Goal: Task Accomplishment & Management: Manage account settings

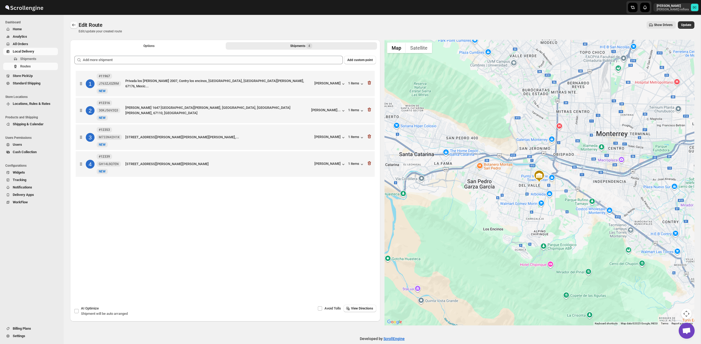
click at [74, 25] on icon "Routes" at bounding box center [73, 24] width 5 height 5
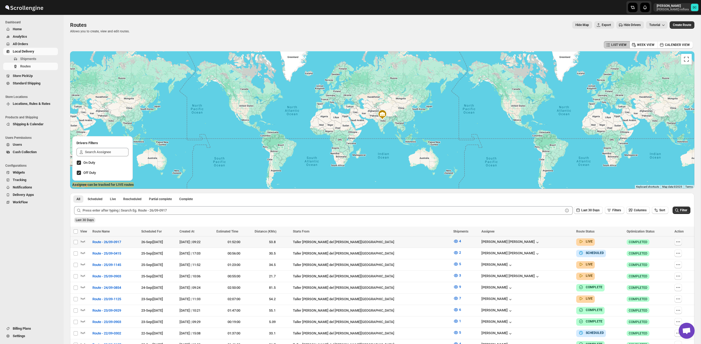
click at [677, 242] on icon "button" at bounding box center [677, 241] width 5 height 5
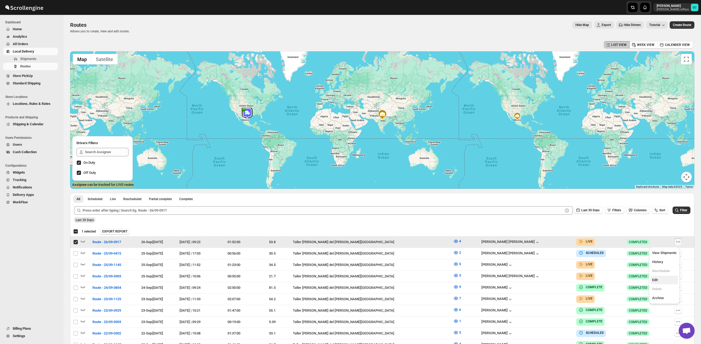
click at [663, 282] on span "Edit" at bounding box center [664, 279] width 24 height 5
checkbox input "false"
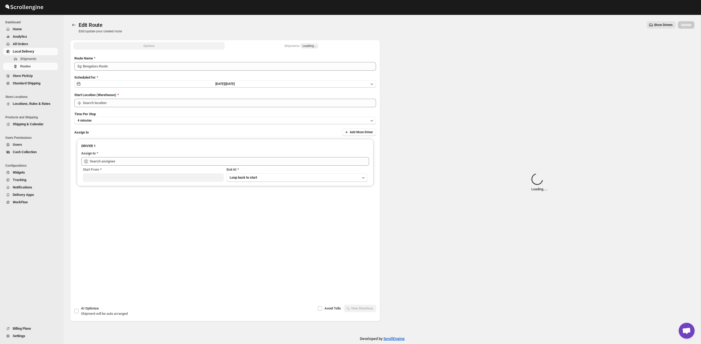
type input "Route - 26/09-0917"
type input "Taller [PERSON_NAME] del [PERSON_NAME][GEOGRAPHIC_DATA]"
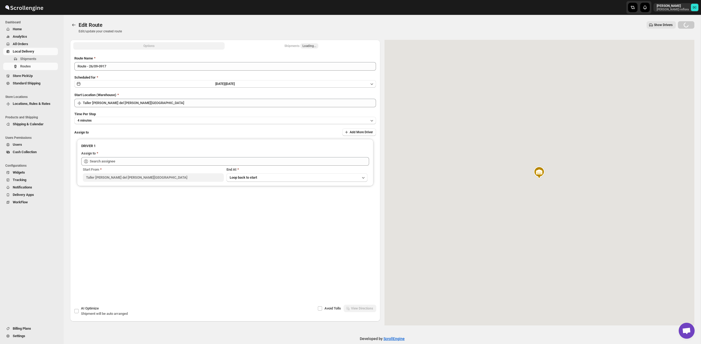
type input "[PERSON_NAME] [PERSON_NAME] ([EMAIL_ADDRESS][DOMAIN_NAME])"
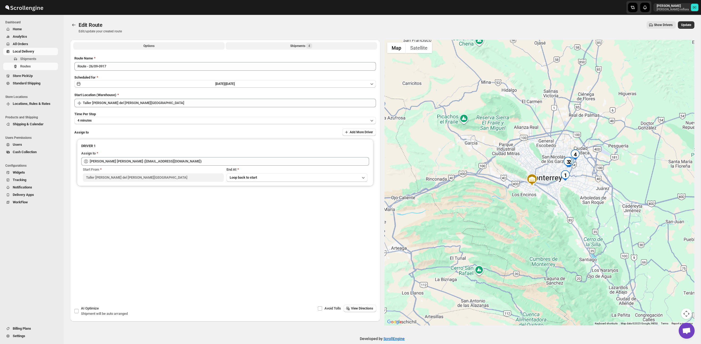
click at [314, 49] on button "Shipments 4" at bounding box center [301, 45] width 151 height 7
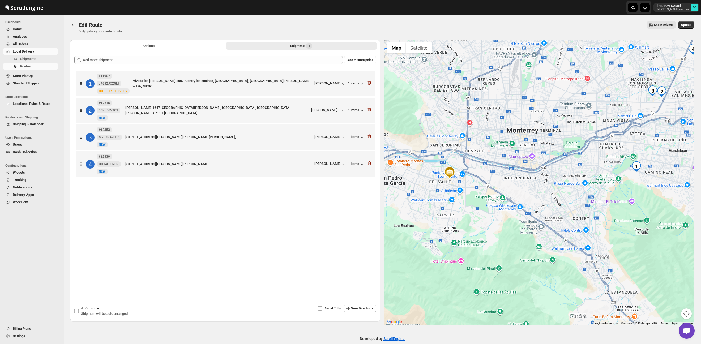
drag, startPoint x: 613, startPoint y: 206, endPoint x: 522, endPoint y: 203, distance: 91.1
click at [522, 203] on div at bounding box center [539, 183] width 310 height 286
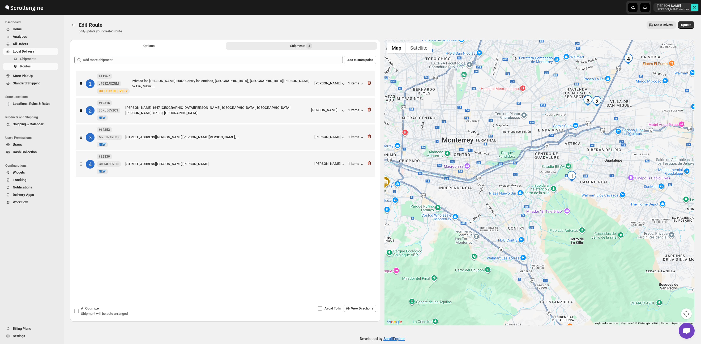
drag, startPoint x: 546, startPoint y: 204, endPoint x: 530, endPoint y: 206, distance: 16.1
click at [530, 206] on div at bounding box center [539, 183] width 310 height 286
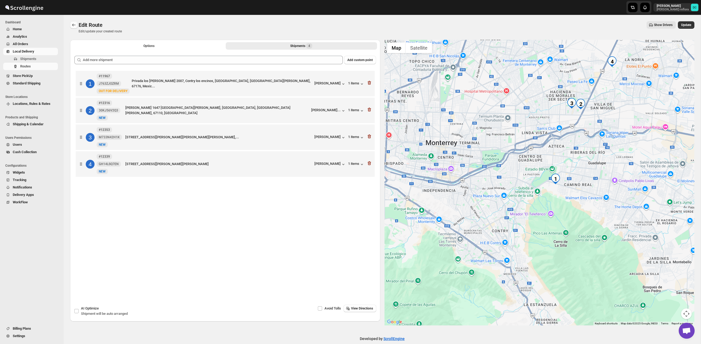
click at [72, 24] on icon "Routes" at bounding box center [73, 24] width 5 height 5
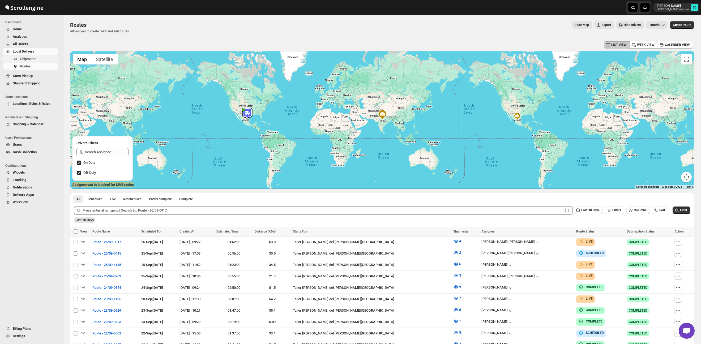
click at [31, 57] on span "Shipments" at bounding box center [28, 59] width 16 height 4
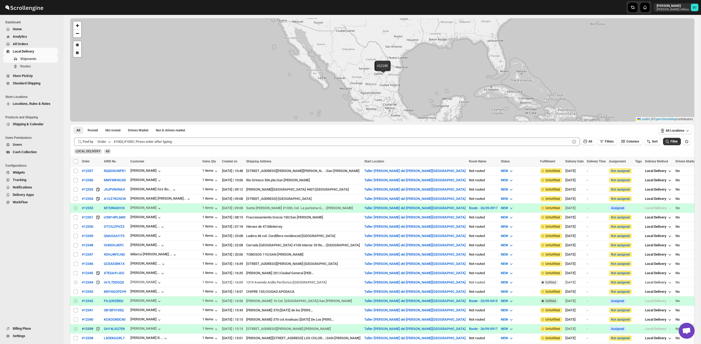
scroll to position [25, 0]
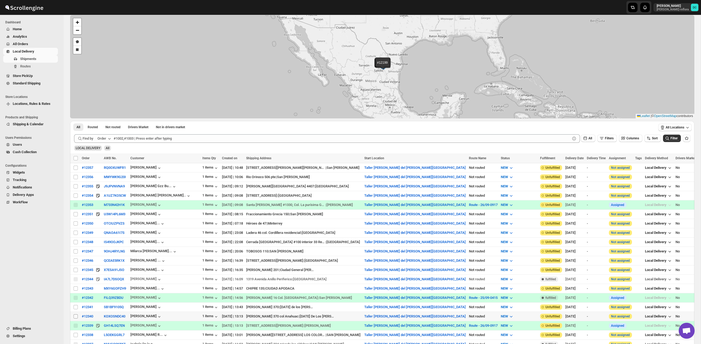
click at [75, 317] on input "Select shipment" at bounding box center [76, 316] width 4 height 4
checkbox input "true"
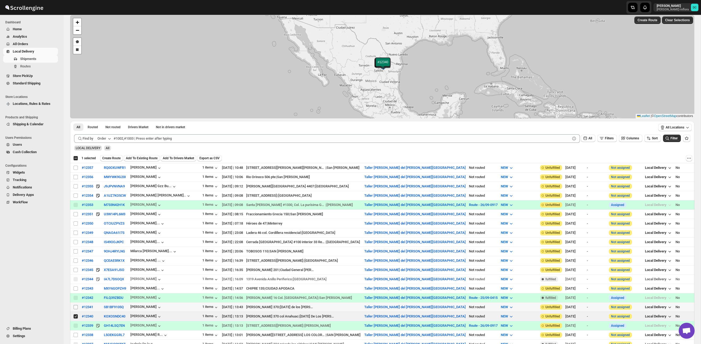
click at [74, 307] on input "Select shipment" at bounding box center [76, 307] width 4 height 4
checkbox input "true"
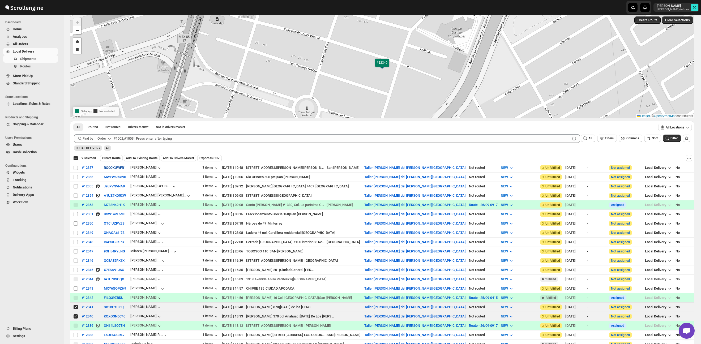
click at [120, 158] on span "Create Route" at bounding box center [111, 158] width 18 height 4
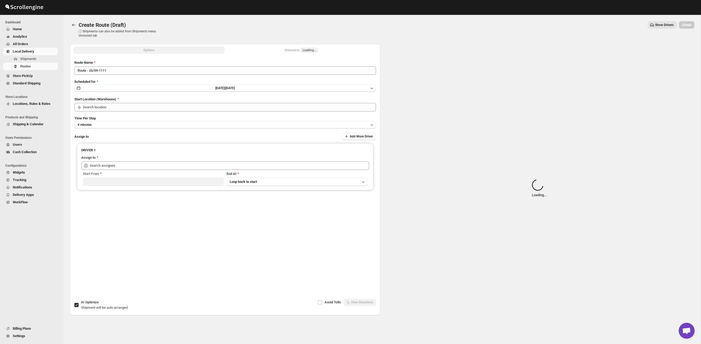
type input "Taller [PERSON_NAME] del [PERSON_NAME][GEOGRAPHIC_DATA]"
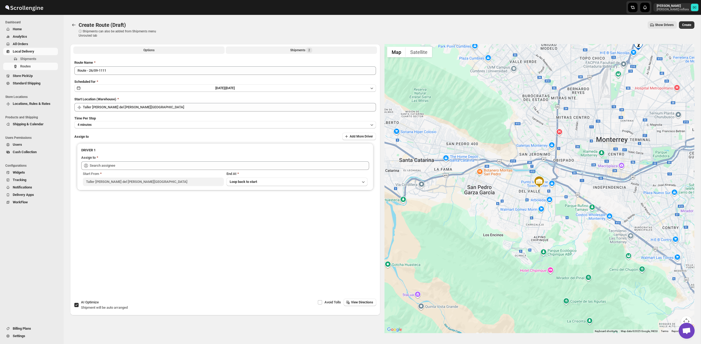
click at [321, 49] on button "Shipments 2" at bounding box center [301, 49] width 151 height 7
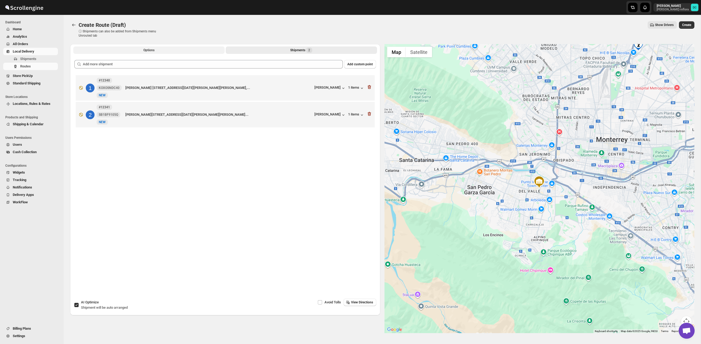
click at [154, 49] on span "Options" at bounding box center [148, 50] width 11 height 4
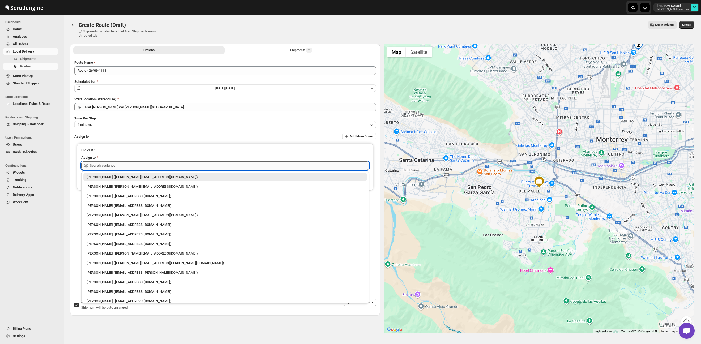
click at [194, 167] on input "text" at bounding box center [229, 165] width 279 height 8
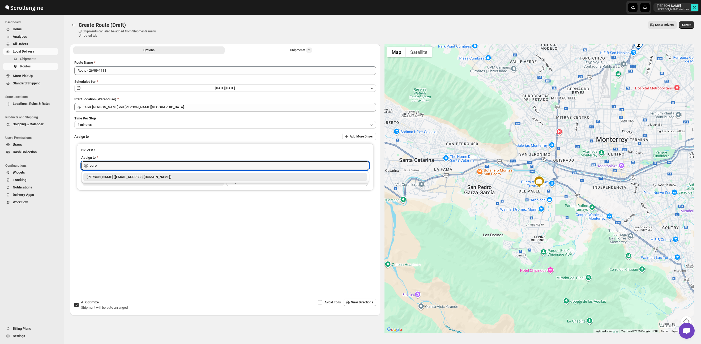
drag, startPoint x: 171, startPoint y: 178, endPoint x: 167, endPoint y: 179, distance: 4.4
click at [171, 178] on div "[PERSON_NAME] ([EMAIL_ADDRESS][DOMAIN_NAME])" at bounding box center [225, 176] width 277 height 5
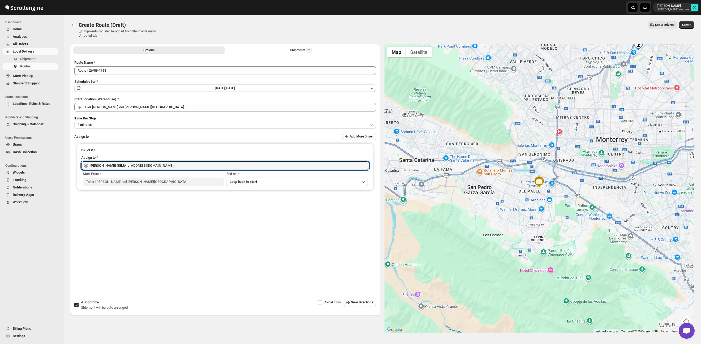
type input "[PERSON_NAME] ([EMAIL_ADDRESS][DOMAIN_NAME])"
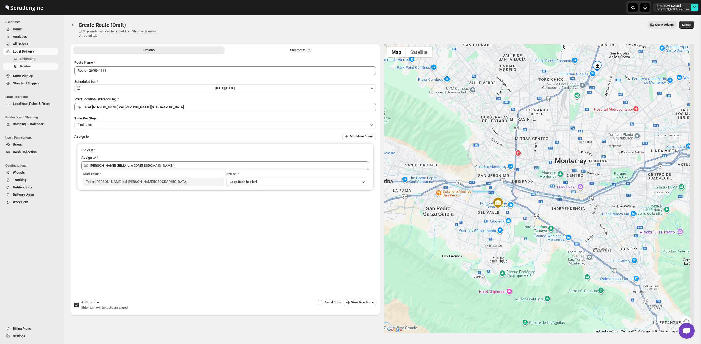
drag, startPoint x: 607, startPoint y: 206, endPoint x: 561, endPoint y: 235, distance: 54.9
click at [561, 235] on div at bounding box center [539, 188] width 310 height 289
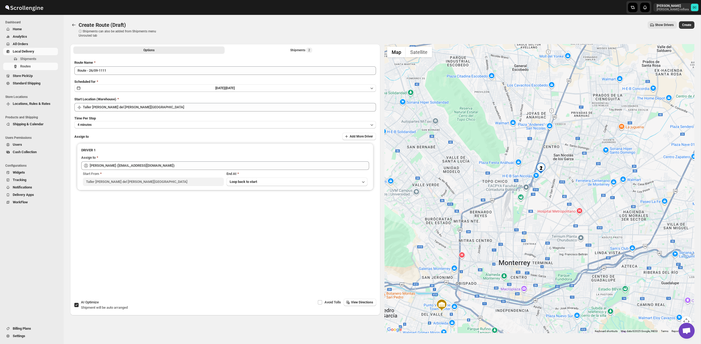
drag, startPoint x: 561, startPoint y: 170, endPoint x: 548, endPoint y: 180, distance: 17.3
click at [561, 179] on div at bounding box center [539, 188] width 310 height 289
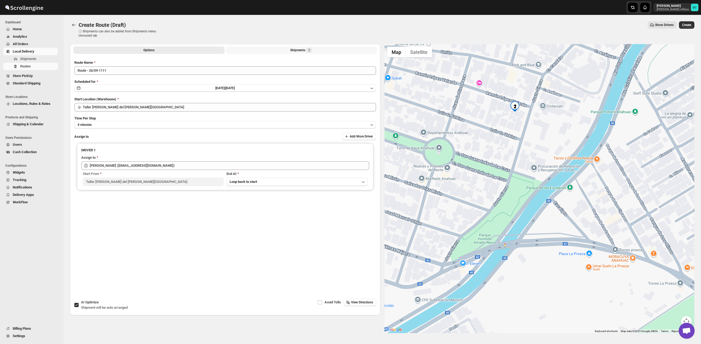
click at [275, 50] on button "Shipments 2" at bounding box center [301, 49] width 151 height 7
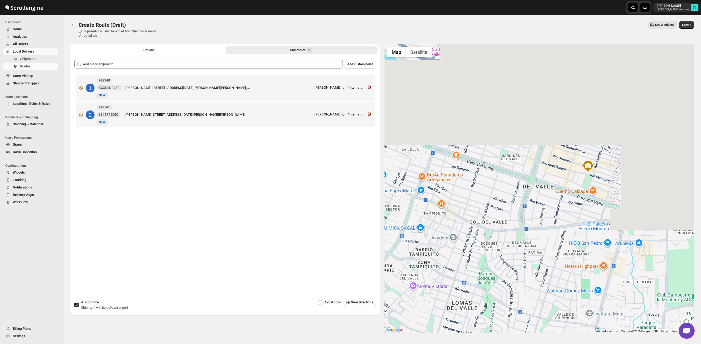
drag, startPoint x: 623, startPoint y: 120, endPoint x: 585, endPoint y: 179, distance: 70.8
click at [572, 198] on div at bounding box center [539, 188] width 310 height 289
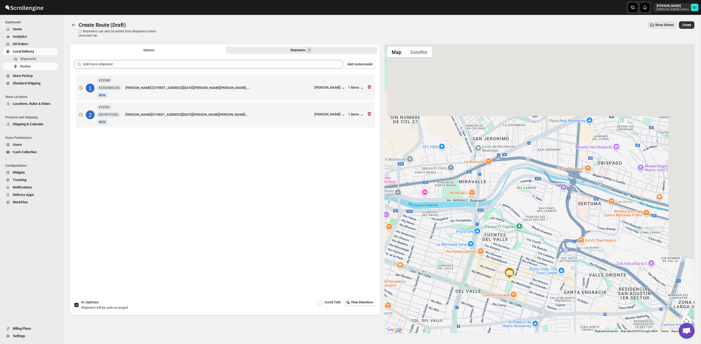
drag, startPoint x: 618, startPoint y: 147, endPoint x: 548, endPoint y: 234, distance: 112.0
click at [547, 237] on div at bounding box center [539, 188] width 310 height 289
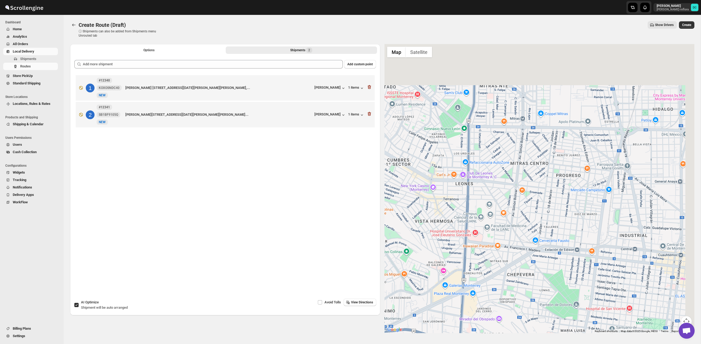
drag, startPoint x: 574, startPoint y: 217, endPoint x: 545, endPoint y: 260, distance: 51.5
click at [545, 260] on div at bounding box center [539, 188] width 310 height 289
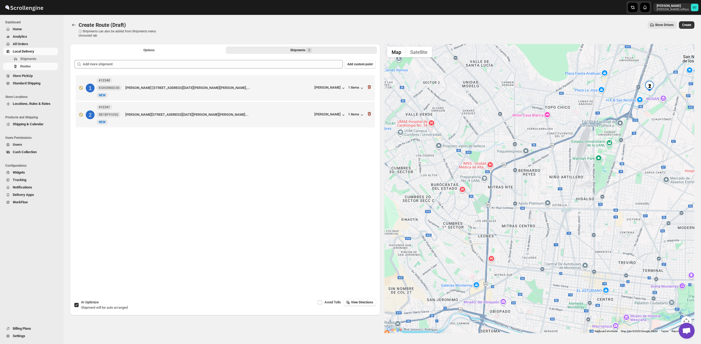
click at [545, 206] on div at bounding box center [539, 188] width 310 height 289
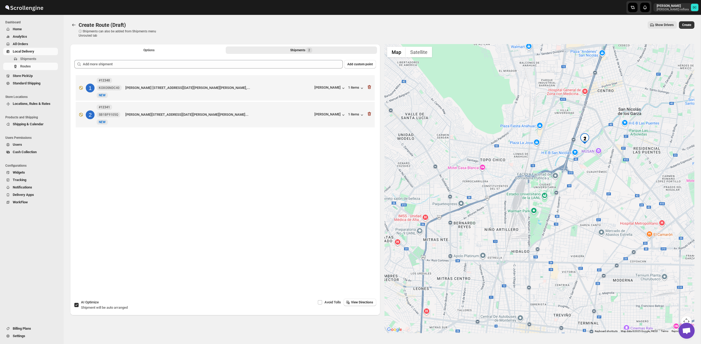
drag, startPoint x: 628, startPoint y: 149, endPoint x: 578, endPoint y: 178, distance: 58.3
click at [581, 184] on div at bounding box center [539, 188] width 310 height 289
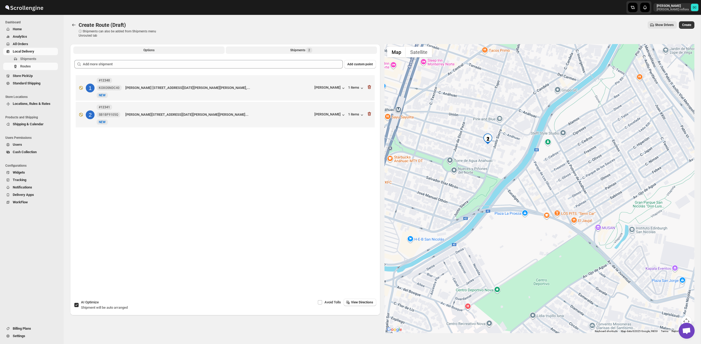
click at [167, 49] on button "Options" at bounding box center [148, 49] width 151 height 7
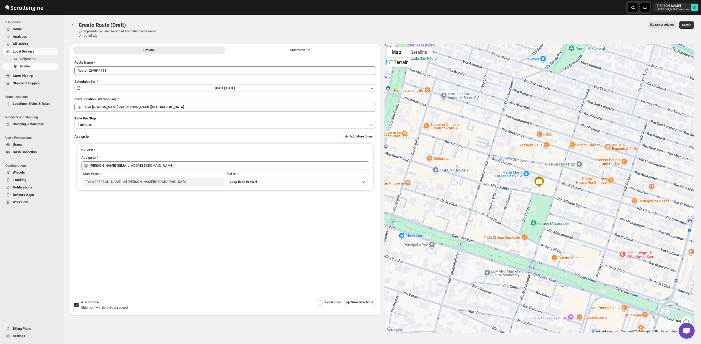
drag, startPoint x: 686, startPoint y: 26, endPoint x: 570, endPoint y: 5, distance: 117.4
click at [685, 26] on span "Create" at bounding box center [686, 25] width 9 height 4
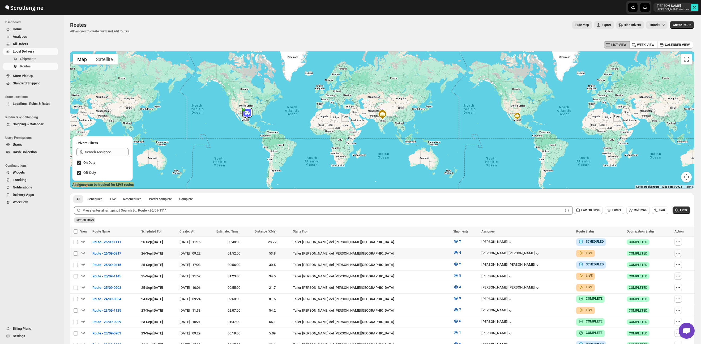
click at [678, 254] on icon "button" at bounding box center [677, 253] width 5 height 5
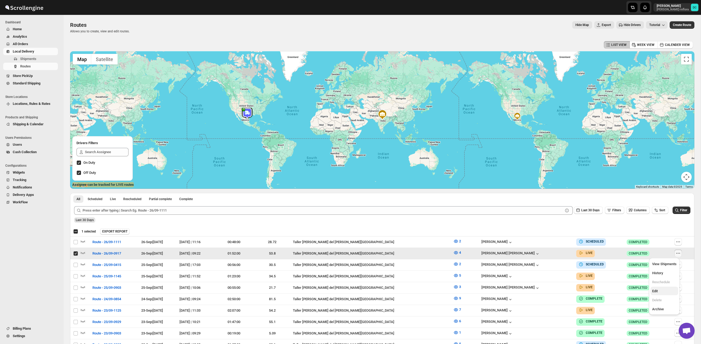
click at [656, 290] on span "Edit" at bounding box center [655, 291] width 6 height 4
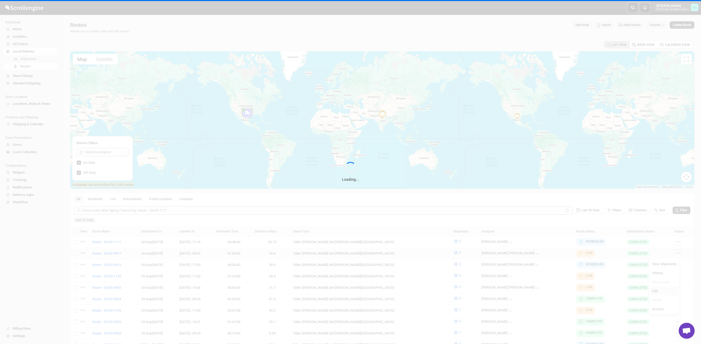
checkbox input "false"
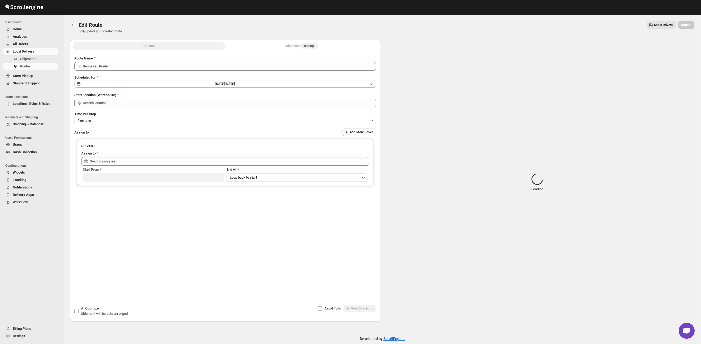
type input "Route - 26/09-0917"
type input "Taller [PERSON_NAME] del [PERSON_NAME][GEOGRAPHIC_DATA]"
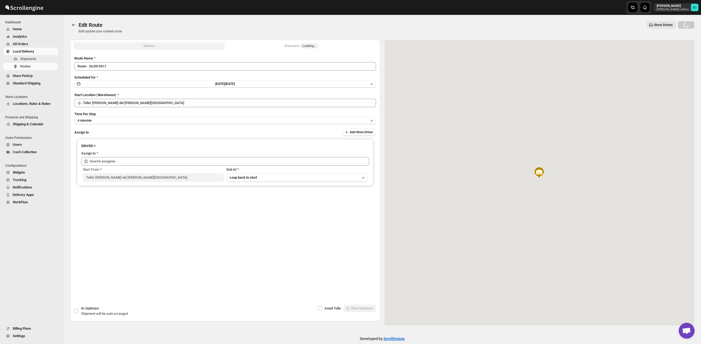
type input "[PERSON_NAME] [PERSON_NAME] ([EMAIL_ADDRESS][DOMAIN_NAME])"
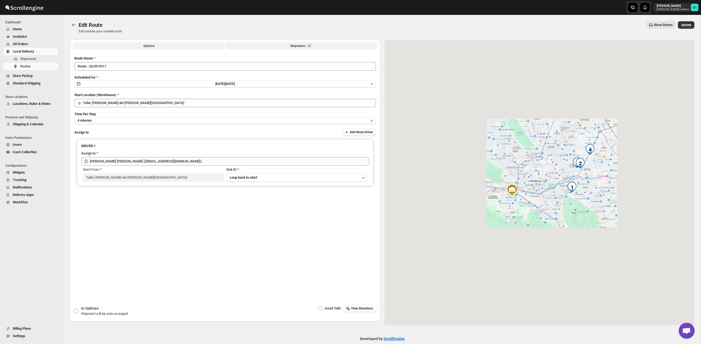
click at [331, 46] on button "Shipments 4" at bounding box center [301, 45] width 151 height 7
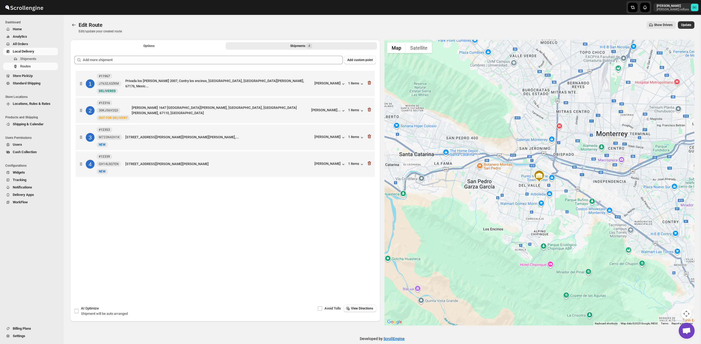
click at [28, 42] on span "All Orders" at bounding box center [20, 44] width 15 height 4
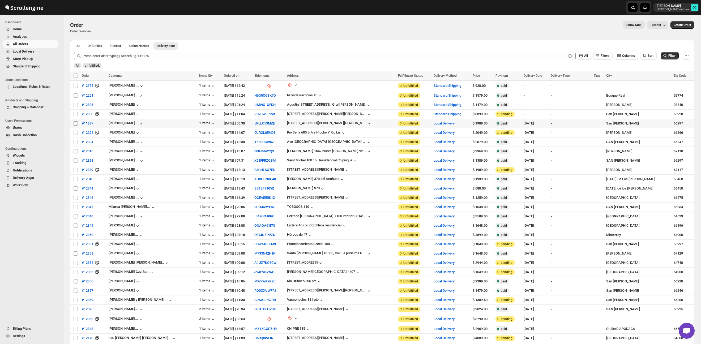
click at [75, 123] on input "Select order" at bounding box center [76, 123] width 4 height 4
checkbox input "true"
click at [76, 134] on input "Select order" at bounding box center [76, 133] width 4 height 4
checkbox input "true"
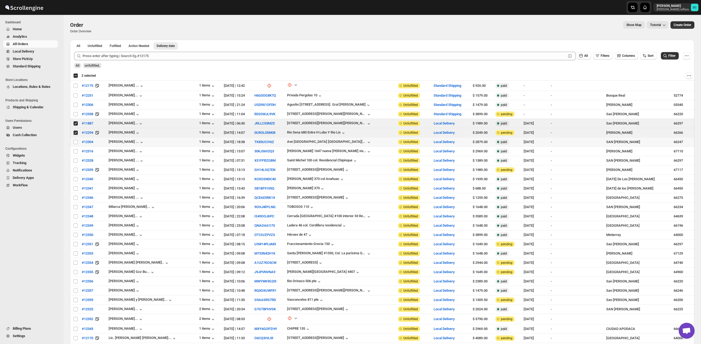
drag, startPoint x: 75, startPoint y: 143, endPoint x: 75, endPoint y: 147, distance: 4.0
click at [75, 143] on input "Select order" at bounding box center [76, 142] width 4 height 4
checkbox input "true"
click at [75, 152] on input "Select order" at bounding box center [76, 151] width 4 height 4
checkbox input "true"
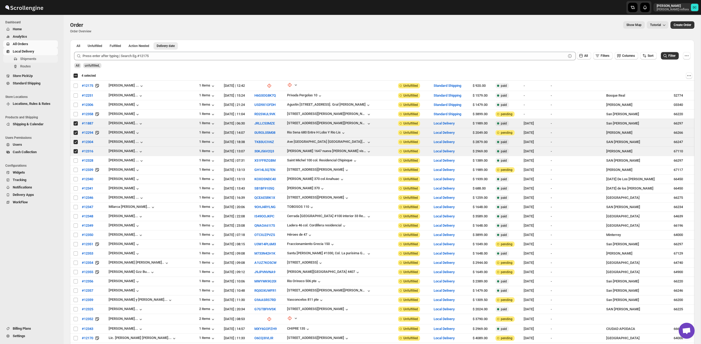
click at [39, 62] on button "Shipments" at bounding box center [30, 58] width 55 height 7
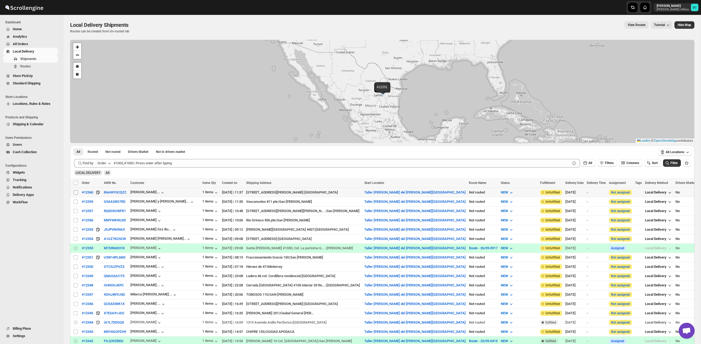
click at [75, 192] on input "Select shipment" at bounding box center [76, 192] width 4 height 4
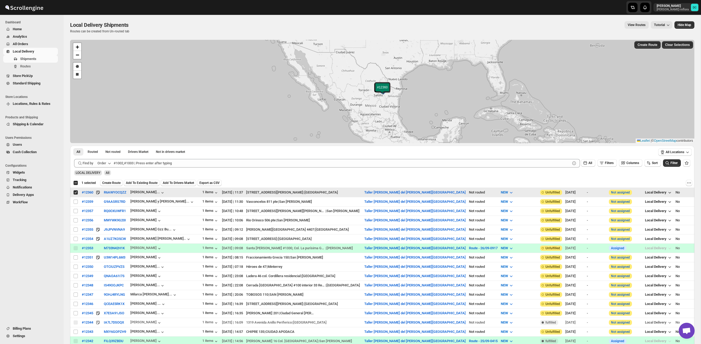
click at [75, 192] on input "Select shipment" at bounding box center [76, 192] width 4 height 4
checkbox input "false"
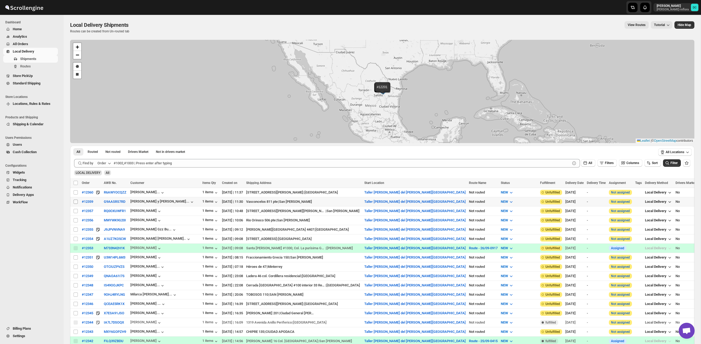
click at [76, 202] on input "Select shipment" at bounding box center [76, 202] width 4 height 4
checkbox input "true"
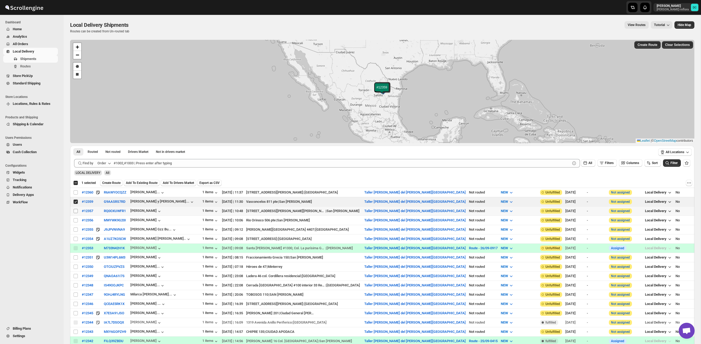
click at [74, 209] on input "Select shipment" at bounding box center [76, 211] width 4 height 4
checkbox input "true"
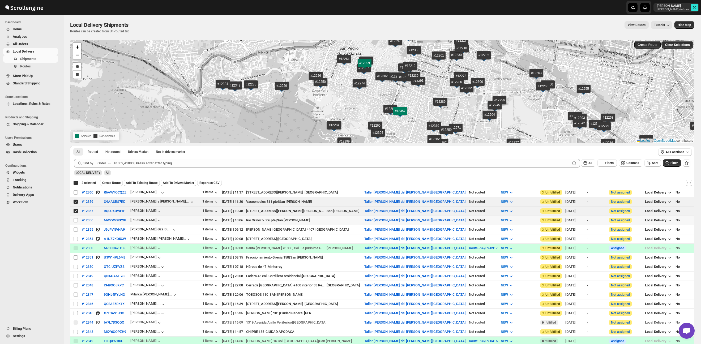
click at [72, 218] on td "Select shipment" at bounding box center [75, 220] width 10 height 9
checkbox input "true"
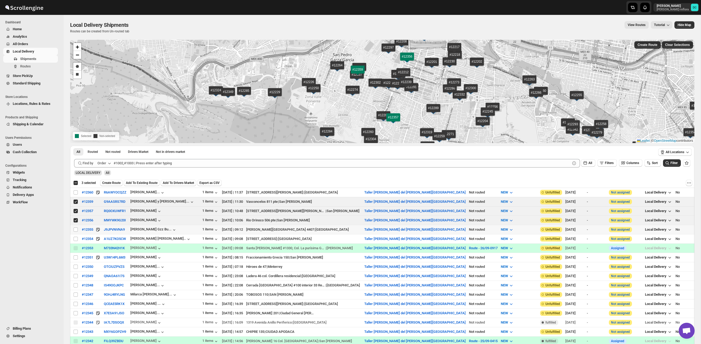
drag, startPoint x: 71, startPoint y: 227, endPoint x: 71, endPoint y: 231, distance: 3.5
click at [71, 227] on td "Select shipment" at bounding box center [75, 229] width 10 height 9
checkbox input "true"
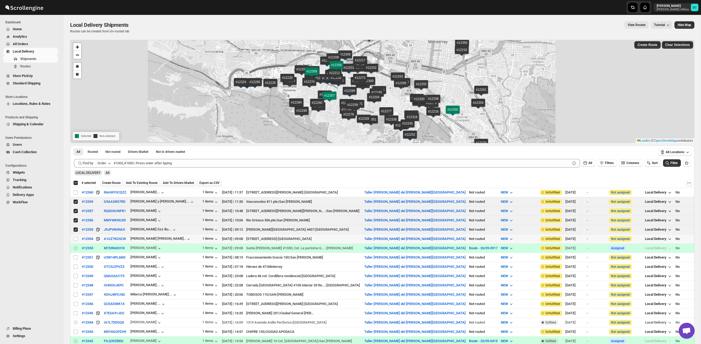
click at [70, 235] on td "Select shipment" at bounding box center [75, 238] width 10 height 9
checkbox input "true"
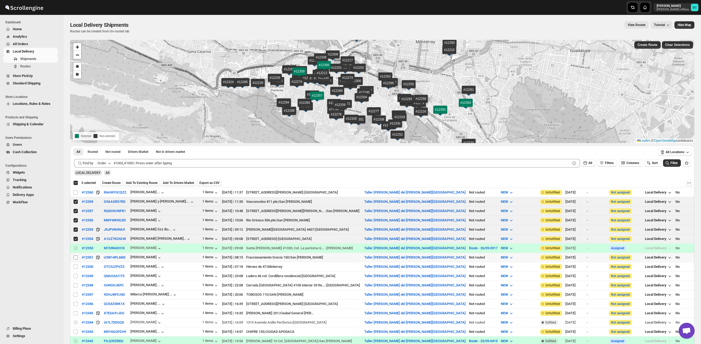
click at [76, 258] on input "Select shipment" at bounding box center [76, 257] width 4 height 4
checkbox input "true"
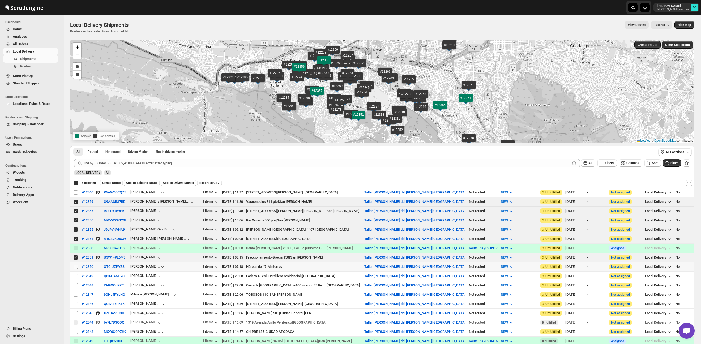
click at [76, 268] on input "Select shipment" at bounding box center [76, 267] width 4 height 4
checkbox input "true"
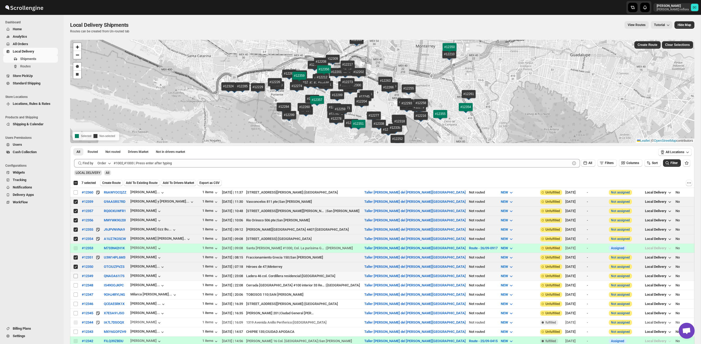
click at [75, 278] on input "Select shipment" at bounding box center [76, 276] width 4 height 4
checkbox input "true"
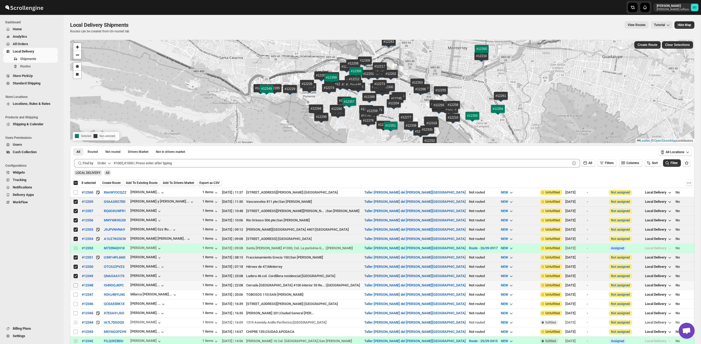
click at [76, 287] on input "Select shipment" at bounding box center [76, 285] width 4 height 4
checkbox input "true"
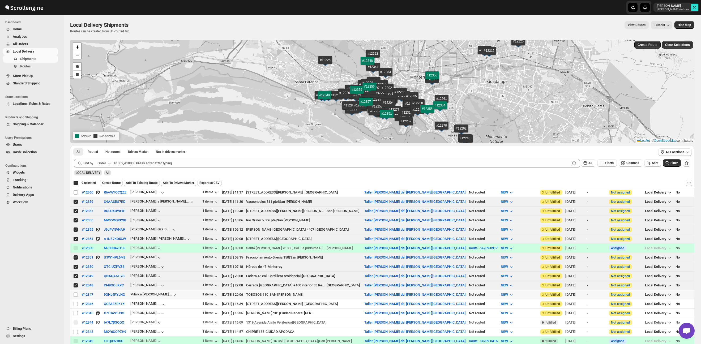
drag, startPoint x: 76, startPoint y: 294, endPoint x: 76, endPoint y: 298, distance: 3.5
click at [76, 294] on input "Select shipment" at bounding box center [76, 294] width 4 height 4
checkbox input "true"
click at [76, 303] on input "Select shipment" at bounding box center [76, 304] width 4 height 4
checkbox input "true"
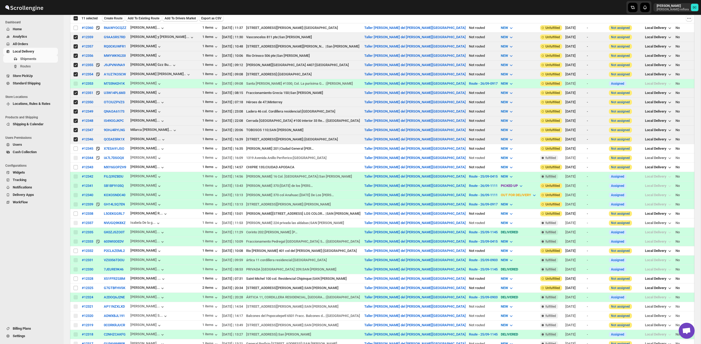
scroll to position [175, 0]
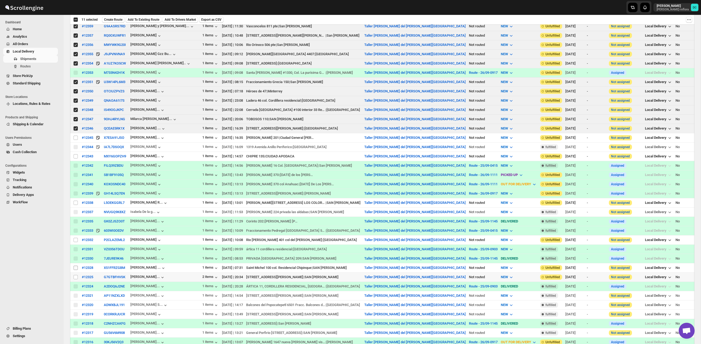
click at [75, 268] on input "Select shipment" at bounding box center [76, 268] width 4 height 4
checkbox input "true"
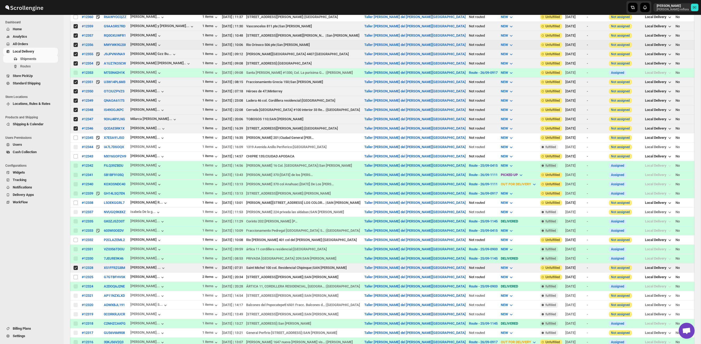
scroll to position [0, 0]
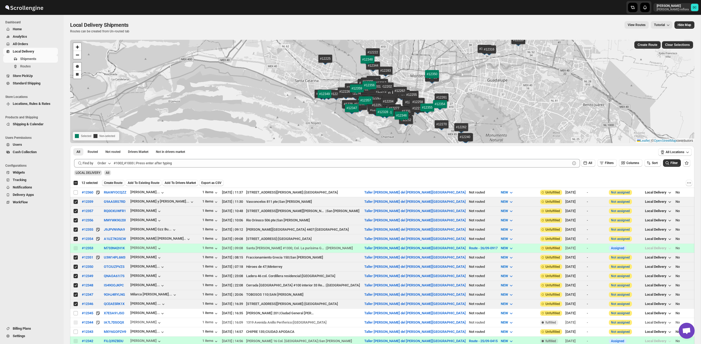
click at [120, 180] on button "Create Route" at bounding box center [113, 183] width 23 height 6
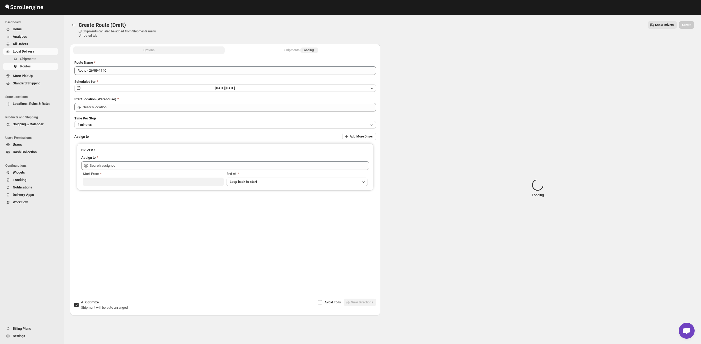
type input "Taller [PERSON_NAME] del [PERSON_NAME][GEOGRAPHIC_DATA]"
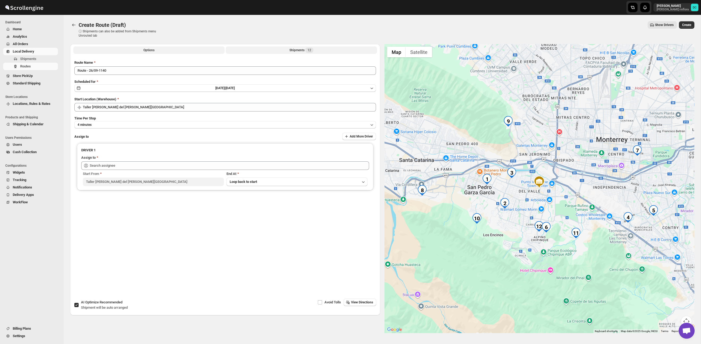
click at [296, 53] on button "Shipments 12" at bounding box center [301, 49] width 151 height 7
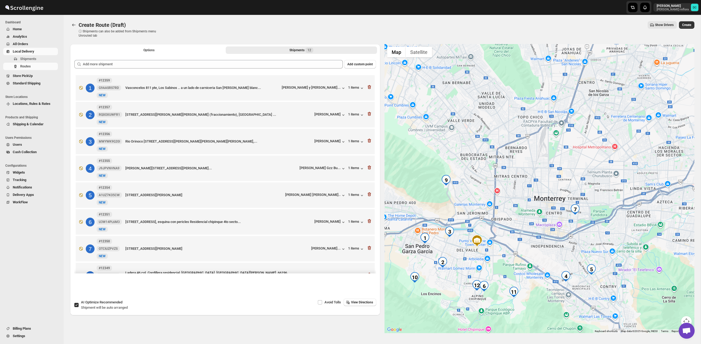
drag, startPoint x: 645, startPoint y: 194, endPoint x: 580, endPoint y: 256, distance: 90.9
click at [579, 257] on div at bounding box center [539, 188] width 310 height 289
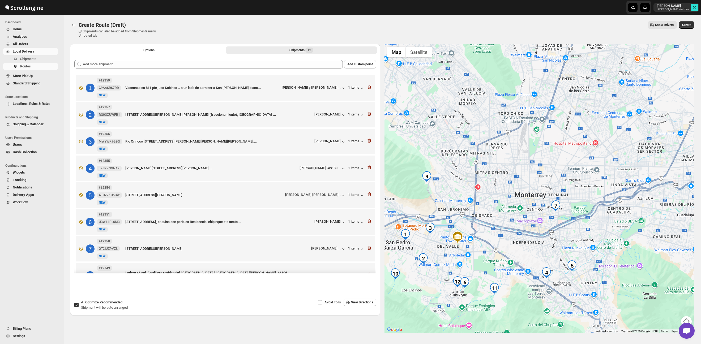
drag, startPoint x: 608, startPoint y: 210, endPoint x: 600, endPoint y: 196, distance: 16.5
click at [602, 181] on div at bounding box center [539, 188] width 310 height 289
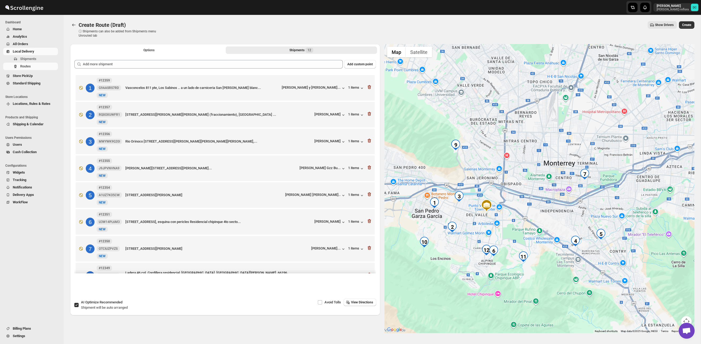
drag, startPoint x: 590, startPoint y: 224, endPoint x: 615, endPoint y: 213, distance: 27.1
click at [617, 213] on div at bounding box center [539, 188] width 310 height 289
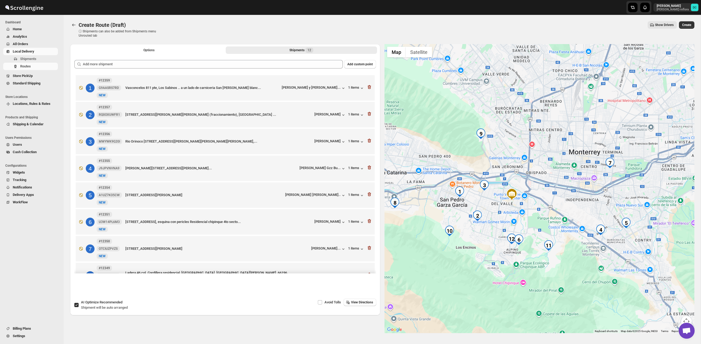
drag, startPoint x: 600, startPoint y: 208, endPoint x: 605, endPoint y: 208, distance: 4.8
click at [605, 208] on div at bounding box center [539, 188] width 310 height 289
click at [183, 50] on button "Options" at bounding box center [148, 49] width 151 height 7
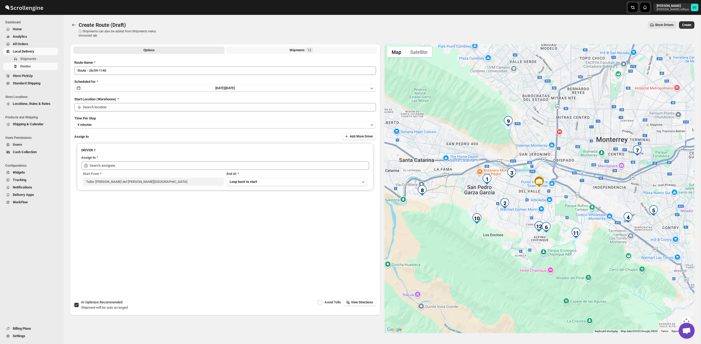
type input "Taller [PERSON_NAME] del [PERSON_NAME][GEOGRAPHIC_DATA]"
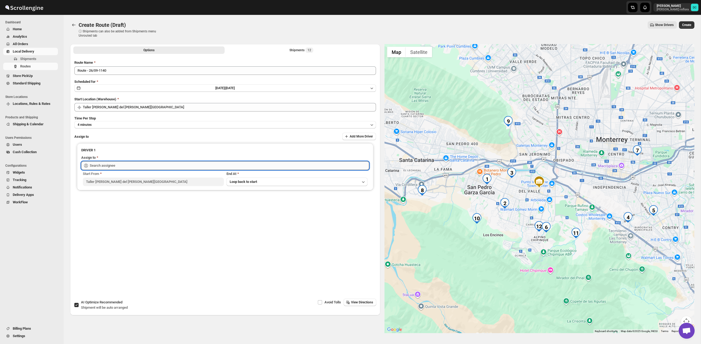
click at [156, 163] on input "text" at bounding box center [229, 165] width 279 height 8
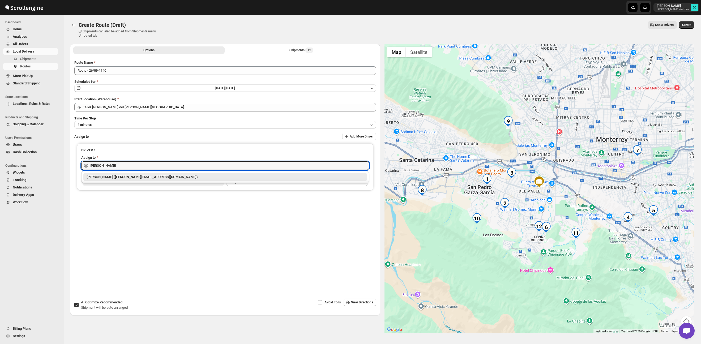
click at [170, 180] on div "[PERSON_NAME] ([PERSON_NAME][EMAIL_ADDRESS][DOMAIN_NAME])" at bounding box center [224, 177] width 283 height 8
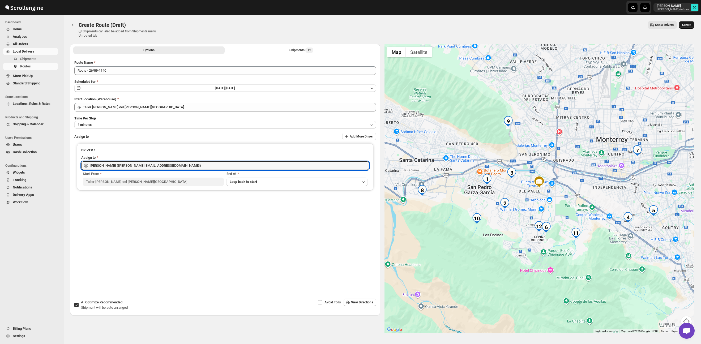
type input "[PERSON_NAME] ([PERSON_NAME][EMAIL_ADDRESS][DOMAIN_NAME])"
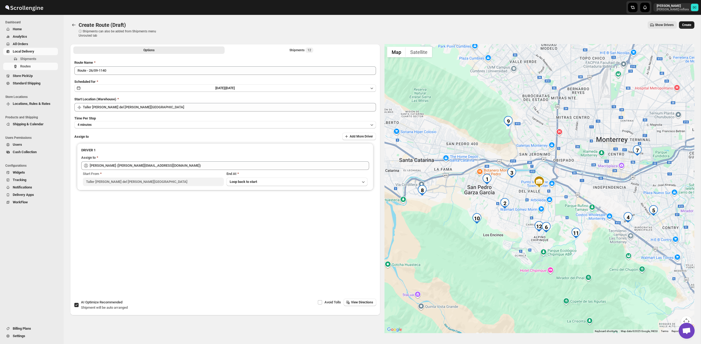
click at [688, 24] on span "Create" at bounding box center [686, 25] width 9 height 4
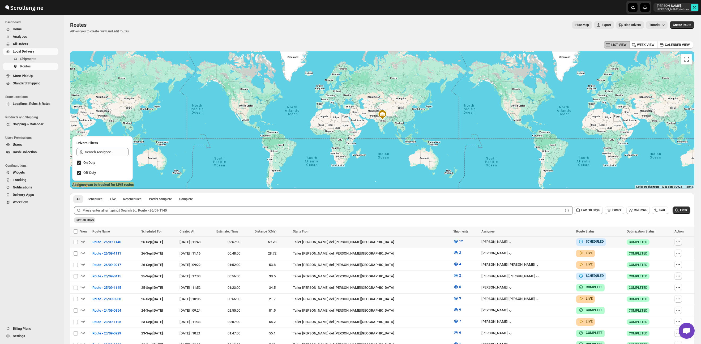
click at [676, 242] on icon "button" at bounding box center [676, 242] width 1 height 1
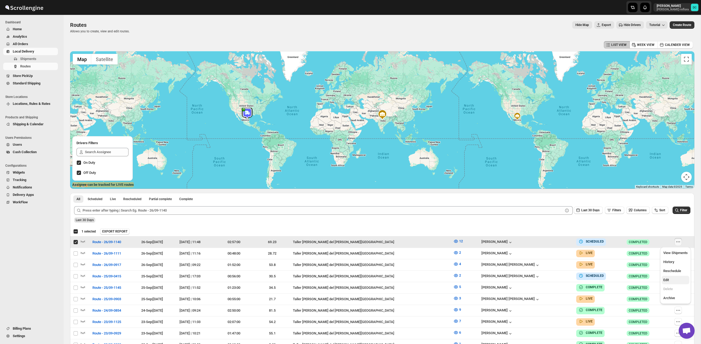
click at [671, 282] on span "Edit" at bounding box center [675, 279] width 24 height 5
checkbox input "false"
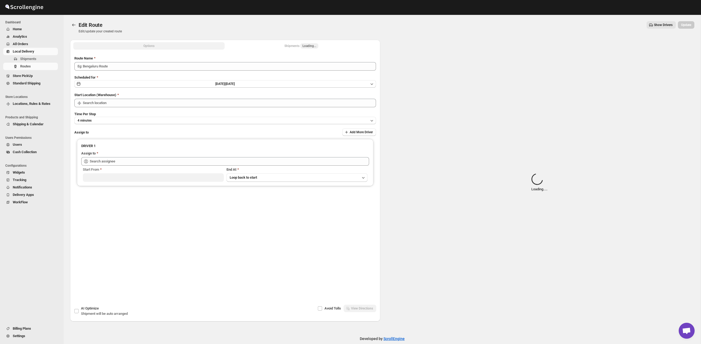
type input "Route - 26/09-1140"
type input "Taller [PERSON_NAME] del [PERSON_NAME][GEOGRAPHIC_DATA]"
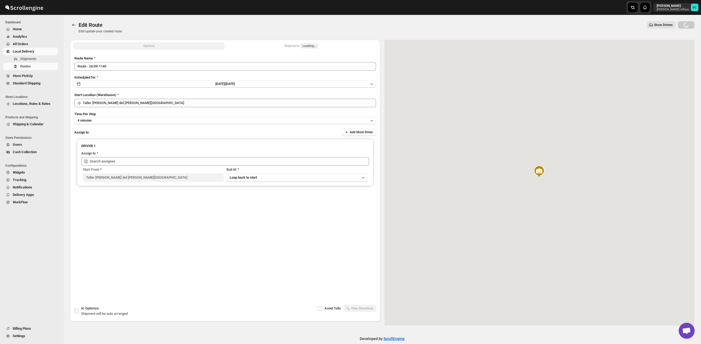
type input "[PERSON_NAME] ([PERSON_NAME][EMAIL_ADDRESS][DOMAIN_NAME])"
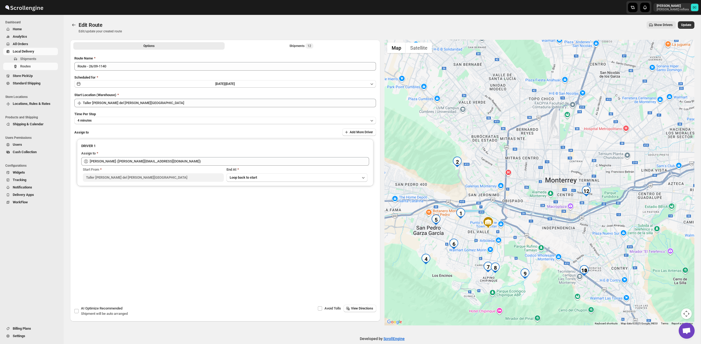
drag, startPoint x: 614, startPoint y: 196, endPoint x: 550, endPoint y: 230, distance: 72.2
click at [551, 238] on div at bounding box center [539, 183] width 310 height 286
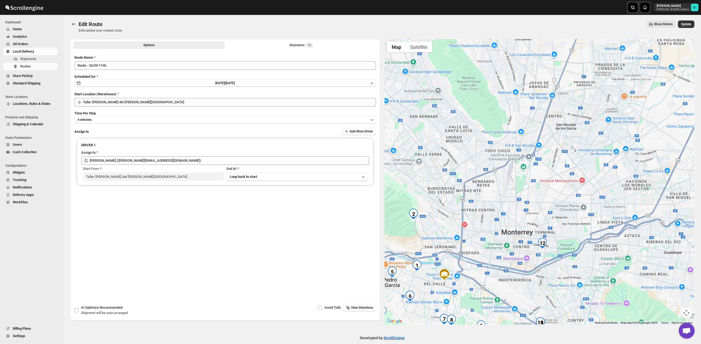
drag, startPoint x: 532, startPoint y: 189, endPoint x: 497, endPoint y: 234, distance: 56.9
click at [495, 235] on div at bounding box center [539, 182] width 310 height 286
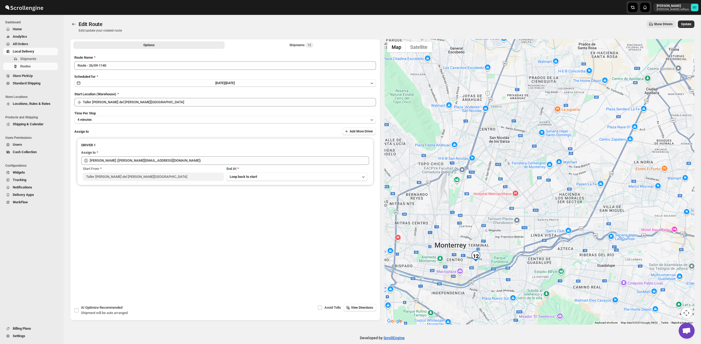
drag, startPoint x: 503, startPoint y: 221, endPoint x: 477, endPoint y: 229, distance: 27.0
click at [477, 229] on div at bounding box center [539, 182] width 310 height 286
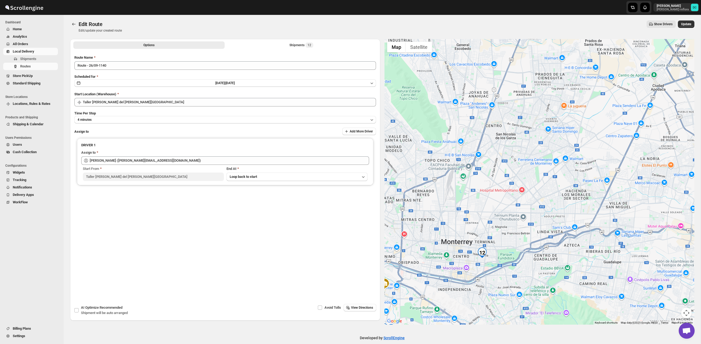
drag, startPoint x: 493, startPoint y: 224, endPoint x: 604, endPoint y: 183, distance: 118.1
click at [605, 182] on div at bounding box center [539, 182] width 310 height 286
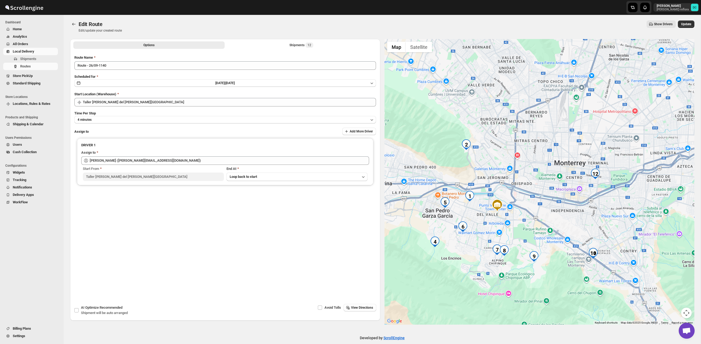
drag, startPoint x: 583, startPoint y: 228, endPoint x: 594, endPoint y: 186, distance: 44.0
click at [594, 186] on div at bounding box center [539, 182] width 310 height 286
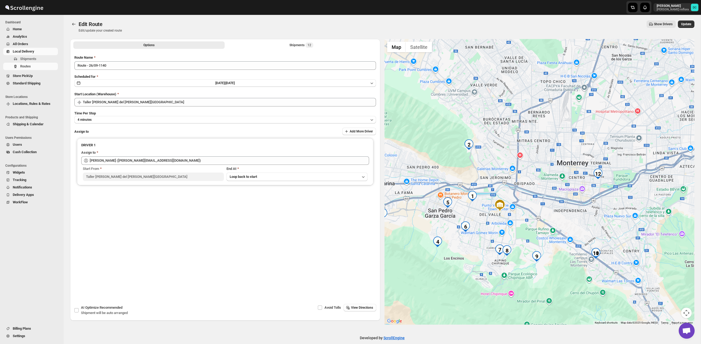
drag, startPoint x: 506, startPoint y: 169, endPoint x: 514, endPoint y: 171, distance: 8.2
click at [526, 175] on div at bounding box center [539, 182] width 310 height 286
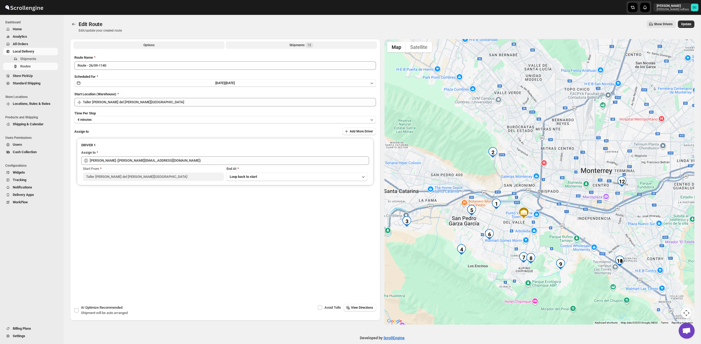
click at [282, 45] on button "Shipments 12" at bounding box center [301, 44] width 151 height 7
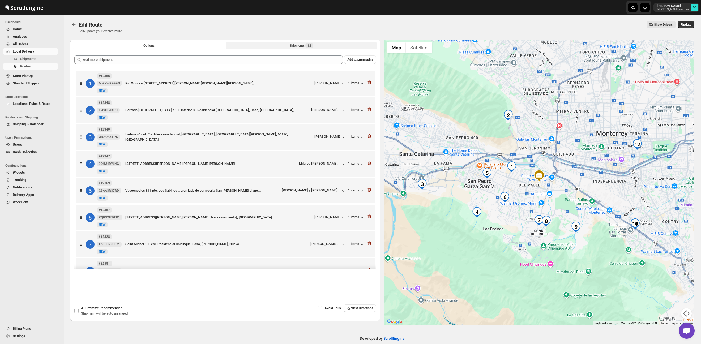
scroll to position [0, 0]
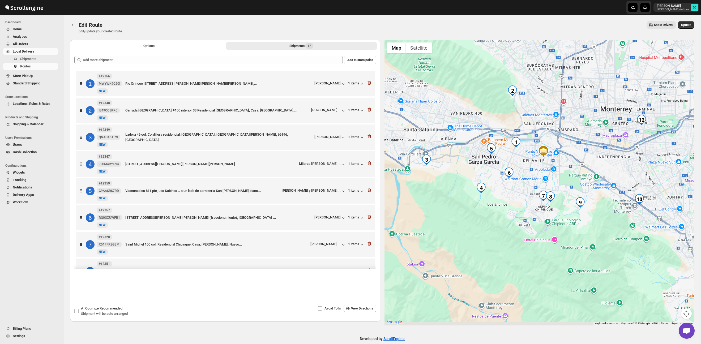
drag, startPoint x: 559, startPoint y: 193, endPoint x: 558, endPoint y: 183, distance: 10.1
click at [557, 184] on div at bounding box center [539, 183] width 310 height 286
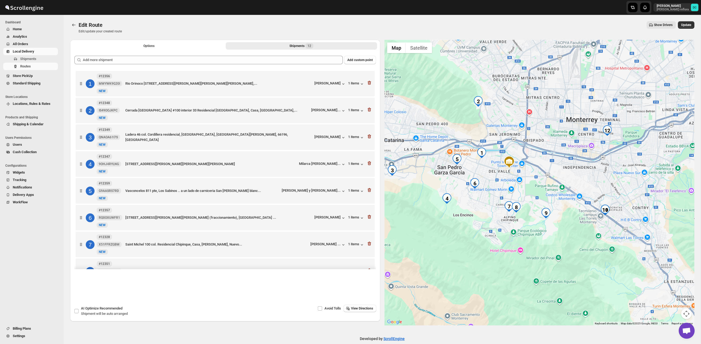
drag, startPoint x: 585, startPoint y: 171, endPoint x: 554, endPoint y: 190, distance: 36.0
click at [552, 191] on div at bounding box center [539, 183] width 310 height 286
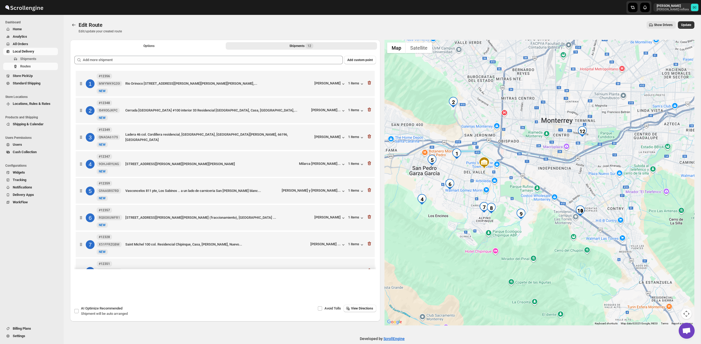
click at [582, 179] on div at bounding box center [539, 183] width 310 height 286
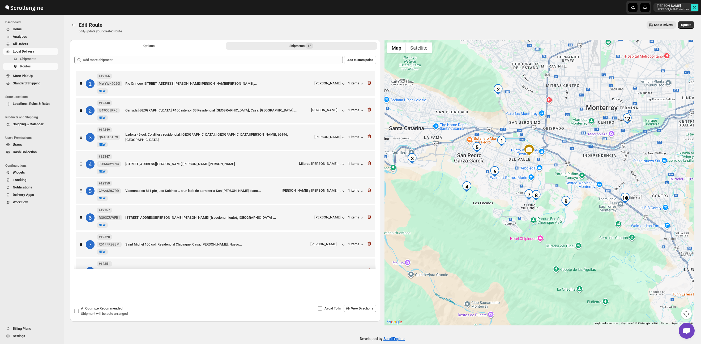
drag, startPoint x: 559, startPoint y: 184, endPoint x: 609, endPoint y: 170, distance: 52.4
click at [610, 170] on div at bounding box center [539, 183] width 310 height 286
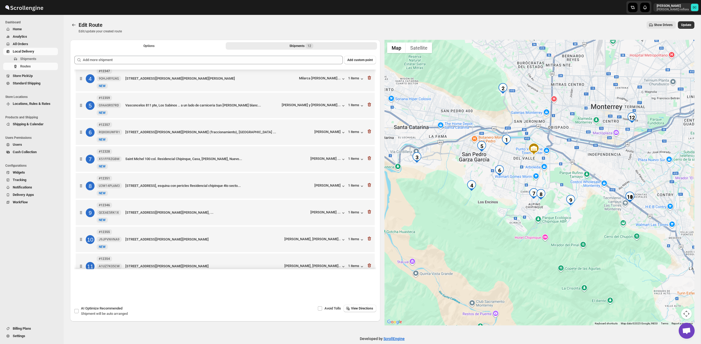
scroll to position [117, 0]
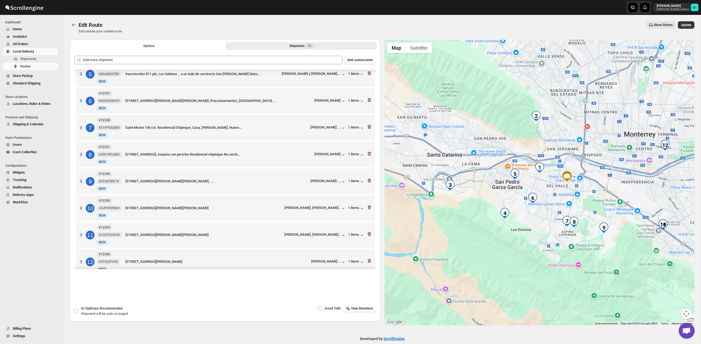
drag, startPoint x: 499, startPoint y: 198, endPoint x: 540, endPoint y: 219, distance: 46.5
click at [535, 222] on div at bounding box center [539, 183] width 310 height 286
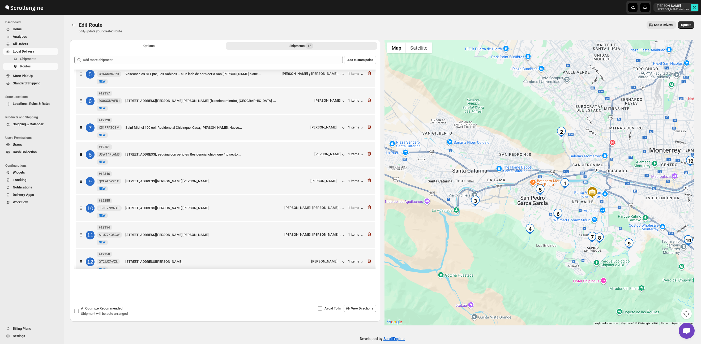
scroll to position [0, 0]
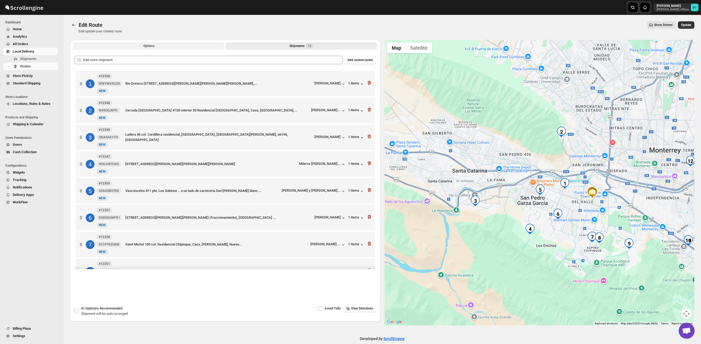
click at [142, 48] on button "Options" at bounding box center [148, 45] width 151 height 7
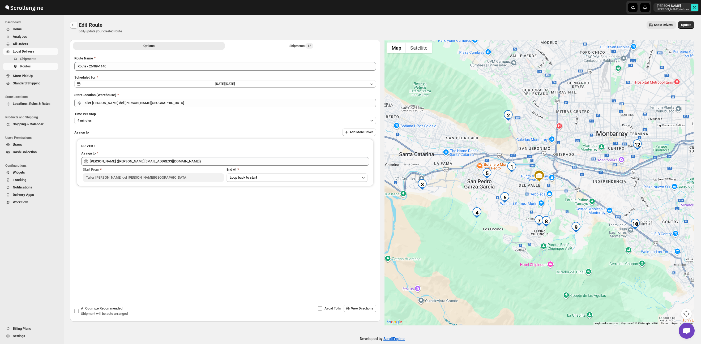
click at [75, 26] on icon "Routes" at bounding box center [73, 24] width 5 height 5
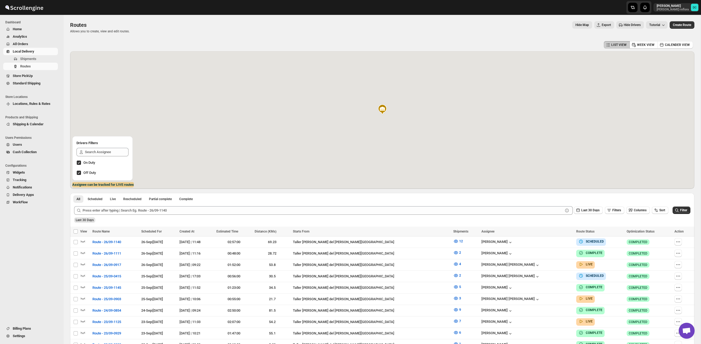
click at [675, 245] on div at bounding box center [682, 242] width 17 height 8
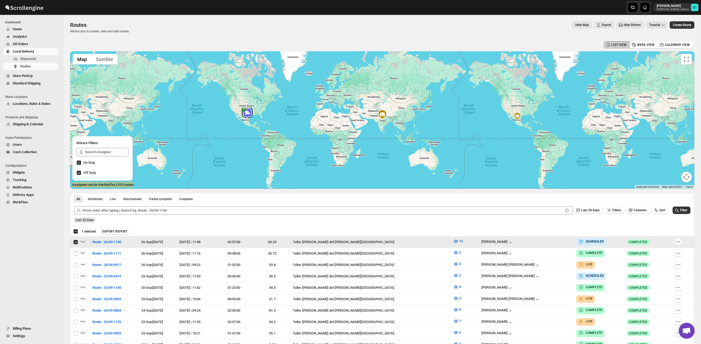
click at [677, 244] on icon "button" at bounding box center [677, 241] width 5 height 5
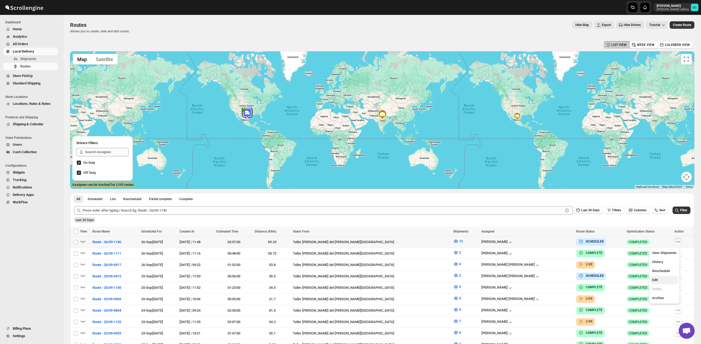
click at [664, 281] on span "Edit" at bounding box center [664, 279] width 24 height 5
checkbox input "true"
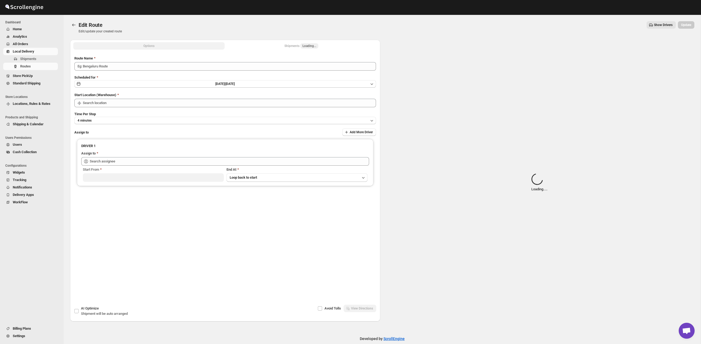
type input "Route - 26/09-1140"
type input "Taller [PERSON_NAME] del [PERSON_NAME][GEOGRAPHIC_DATA]"
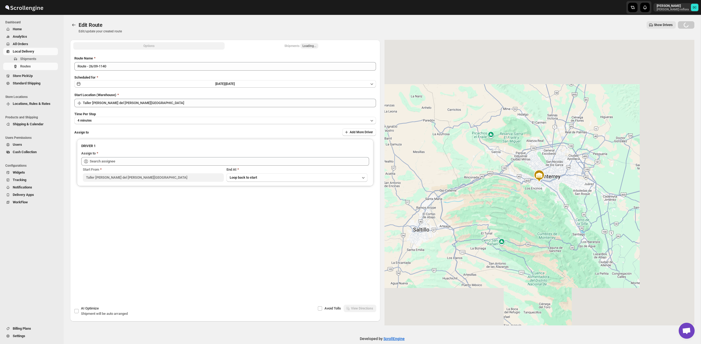
type input "[PERSON_NAME] ([PERSON_NAME][EMAIL_ADDRESS][DOMAIN_NAME])"
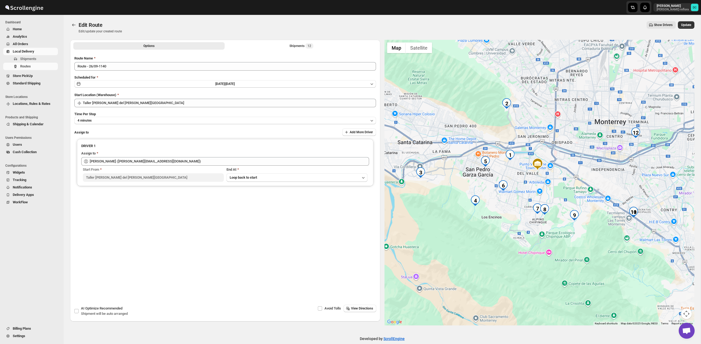
drag, startPoint x: 614, startPoint y: 214, endPoint x: 602, endPoint y: 196, distance: 21.6
click at [602, 196] on div at bounding box center [539, 183] width 310 height 286
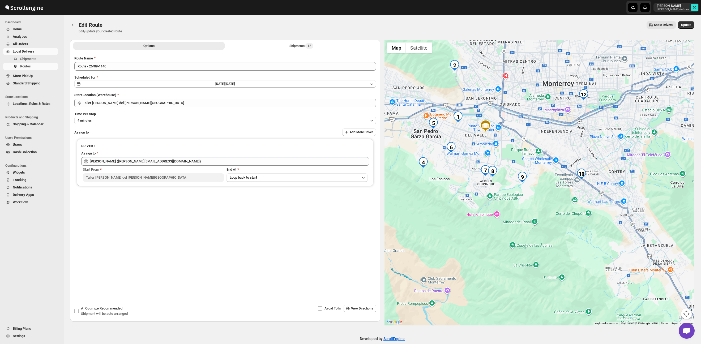
drag, startPoint x: 635, startPoint y: 214, endPoint x: 588, endPoint y: 180, distance: 57.8
click at [588, 180] on div at bounding box center [539, 183] width 310 height 286
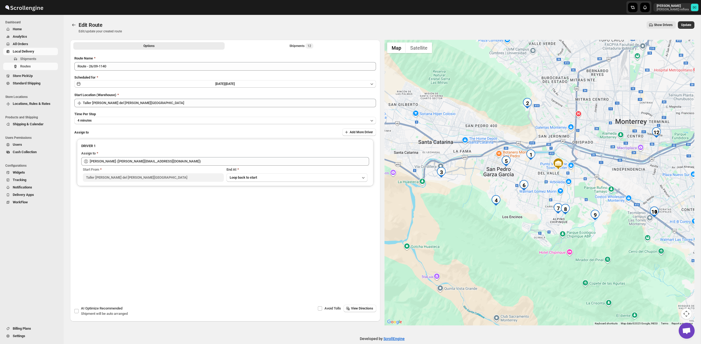
drag, startPoint x: 549, startPoint y: 165, endPoint x: 621, endPoint y: 201, distance: 80.7
click at [621, 201] on div at bounding box center [539, 183] width 310 height 286
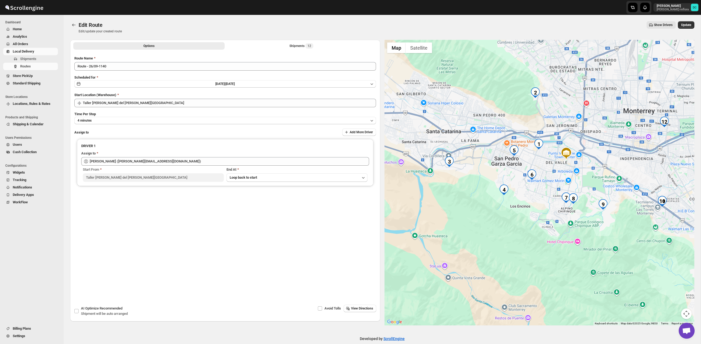
drag, startPoint x: 539, startPoint y: 162, endPoint x: 548, endPoint y: 151, distance: 14.0
click at [548, 151] on div at bounding box center [539, 183] width 310 height 286
click at [204, 46] on button "Options" at bounding box center [148, 45] width 151 height 7
click at [251, 46] on button "Shipments 12" at bounding box center [301, 45] width 151 height 7
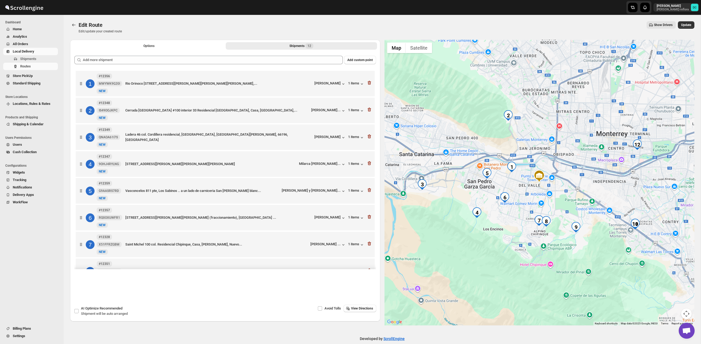
drag, startPoint x: 448, startPoint y: 161, endPoint x: 452, endPoint y: 161, distance: 4.3
click at [455, 161] on div at bounding box center [539, 183] width 310 height 286
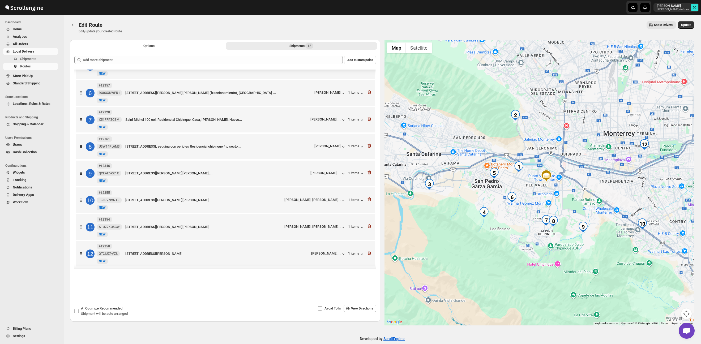
scroll to position [129, 0]
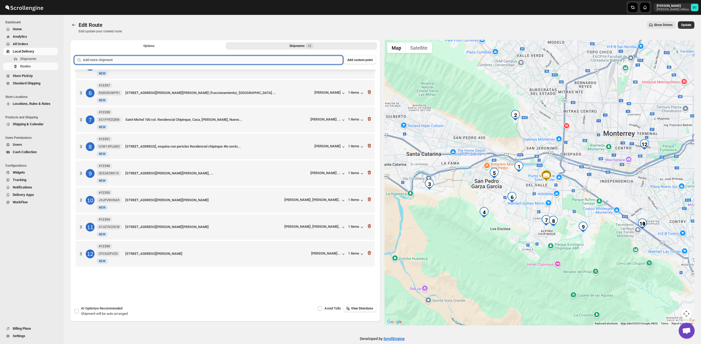
click at [259, 60] on input "text" at bounding box center [213, 60] width 260 height 8
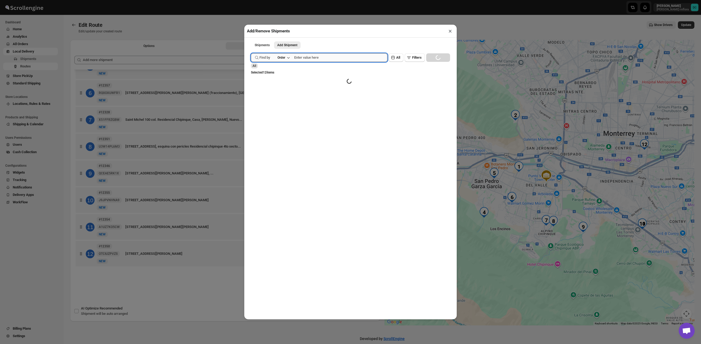
drag, startPoint x: 366, startPoint y: 56, endPoint x: 368, endPoint y: 59, distance: 3.2
click at [367, 56] on input "text" at bounding box center [340, 57] width 93 height 8
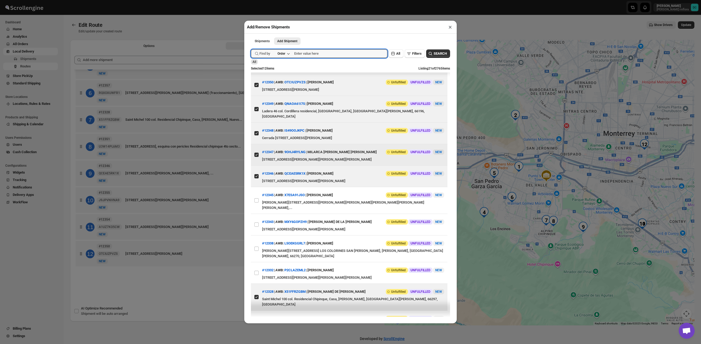
scroll to position [266, 0]
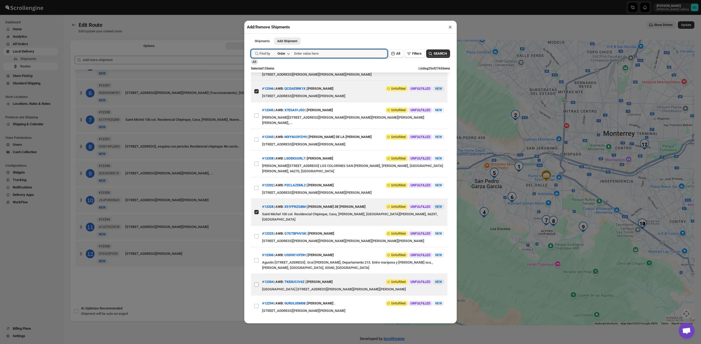
click at [257, 287] on input "View details for 68d33d8702c94fc1c02b696e" at bounding box center [256, 284] width 4 height 4
checkbox input "true"
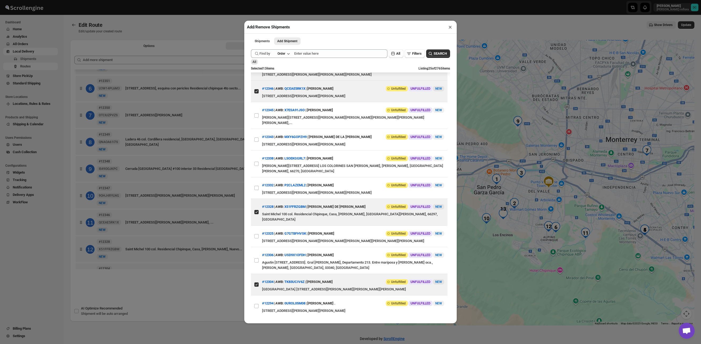
drag, startPoint x: 180, startPoint y: 287, endPoint x: 571, endPoint y: 189, distance: 402.9
click at [181, 286] on div "Add/Remove Shipments × Shipments Add Shipment More views Shipments Add Shipment…" at bounding box center [350, 172] width 701 height 344
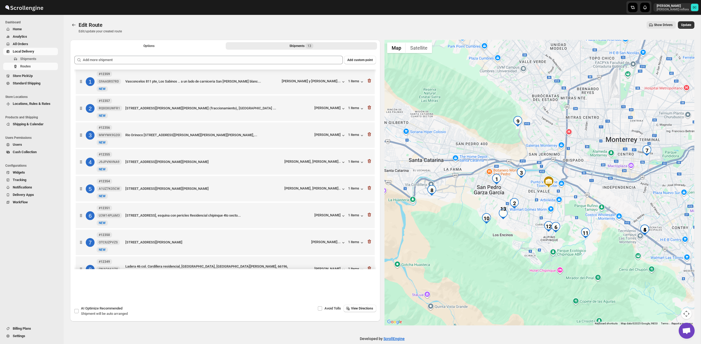
scroll to position [0, 0]
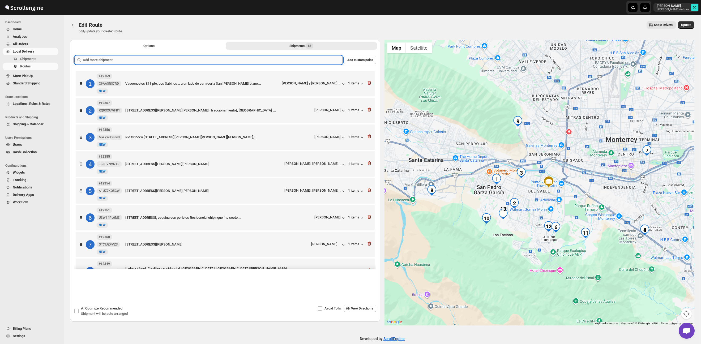
click at [232, 62] on input "text" at bounding box center [213, 60] width 260 height 8
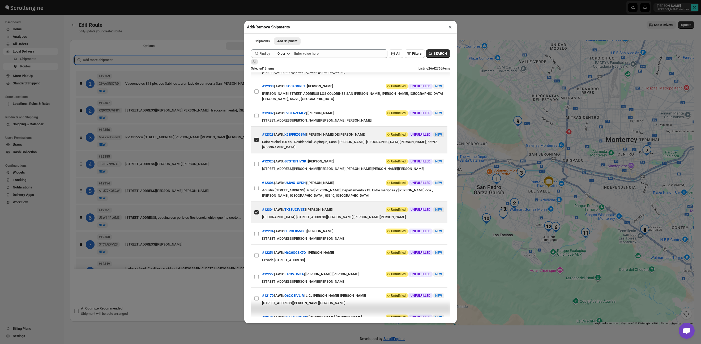
scroll to position [338, 0]
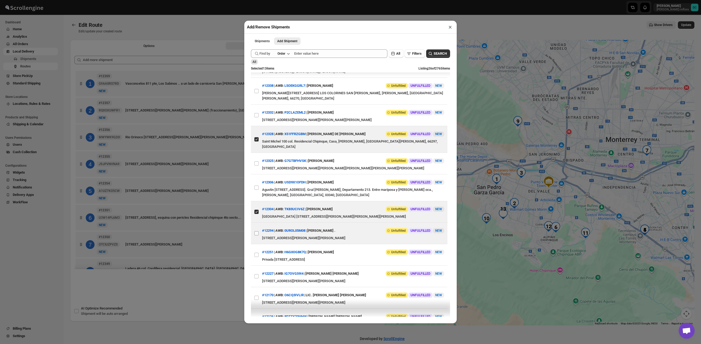
click at [256, 235] on input "View details for 68d2fdf402c94fc1c02b6694" at bounding box center [256, 233] width 4 height 4
checkbox input "true"
click at [188, 290] on div "Add/Remove Shipments × Shipments Add Shipment More views Shipments Add Shipment…" at bounding box center [350, 172] width 701 height 344
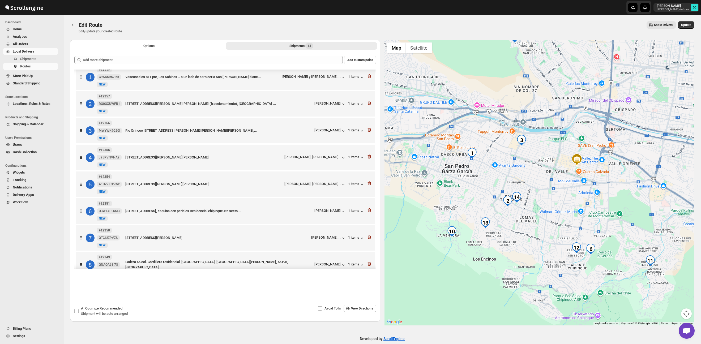
scroll to position [0, 0]
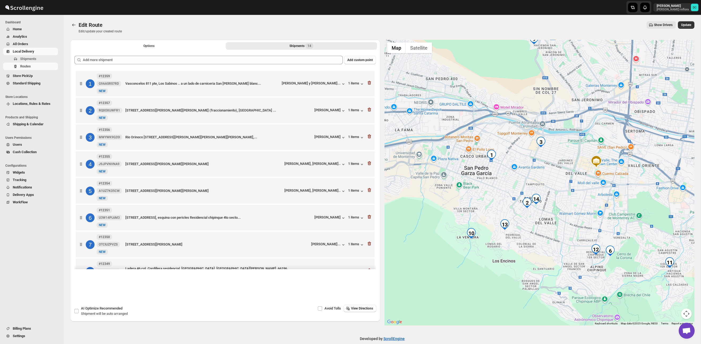
drag, startPoint x: 452, startPoint y: 179, endPoint x: 511, endPoint y: 178, distance: 59.5
click at [511, 178] on div at bounding box center [539, 183] width 310 height 286
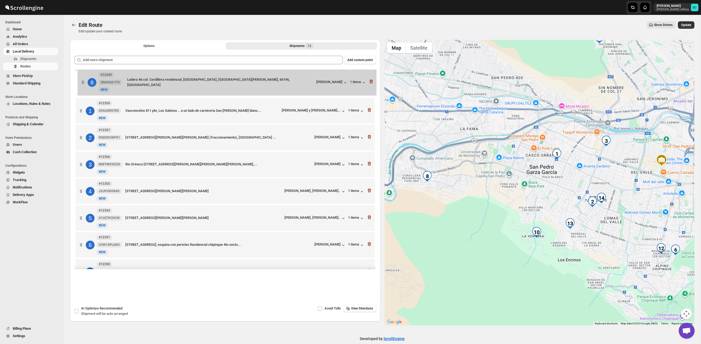
drag, startPoint x: 84, startPoint y: 241, endPoint x: 86, endPoint y: 87, distance: 154.7
click at [86, 87] on div "1 #12359 G9AASRS7RD New NEW Vasconcelos 811 pte, Los Sabinos .. a un lado de ca…" at bounding box center [224, 259] width 301 height 378
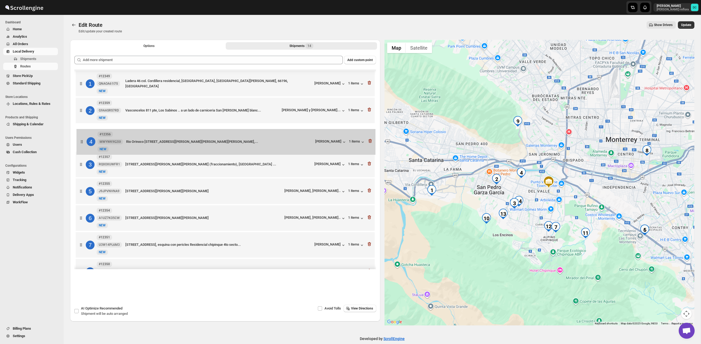
drag, startPoint x: 81, startPoint y: 163, endPoint x: 82, endPoint y: 143, distance: 20.2
click at [82, 143] on div "[STREET_ADDRESS] Cordillera residencial, [GEOGRAPHIC_DATA], [GEOGRAPHIC_DATA][P…" at bounding box center [224, 259] width 301 height 378
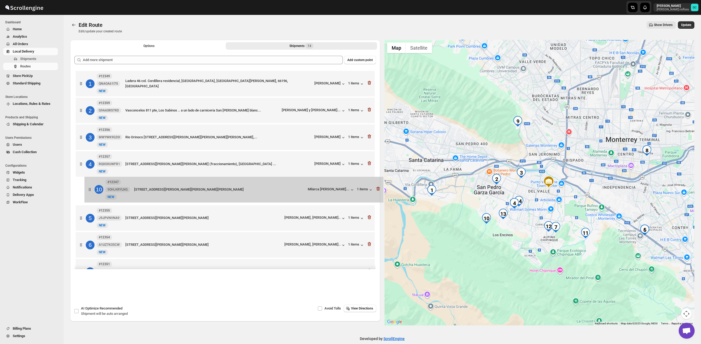
drag, startPoint x: 83, startPoint y: 221, endPoint x: 97, endPoint y: 189, distance: 34.3
click at [92, 191] on div "[STREET_ADDRESS] Cordillera residencial, [GEOGRAPHIC_DATA], [GEOGRAPHIC_DATA][P…" at bounding box center [224, 259] width 301 height 378
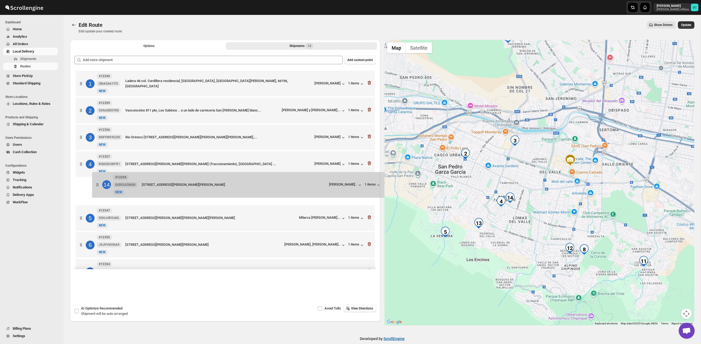
drag, startPoint x: 85, startPoint y: 260, endPoint x: 102, endPoint y: 183, distance: 78.7
click at [102, 183] on div "[STREET_ADDRESS] Cordillera residencial, [GEOGRAPHIC_DATA], [GEOGRAPHIC_DATA][P…" at bounding box center [224, 259] width 301 height 378
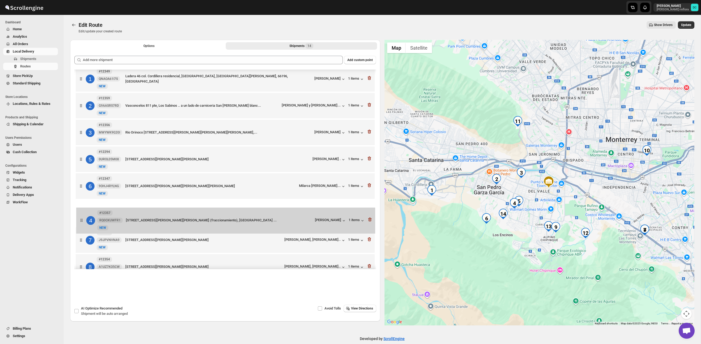
drag, startPoint x: 82, startPoint y: 169, endPoint x: 82, endPoint y: 226, distance: 57.3
click at [82, 226] on div "[STREET_ADDRESS] Cordillera residencial, [GEOGRAPHIC_DATA], [GEOGRAPHIC_DATA][P…" at bounding box center [224, 254] width 301 height 378
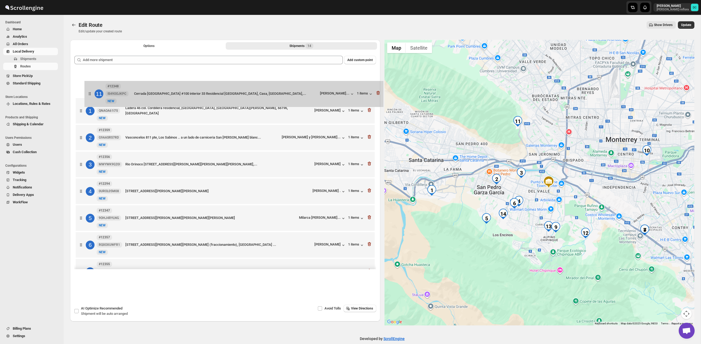
drag, startPoint x: 80, startPoint y: 178, endPoint x: 88, endPoint y: 97, distance: 81.1
click at [89, 97] on div "[STREET_ADDRESS] Cordillera residencial, [GEOGRAPHIC_DATA], [GEOGRAPHIC_DATA][P…" at bounding box center [224, 259] width 301 height 378
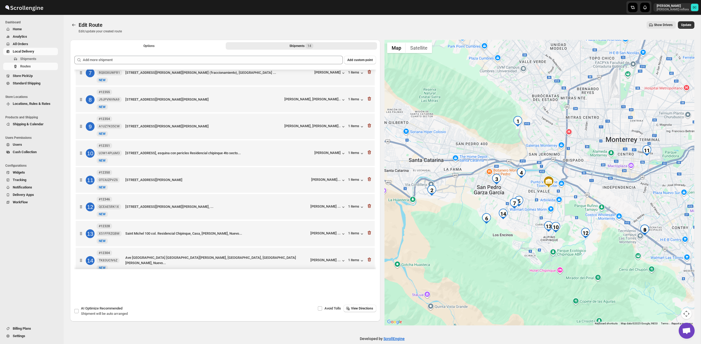
scroll to position [184, 0]
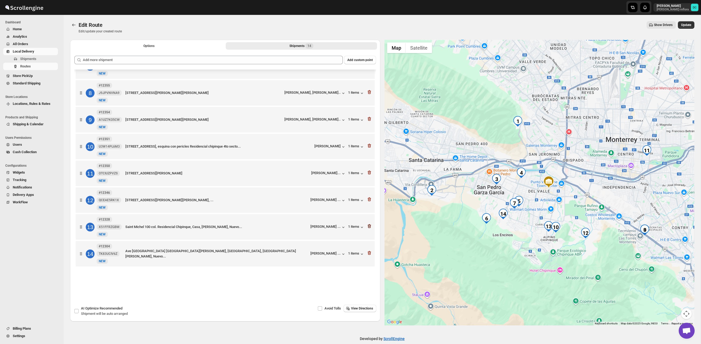
click at [368, 225] on icon "button" at bounding box center [369, 225] width 5 height 5
click at [370, 174] on div at bounding box center [369, 173] width 5 height 7
click at [370, 226] on icon "button" at bounding box center [369, 225] width 5 height 5
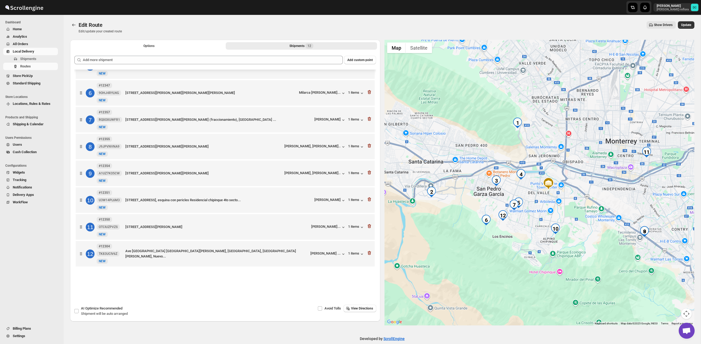
scroll to position [129, 0]
click at [369, 145] on icon "button" at bounding box center [368, 146] width 3 height 4
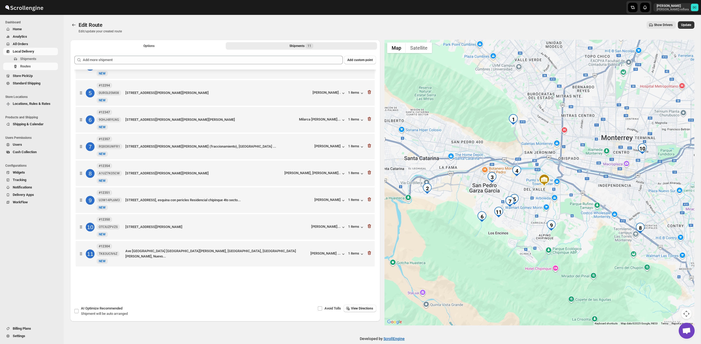
scroll to position [102, 0]
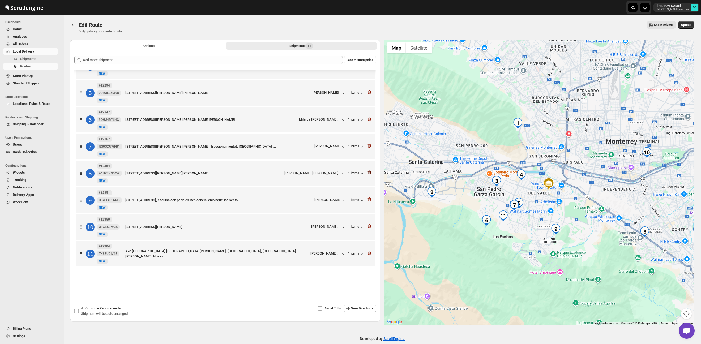
click at [370, 172] on icon "button" at bounding box center [368, 173] width 3 height 4
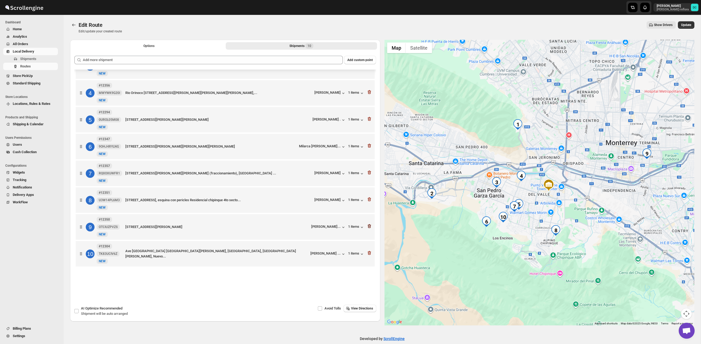
click at [369, 227] on icon "button" at bounding box center [369, 225] width 5 height 5
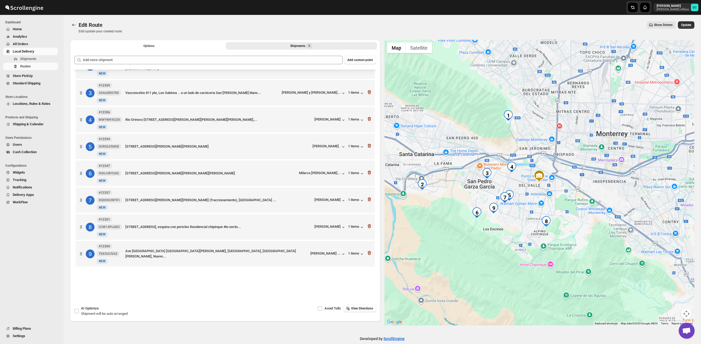
scroll to position [48, 0]
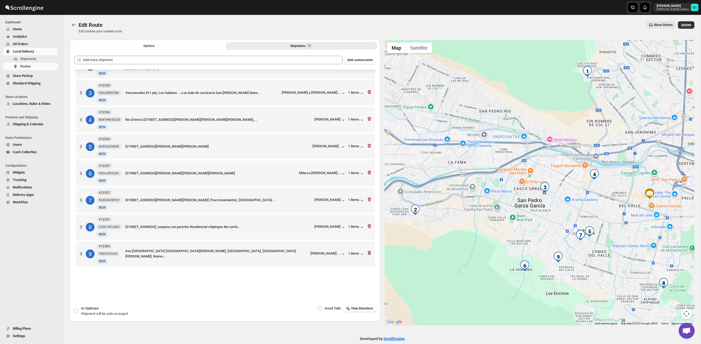
click at [369, 252] on icon "button" at bounding box center [369, 252] width 5 height 5
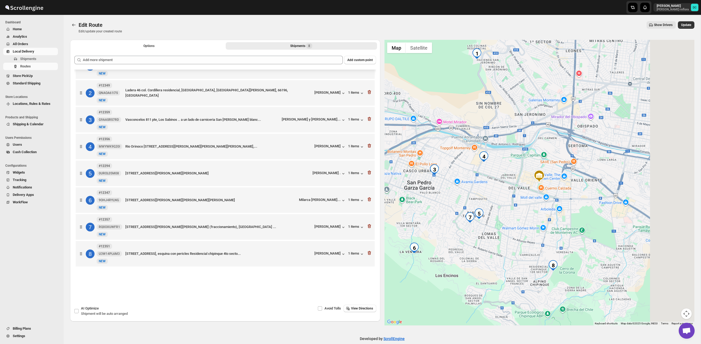
scroll to position [21, 0]
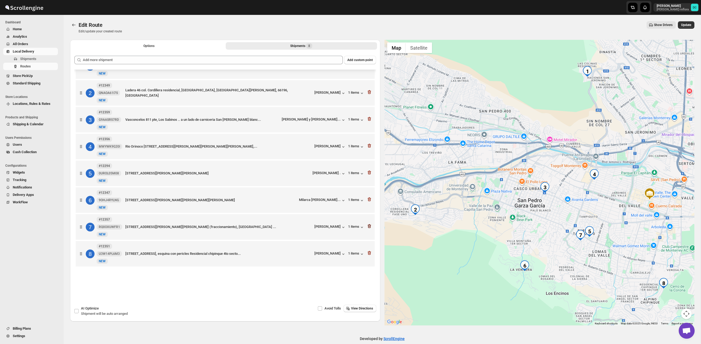
click at [370, 224] on icon "button" at bounding box center [368, 226] width 3 height 4
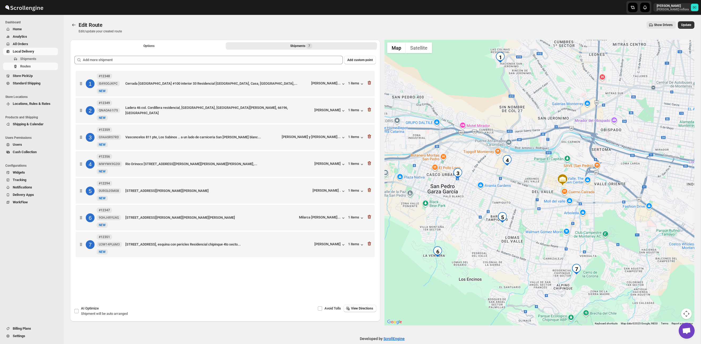
scroll to position [0, 0]
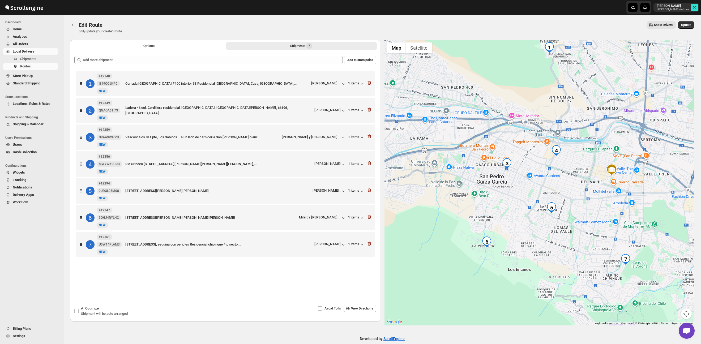
drag, startPoint x: 605, startPoint y: 209, endPoint x: 569, endPoint y: 186, distance: 42.3
click at [569, 186] on div at bounding box center [539, 183] width 310 height 286
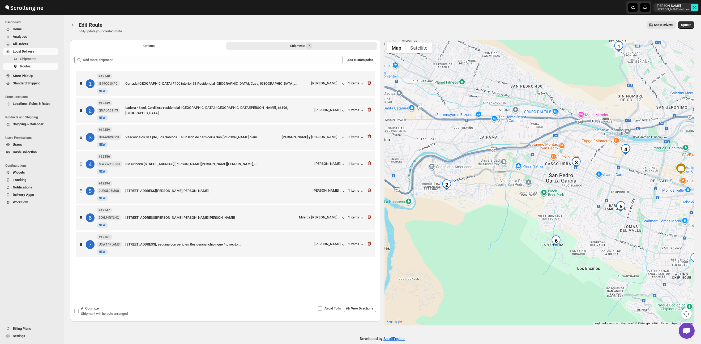
drag, startPoint x: 451, startPoint y: 178, endPoint x: 524, endPoint y: 178, distance: 73.5
click at [524, 178] on div at bounding box center [539, 183] width 310 height 286
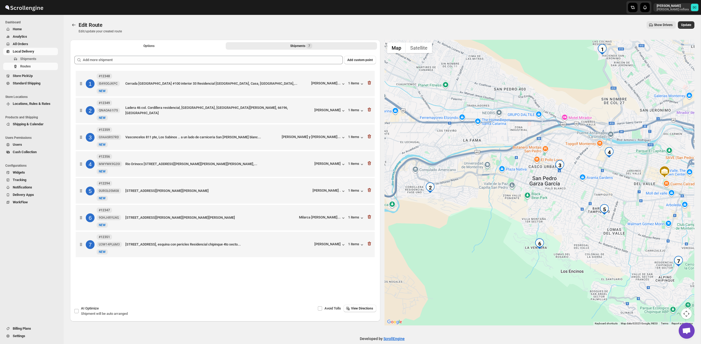
drag, startPoint x: 582, startPoint y: 185, endPoint x: 565, endPoint y: 188, distance: 17.5
click at [565, 188] on div at bounding box center [539, 183] width 310 height 286
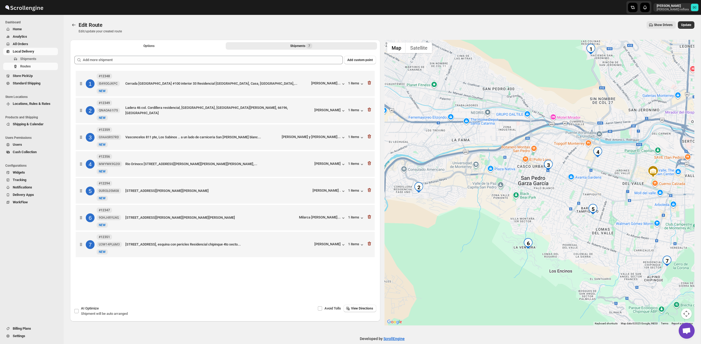
click at [603, 183] on div at bounding box center [539, 183] width 310 height 286
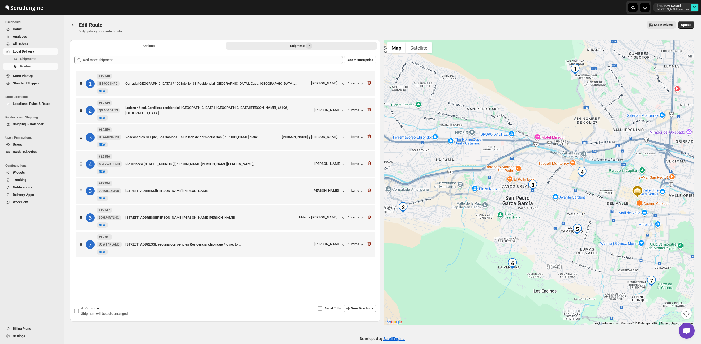
drag, startPoint x: 635, startPoint y: 179, endPoint x: 617, endPoint y: 197, distance: 25.2
click at [620, 201] on div at bounding box center [539, 183] width 310 height 286
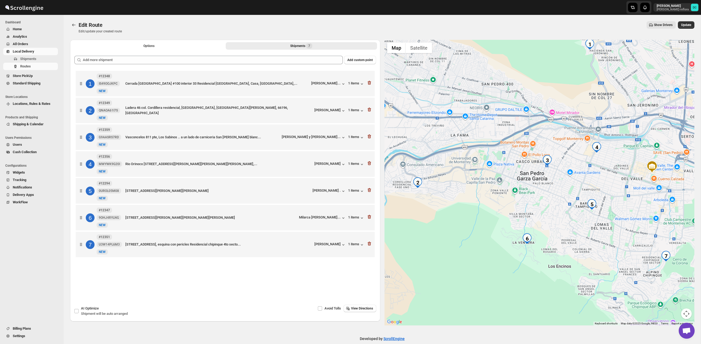
drag, startPoint x: 594, startPoint y: 196, endPoint x: 606, endPoint y: 178, distance: 22.4
click at [605, 176] on div at bounding box center [539, 183] width 310 height 286
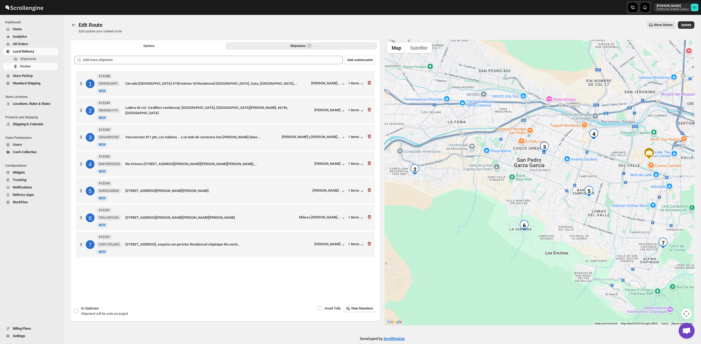
drag, startPoint x: 608, startPoint y: 183, endPoint x: 602, endPoint y: 185, distance: 5.7
click at [602, 185] on div at bounding box center [539, 183] width 310 height 286
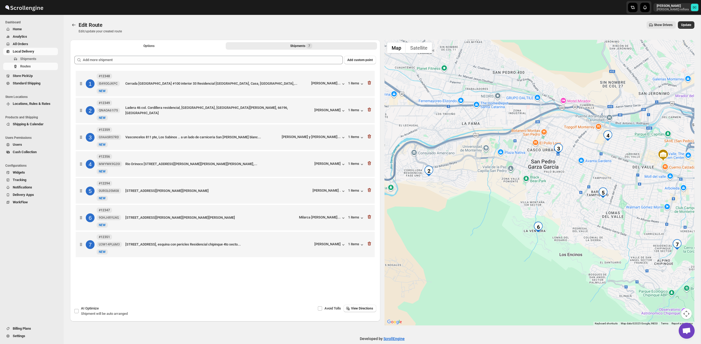
drag, startPoint x: 588, startPoint y: 168, endPoint x: 613, endPoint y: 173, distance: 25.2
click at [607, 170] on div at bounding box center [539, 183] width 310 height 286
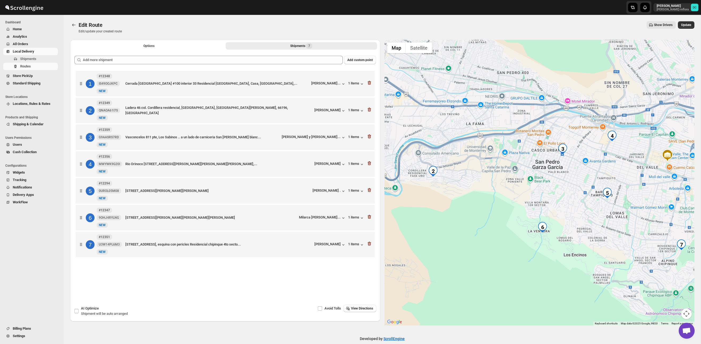
click at [686, 311] on button "Map camera controls" at bounding box center [686, 313] width 11 height 11
click at [675, 313] on button "Zoom out" at bounding box center [672, 313] width 11 height 11
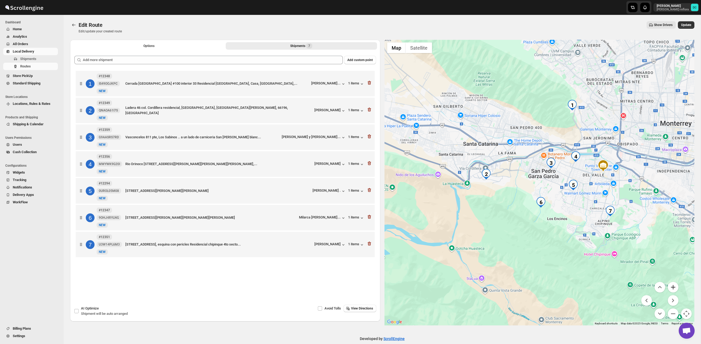
click at [677, 286] on button "Zoom in" at bounding box center [672, 287] width 11 height 11
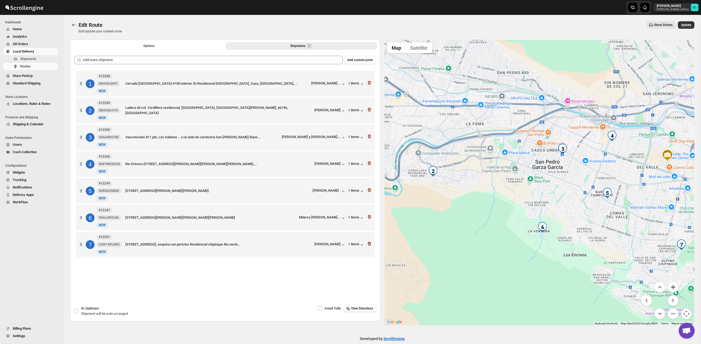
click at [369, 245] on icon "button" at bounding box center [369, 244] width 1 height 2
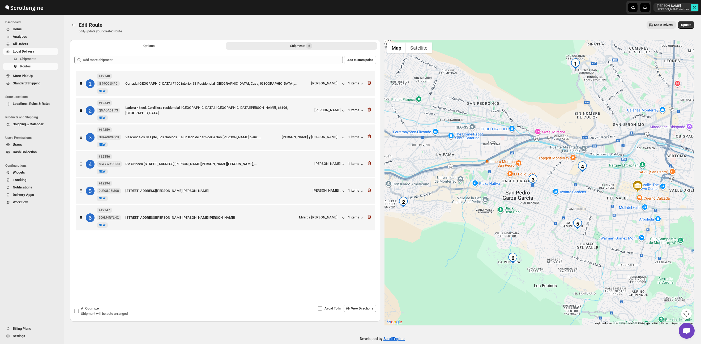
drag, startPoint x: 636, startPoint y: 225, endPoint x: 621, endPoint y: 206, distance: 23.6
click at [616, 208] on div at bounding box center [539, 183] width 310 height 286
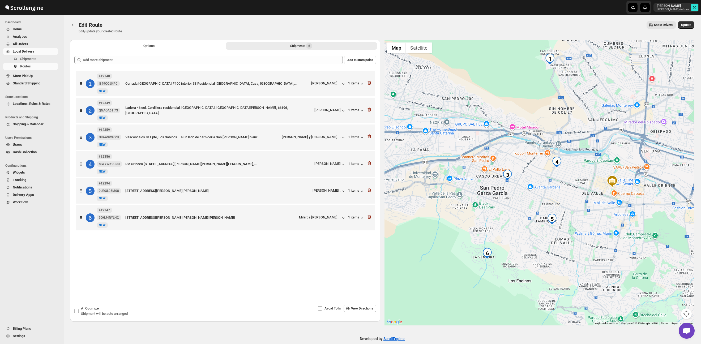
drag, startPoint x: 559, startPoint y: 176, endPoint x: 573, endPoint y: 176, distance: 13.8
click at [573, 176] on div at bounding box center [539, 183] width 310 height 286
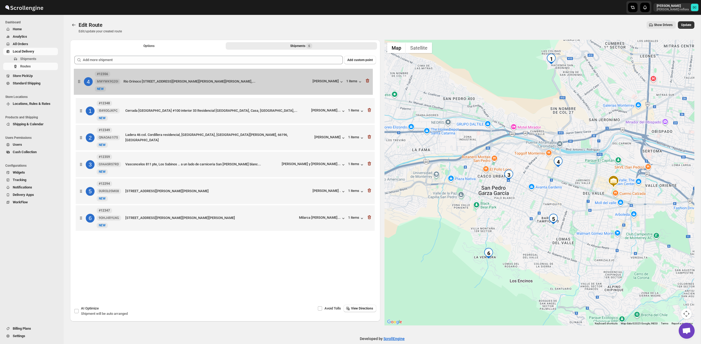
drag, startPoint x: 85, startPoint y: 168, endPoint x: 155, endPoint y: 89, distance: 106.1
click at [83, 81] on div "1 #12348 IS49OOJKPC [GEOGRAPHIC_DATA] #100 interior 33 Residencial [GEOGRAPHIC_…" at bounding box center [224, 152] width 301 height 164
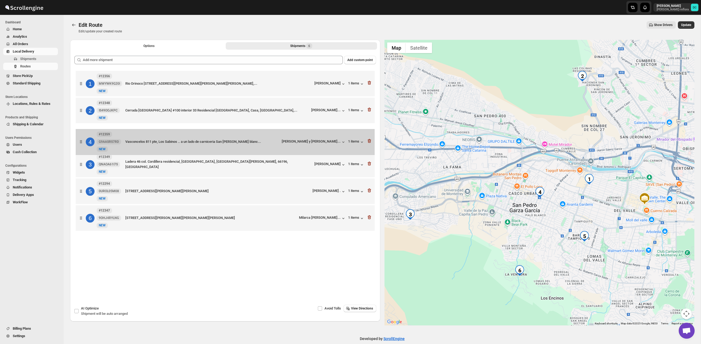
drag, startPoint x: 80, startPoint y: 167, endPoint x: 80, endPoint y: 141, distance: 26.0
click at [80, 141] on div "1 #12356 MWYWK9G20I New NEW Rio Orinoco 506 pte, casi esq [PERSON_NAME], [PERSO…" at bounding box center [224, 152] width 301 height 164
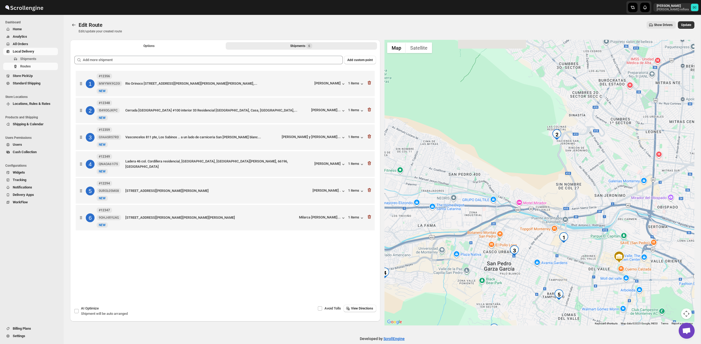
drag, startPoint x: 627, startPoint y: 154, endPoint x: 589, endPoint y: 213, distance: 69.6
click at [589, 213] on div at bounding box center [539, 183] width 310 height 286
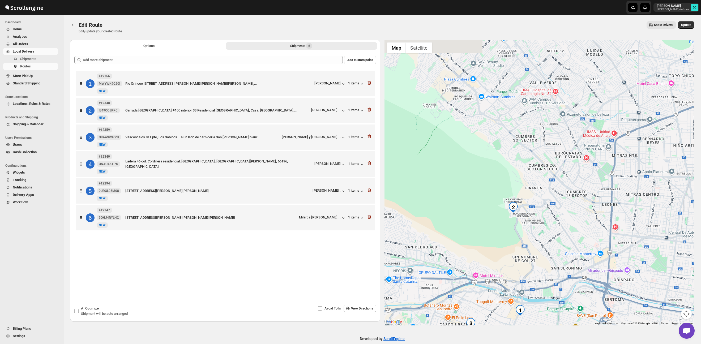
drag, startPoint x: 600, startPoint y: 192, endPoint x: 564, endPoint y: 238, distance: 58.0
click at [561, 251] on div at bounding box center [539, 183] width 310 height 286
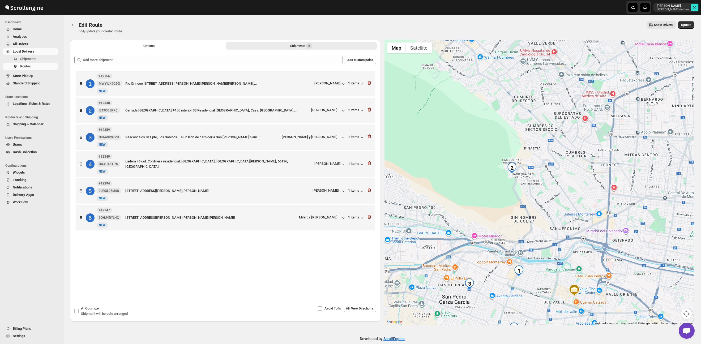
drag, startPoint x: 556, startPoint y: 239, endPoint x: 554, endPoint y: 160, distance: 79.6
click at [554, 160] on div at bounding box center [539, 183] width 310 height 286
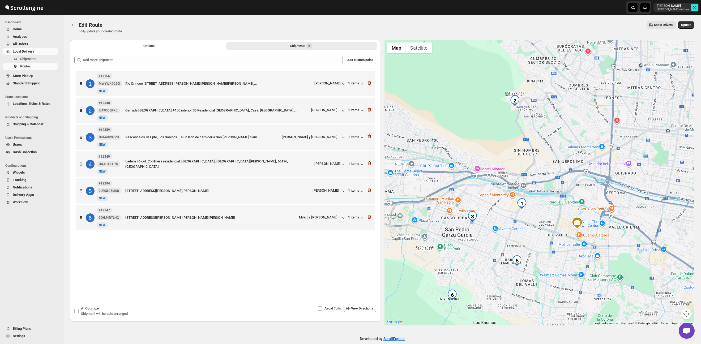
drag, startPoint x: 561, startPoint y: 213, endPoint x: 578, endPoint y: 187, distance: 31.1
click at [578, 187] on div at bounding box center [539, 183] width 310 height 286
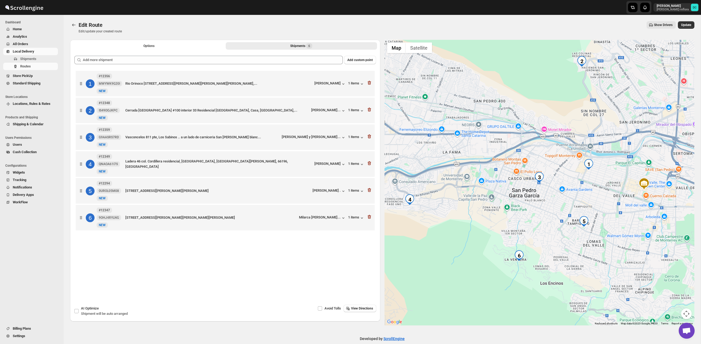
drag, startPoint x: 542, startPoint y: 232, endPoint x: 591, endPoint y: 216, distance: 51.2
click at [591, 216] on div at bounding box center [539, 183] width 310 height 286
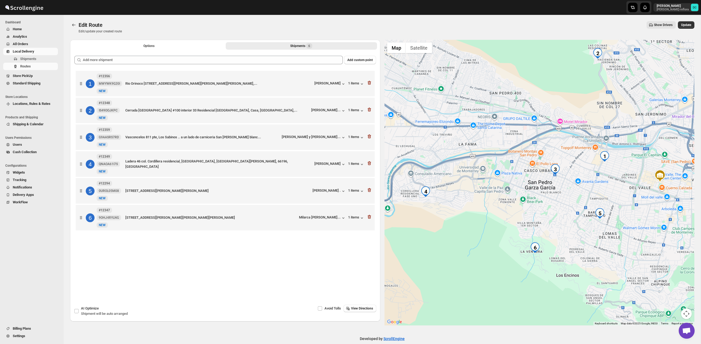
drag, startPoint x: 563, startPoint y: 223, endPoint x: 582, endPoint y: 213, distance: 22.1
click at [582, 213] on div at bounding box center [539, 183] width 310 height 286
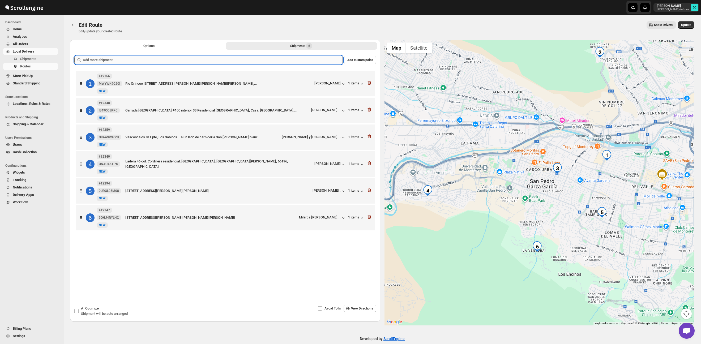
click at [202, 58] on input "text" at bounding box center [213, 60] width 260 height 8
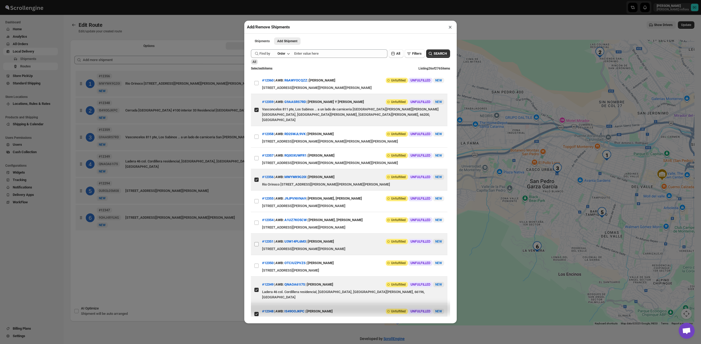
click at [257, 246] on input "View details for 68d69fe902c94fc1c02b9ff9" at bounding box center [256, 244] width 4 height 4
checkbox input "true"
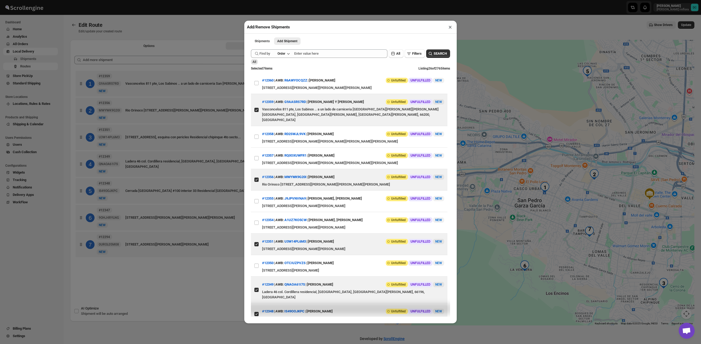
click at [191, 282] on div "Add/Remove Shipments × Shipments Add Shipment More views Shipments Add Shipment…" at bounding box center [350, 172] width 701 height 344
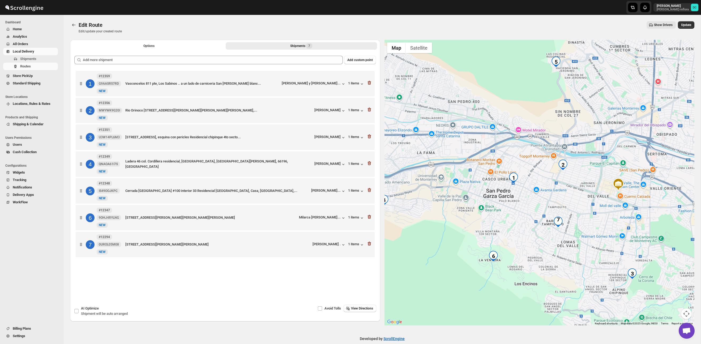
drag, startPoint x: 602, startPoint y: 258, endPoint x: 569, endPoint y: 248, distance: 33.9
click at [569, 248] on div at bounding box center [539, 183] width 310 height 286
drag, startPoint x: 197, startPoint y: 49, endPoint x: 218, endPoint y: 49, distance: 21.0
click at [197, 49] on button "Options" at bounding box center [148, 45] width 151 height 7
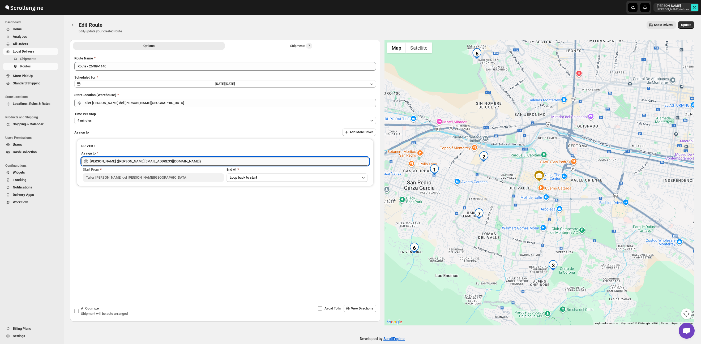
click at [161, 157] on input "[PERSON_NAME] ([PERSON_NAME][EMAIL_ADDRESS][DOMAIN_NAME])" at bounding box center [229, 161] width 279 height 8
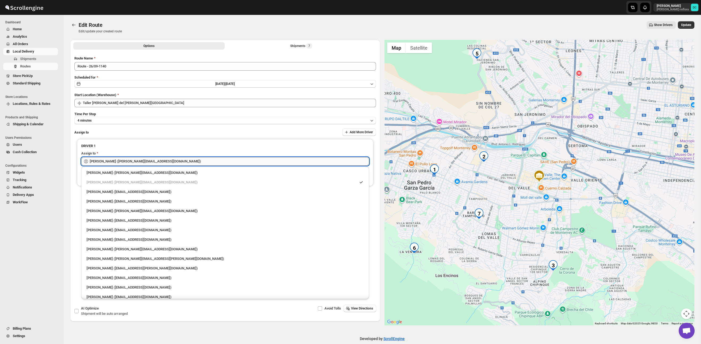
click at [161, 157] on input "[PERSON_NAME] ([PERSON_NAME][EMAIL_ADDRESS][DOMAIN_NAME])" at bounding box center [229, 161] width 279 height 8
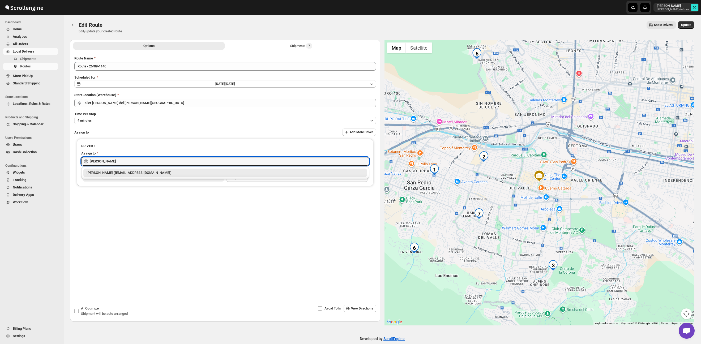
click at [185, 174] on div "[PERSON_NAME] ([EMAIL_ADDRESS][DOMAIN_NAME])" at bounding box center [225, 172] width 277 height 5
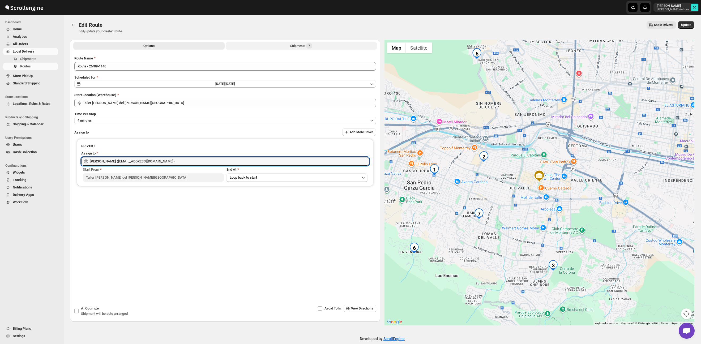
type input "[PERSON_NAME] ([EMAIL_ADDRESS][DOMAIN_NAME])"
click at [303, 45] on div "Shipments 7" at bounding box center [301, 45] width 22 height 5
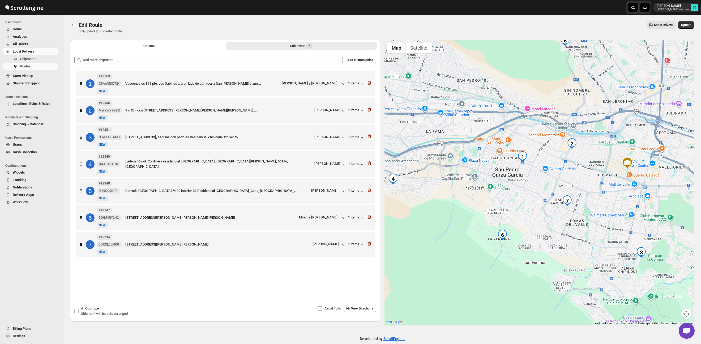
drag, startPoint x: 497, startPoint y: 174, endPoint x: 586, endPoint y: 161, distance: 89.9
click at [586, 161] on div at bounding box center [539, 183] width 310 height 286
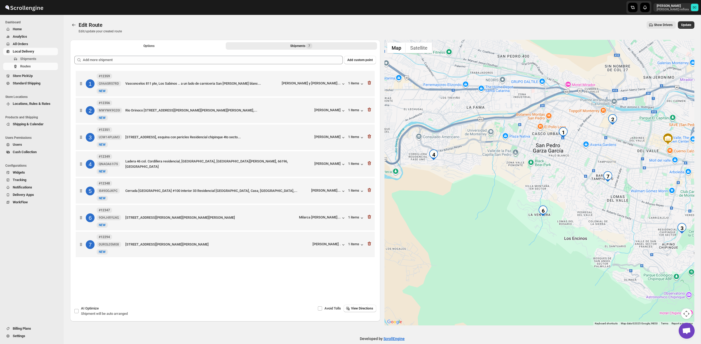
drag, startPoint x: 562, startPoint y: 177, endPoint x: 597, endPoint y: 156, distance: 41.4
click at [597, 156] on div at bounding box center [539, 183] width 310 height 286
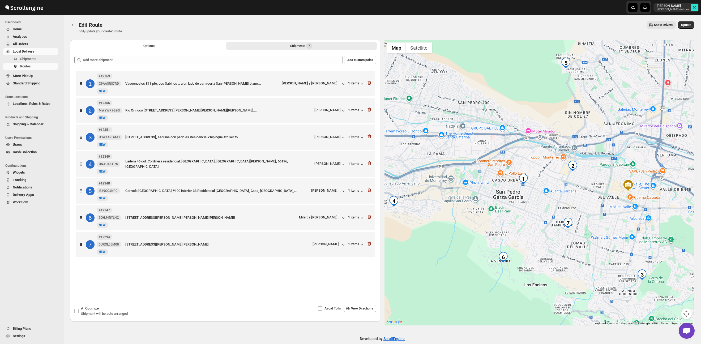
drag, startPoint x: 603, startPoint y: 141, endPoint x: 588, endPoint y: 182, distance: 44.0
click at [564, 188] on div at bounding box center [539, 183] width 310 height 286
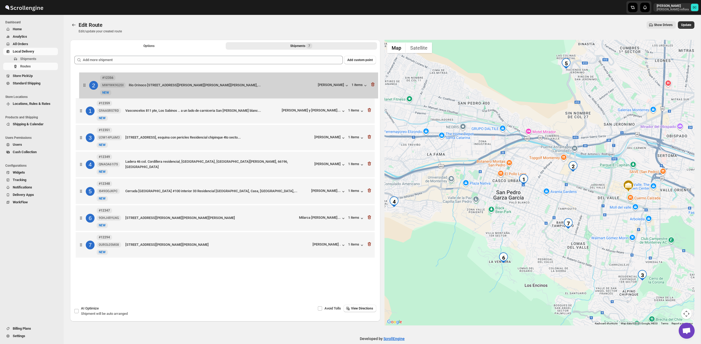
drag, startPoint x: 80, startPoint y: 114, endPoint x: 84, endPoint y: 82, distance: 32.6
click at [84, 82] on div "1 #12359 G9AASRS7RD New NEW Vasconcelos 811 pte, Los Sabinos .. a un lado de ca…" at bounding box center [224, 165] width 301 height 191
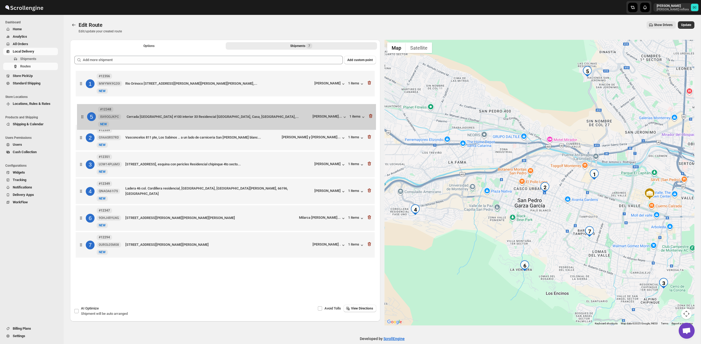
drag, startPoint x: 84, startPoint y: 193, endPoint x: 85, endPoint y: 119, distance: 73.3
click at [85, 119] on div "1 #12356 MWYWK9G20I New NEW Rio Orinoco 506 pte, casi esq [PERSON_NAME], [PERSO…" at bounding box center [224, 165] width 301 height 191
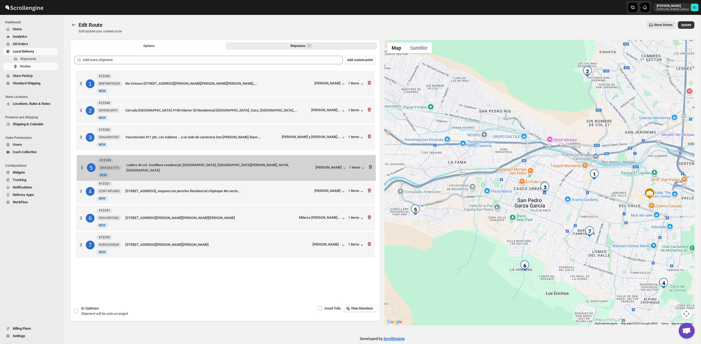
drag, startPoint x: 81, startPoint y: 194, endPoint x: 83, endPoint y: 166, distance: 28.4
click at [83, 166] on div "1 #12356 MWYWK9G20I New NEW Rio Orinoco 506 pte, casi esq [PERSON_NAME], [PERSO…" at bounding box center [224, 165] width 301 height 191
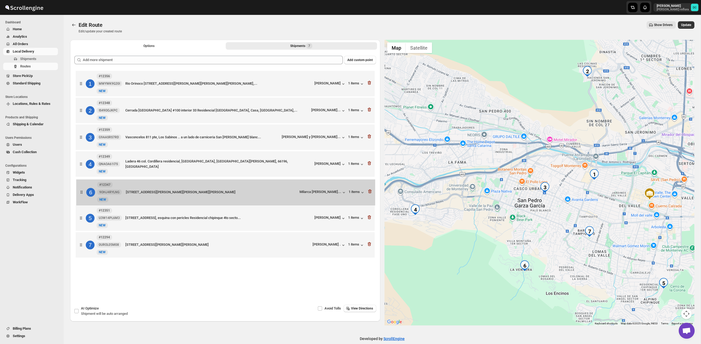
drag, startPoint x: 82, startPoint y: 221, endPoint x: 82, endPoint y: 190, distance: 30.5
click at [83, 190] on div "1 #12356 MWYWK9G20I New NEW Rio Orinoco 506 pte, casi esq [PERSON_NAME], [PERSO…" at bounding box center [224, 165] width 301 height 191
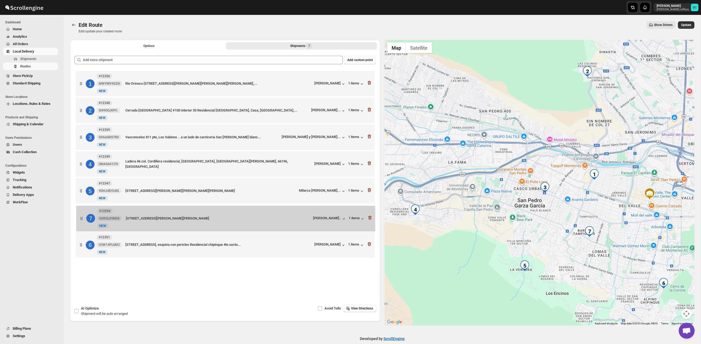
drag, startPoint x: 80, startPoint y: 250, endPoint x: 81, endPoint y: 219, distance: 30.3
click at [81, 219] on div "1 #12356 MWYWK9G20I New NEW Rio Orinoco 506 pte, casi esq [PERSON_NAME], [PERSO…" at bounding box center [224, 165] width 301 height 191
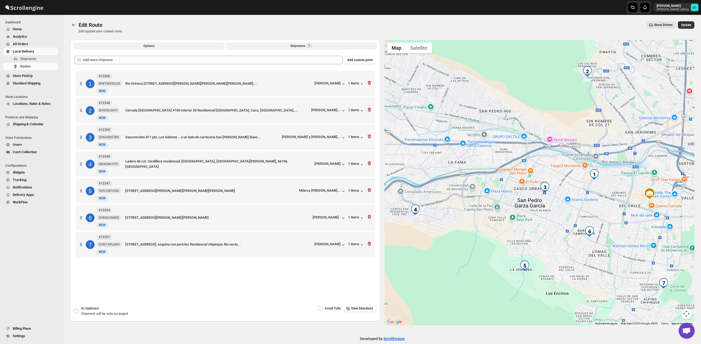
click at [129, 46] on button "Options" at bounding box center [148, 45] width 151 height 7
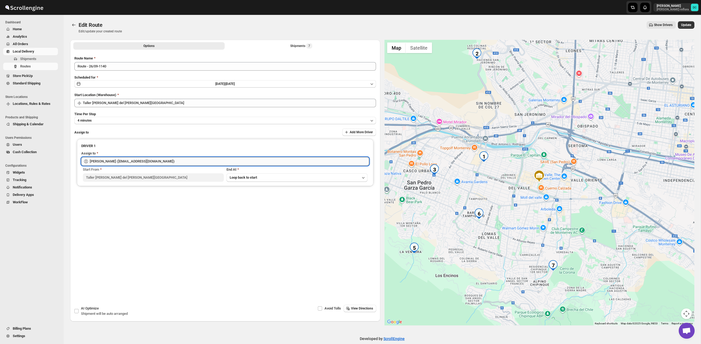
click at [151, 157] on input "[PERSON_NAME] ([EMAIL_ADDRESS][DOMAIN_NAME])" at bounding box center [229, 161] width 279 height 8
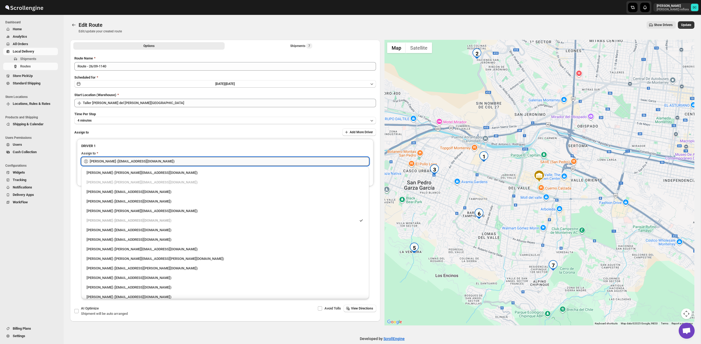
click at [151, 157] on input "[PERSON_NAME] ([EMAIL_ADDRESS][DOMAIN_NAME])" at bounding box center [229, 161] width 279 height 8
click at [683, 23] on span "Update" at bounding box center [686, 25] width 10 height 4
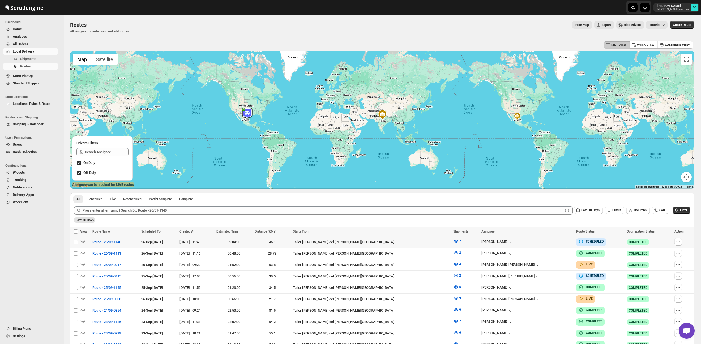
click at [680, 241] on div at bounding box center [682, 242] width 17 height 8
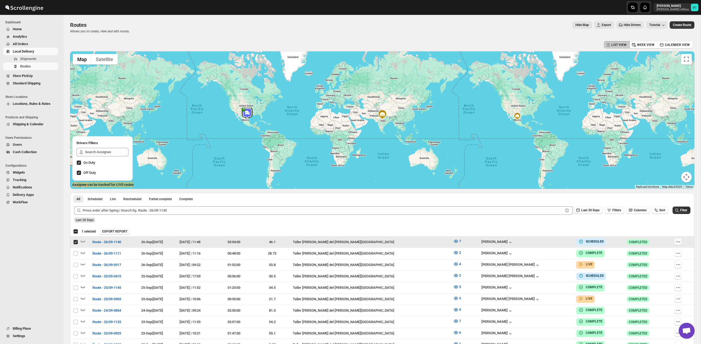
click at [675, 244] on icon "button" at bounding box center [677, 241] width 5 height 5
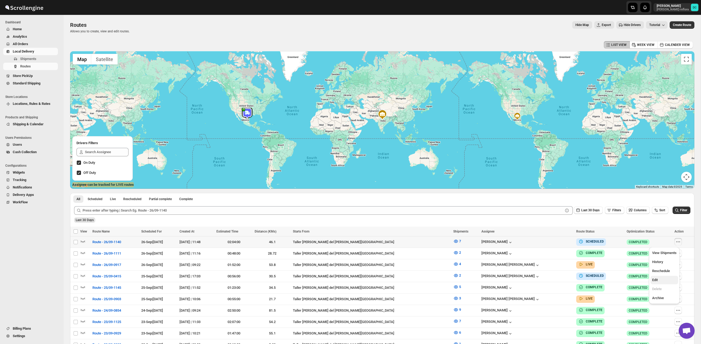
click at [653, 278] on span "Edit" at bounding box center [655, 280] width 6 height 4
checkbox input "true"
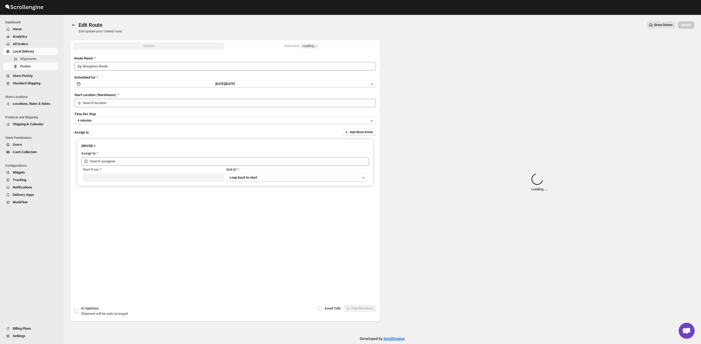
type input "Route - 26/09-1140"
type input "Taller [PERSON_NAME] del [PERSON_NAME][GEOGRAPHIC_DATA]"
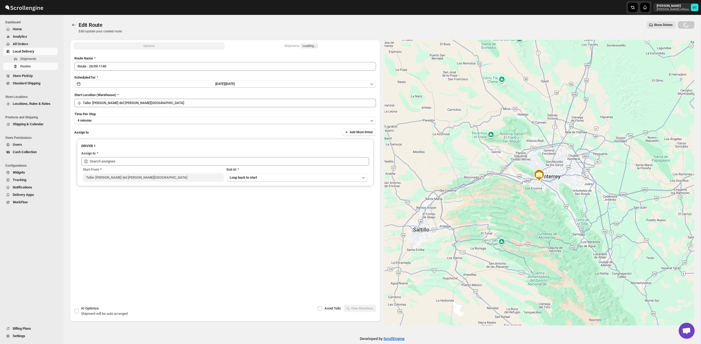
type input "[PERSON_NAME] ([EMAIL_ADDRESS][DOMAIN_NAME])"
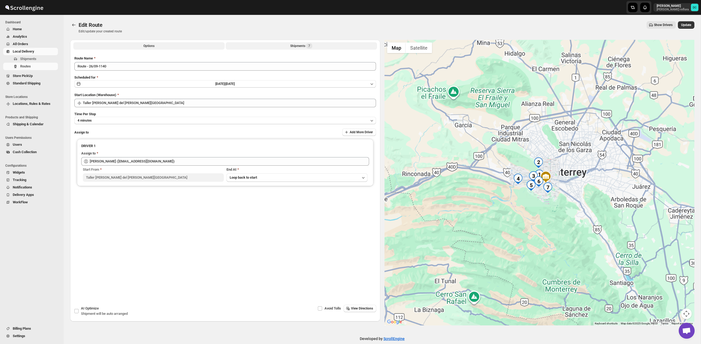
click at [287, 45] on button "Shipments 7" at bounding box center [301, 45] width 151 height 7
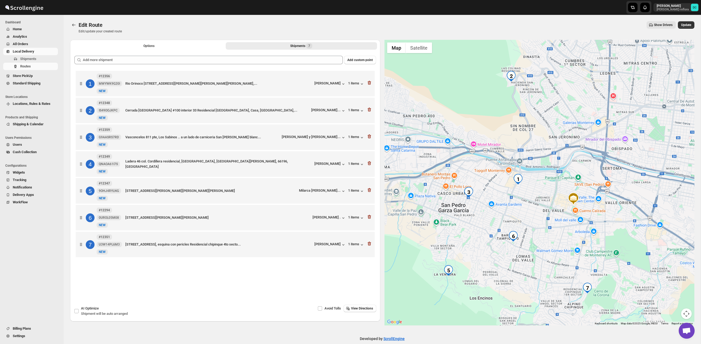
drag, startPoint x: 507, startPoint y: 175, endPoint x: 543, endPoint y: 198, distance: 42.5
click at [543, 198] on div at bounding box center [539, 183] width 310 height 286
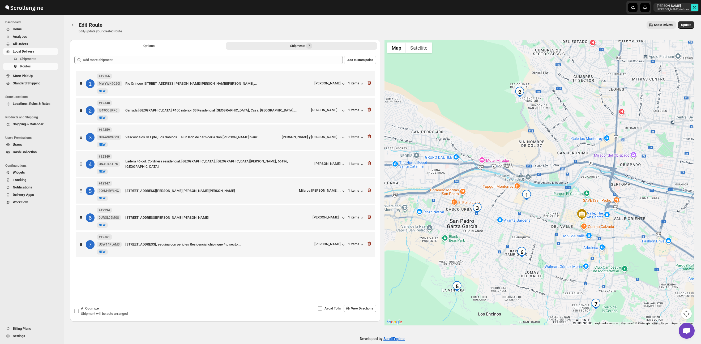
drag, startPoint x: 525, startPoint y: 156, endPoint x: 533, endPoint y: 172, distance: 18.9
click at [533, 172] on div at bounding box center [539, 183] width 310 height 286
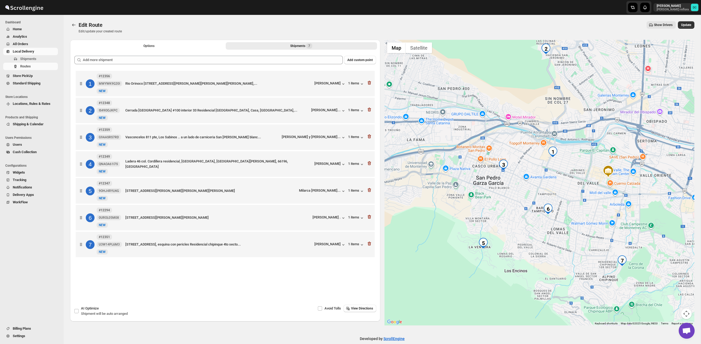
drag, startPoint x: 510, startPoint y: 192, endPoint x: 515, endPoint y: 176, distance: 16.7
click at [536, 150] on div at bounding box center [539, 183] width 310 height 286
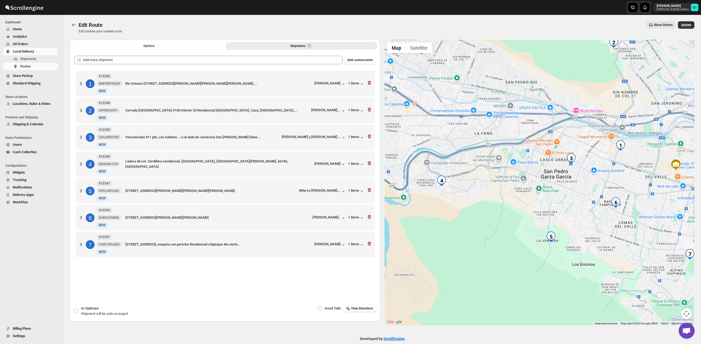
drag, startPoint x: 476, startPoint y: 195, endPoint x: 558, endPoint y: 190, distance: 81.4
click at [558, 190] on div at bounding box center [539, 183] width 310 height 286
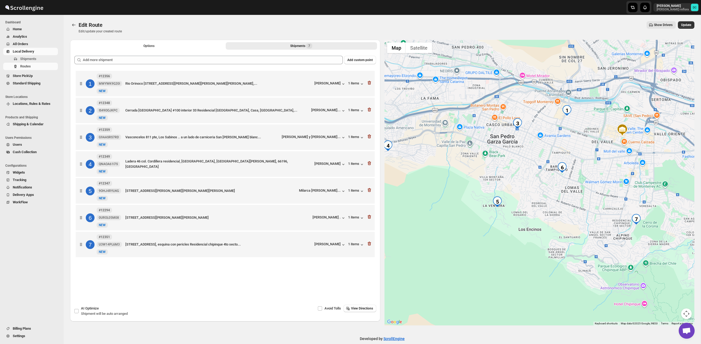
drag, startPoint x: 559, startPoint y: 193, endPoint x: 492, endPoint y: 158, distance: 75.9
click at [492, 158] on div at bounding box center [539, 183] width 310 height 286
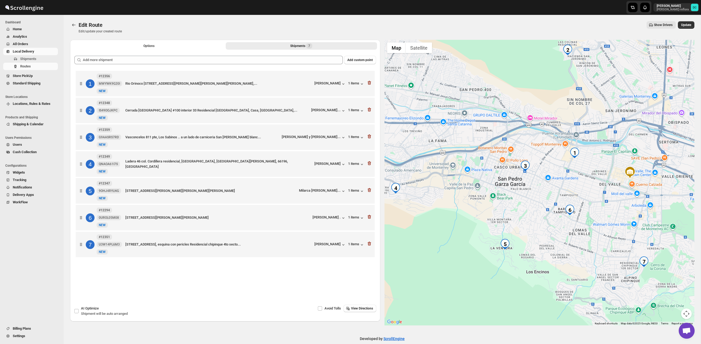
click at [531, 203] on div at bounding box center [539, 183] width 310 height 286
click at [370, 218] on icon "button" at bounding box center [368, 217] width 3 height 4
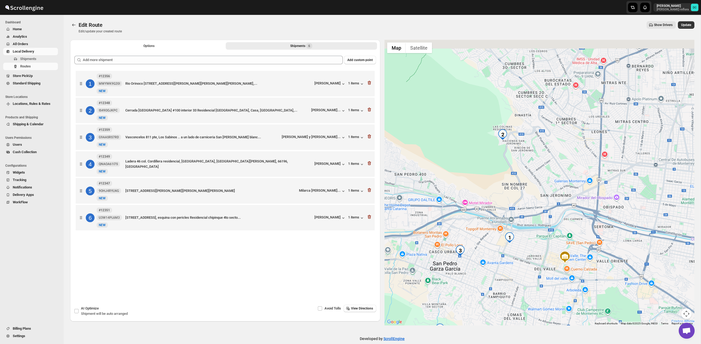
drag, startPoint x: 626, startPoint y: 147, endPoint x: 585, endPoint y: 215, distance: 79.4
click at [595, 225] on div at bounding box center [539, 183] width 310 height 286
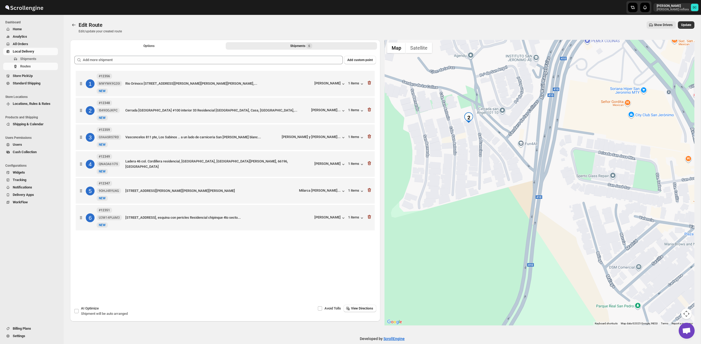
drag, startPoint x: 457, startPoint y: 127, endPoint x: 497, endPoint y: 167, distance: 57.4
click at [498, 167] on div at bounding box center [539, 183] width 310 height 286
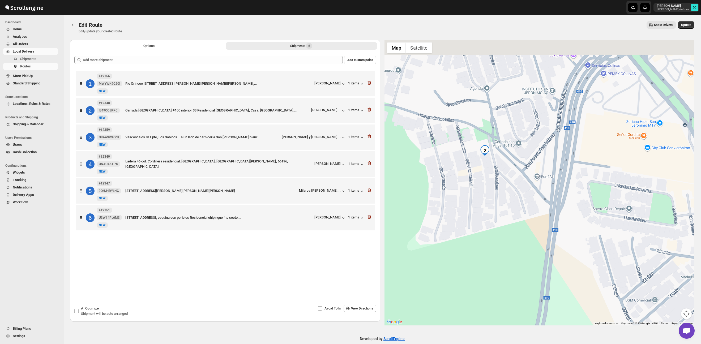
drag, startPoint x: 485, startPoint y: 141, endPoint x: 501, endPoint y: 173, distance: 36.3
click at [501, 173] on div at bounding box center [539, 183] width 310 height 286
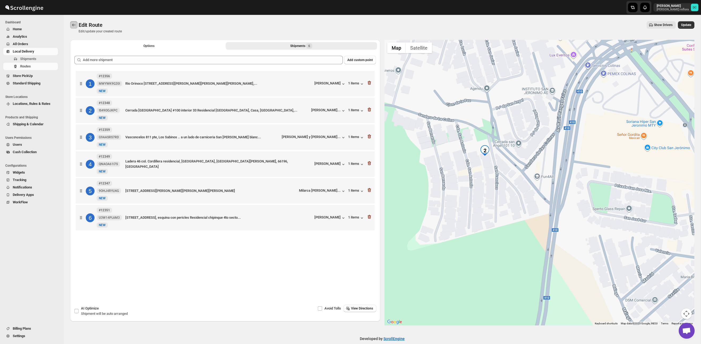
click at [75, 25] on icon "Routes" at bounding box center [73, 24] width 5 height 5
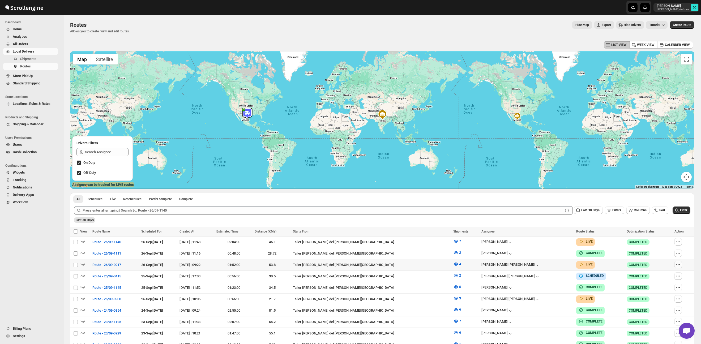
click at [675, 264] on icon "button" at bounding box center [677, 264] width 5 height 5
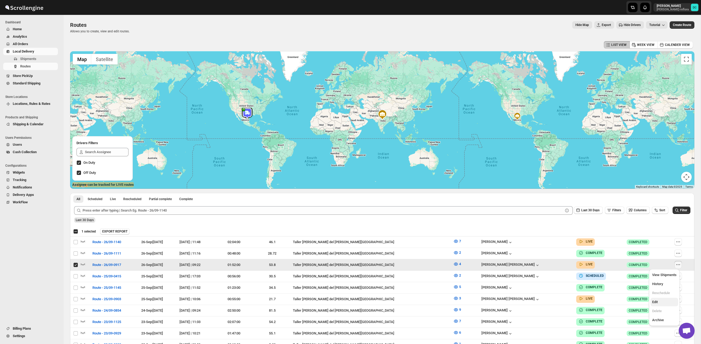
click at [664, 301] on span "Edit" at bounding box center [664, 301] width 24 height 5
checkbox input "false"
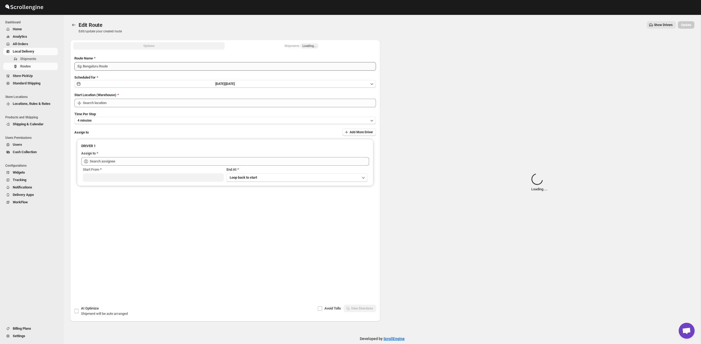
type input "Route - 26/09-0917"
type input "Taller [PERSON_NAME] del [PERSON_NAME][GEOGRAPHIC_DATA]"
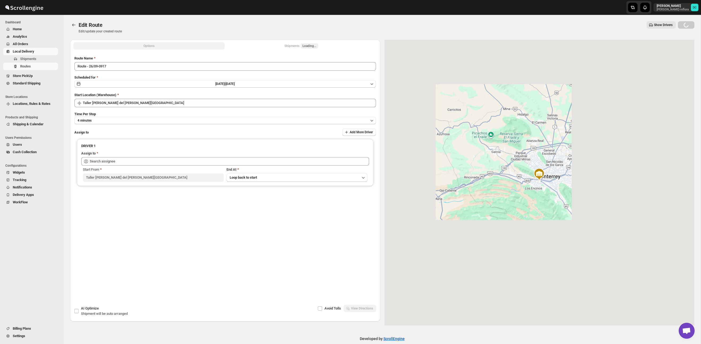
type input "[PERSON_NAME] [PERSON_NAME] ([EMAIL_ADDRESS][DOMAIN_NAME])"
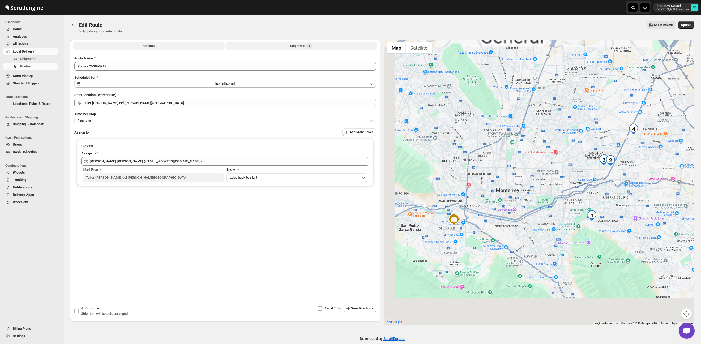
click at [301, 46] on div "Shipments 4" at bounding box center [301, 45] width 22 height 5
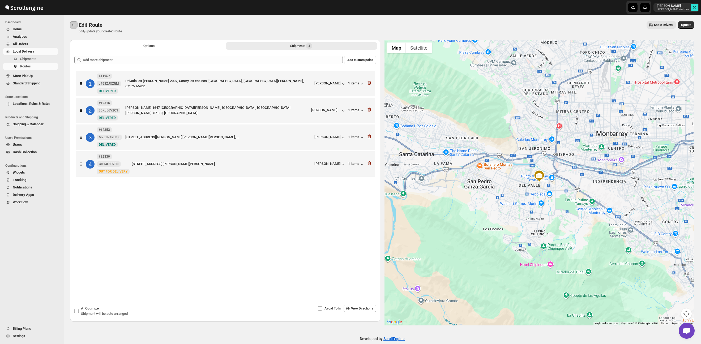
click at [76, 27] on icon "Routes" at bounding box center [73, 24] width 5 height 5
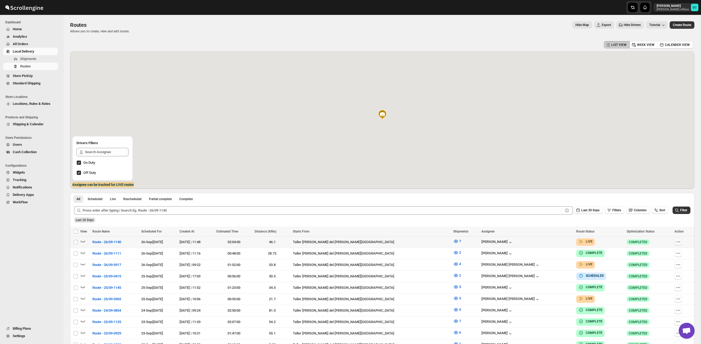
click at [675, 243] on icon "button" at bounding box center [677, 241] width 5 height 5
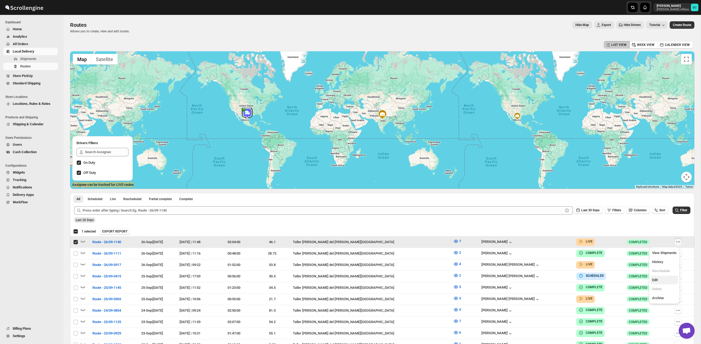
click at [654, 282] on span "Edit" at bounding box center [655, 280] width 6 height 4
checkbox input "false"
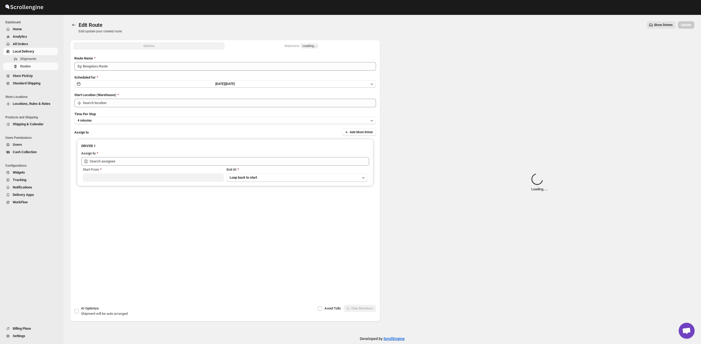
type input "Route - 26/09-1140"
type input "Taller [PERSON_NAME] del [PERSON_NAME][GEOGRAPHIC_DATA]"
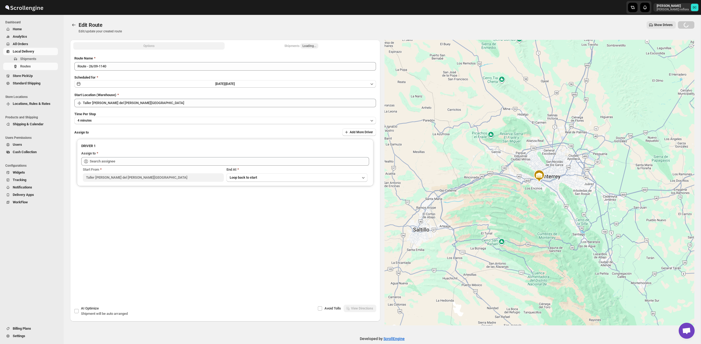
type input "[PERSON_NAME] ([EMAIL_ADDRESS][DOMAIN_NAME])"
click at [288, 47] on div "Shipments Loading..." at bounding box center [301, 45] width 34 height 5
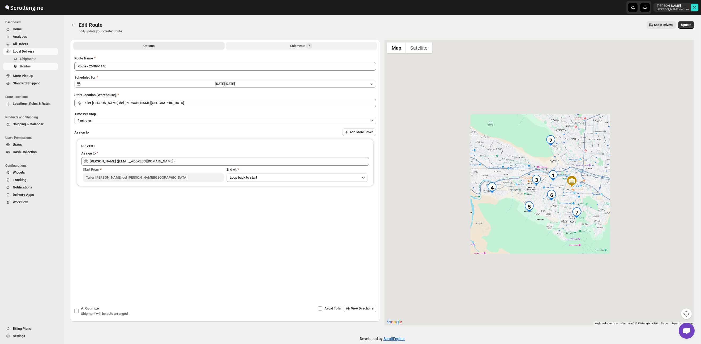
click at [301, 46] on div "Shipments 7" at bounding box center [301, 45] width 22 height 5
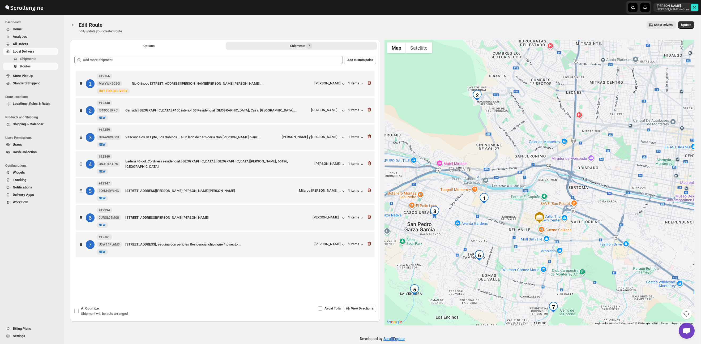
drag, startPoint x: 515, startPoint y: 114, endPoint x: 510, endPoint y: 198, distance: 83.7
click at [515, 204] on div at bounding box center [539, 183] width 310 height 286
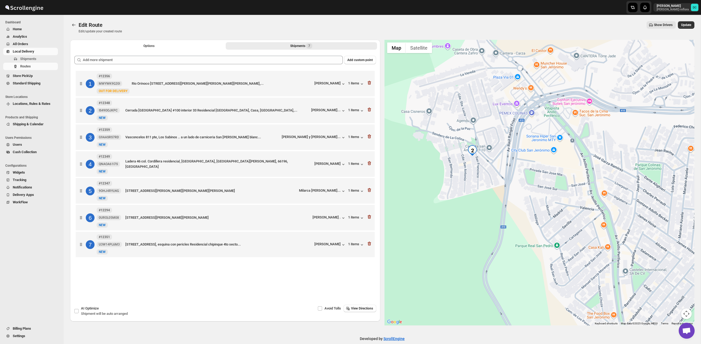
drag, startPoint x: 453, startPoint y: 92, endPoint x: 496, endPoint y: 202, distance: 117.6
click at [496, 203] on div at bounding box center [539, 183] width 310 height 286
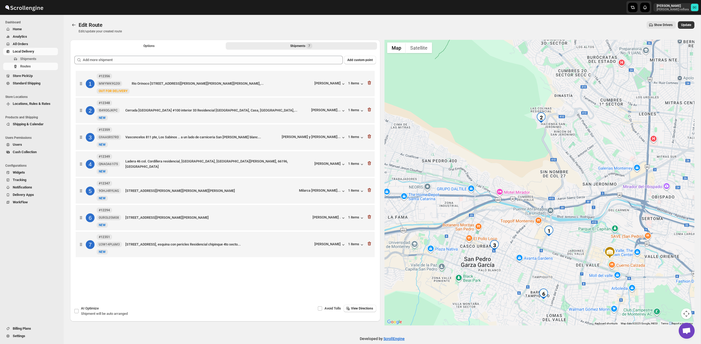
drag, startPoint x: 582, startPoint y: 246, endPoint x: 586, endPoint y: 151, distance: 94.5
click at [586, 151] on div at bounding box center [539, 183] width 310 height 286
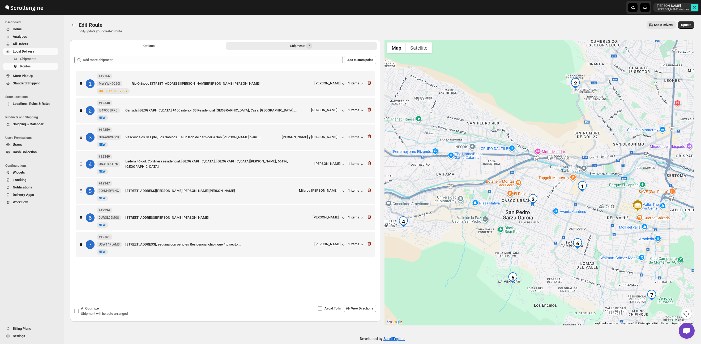
drag, startPoint x: 564, startPoint y: 205, endPoint x: 564, endPoint y: 195, distance: 10.1
click at [599, 170] on div at bounding box center [539, 183] width 310 height 286
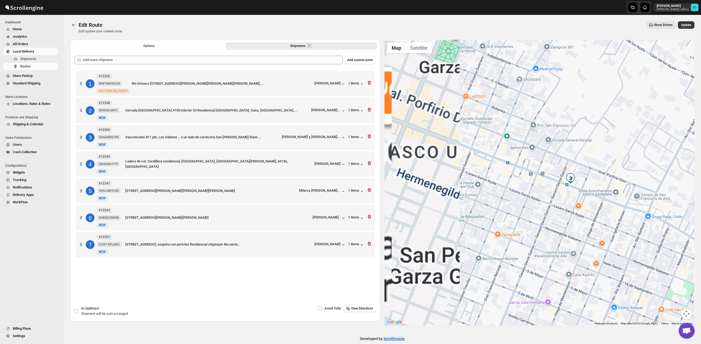
drag, startPoint x: 501, startPoint y: 193, endPoint x: 596, endPoint y: 187, distance: 95.2
click at [596, 187] on div at bounding box center [539, 183] width 310 height 286
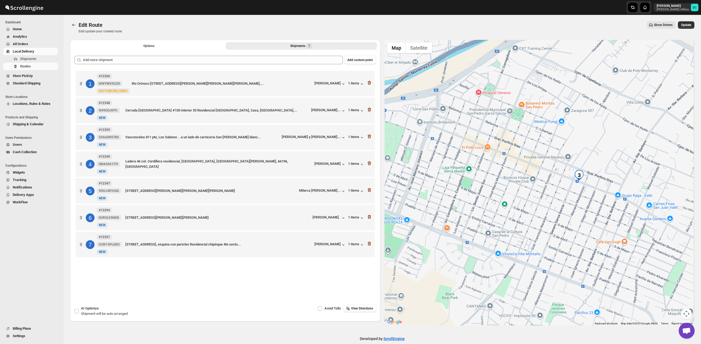
drag, startPoint x: 614, startPoint y: 208, endPoint x: 601, endPoint y: 145, distance: 64.2
click at [601, 145] on div at bounding box center [539, 183] width 310 height 286
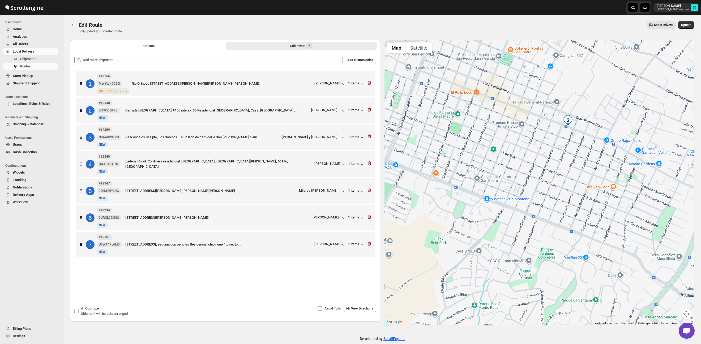
drag, startPoint x: 610, startPoint y: 182, endPoint x: 496, endPoint y: 138, distance: 122.0
click at [496, 137] on div at bounding box center [539, 183] width 310 height 286
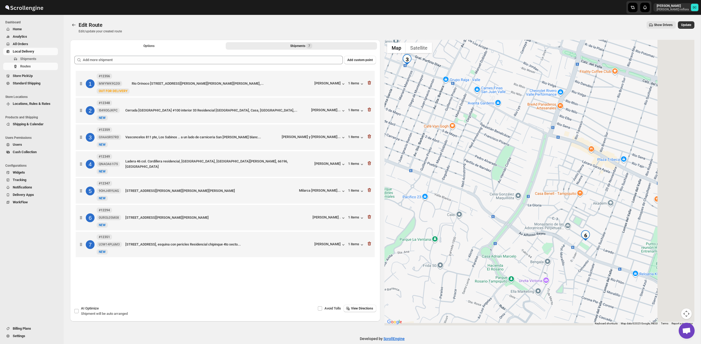
drag, startPoint x: 536, startPoint y: 162, endPoint x: 526, endPoint y: 158, distance: 9.9
click at [526, 158] on div at bounding box center [539, 183] width 310 height 286
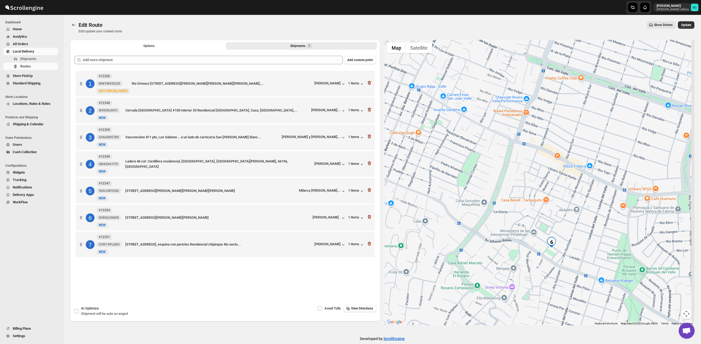
drag, startPoint x: 574, startPoint y: 166, endPoint x: 539, endPoint y: 173, distance: 35.1
click at [539, 173] on div at bounding box center [539, 183] width 310 height 286
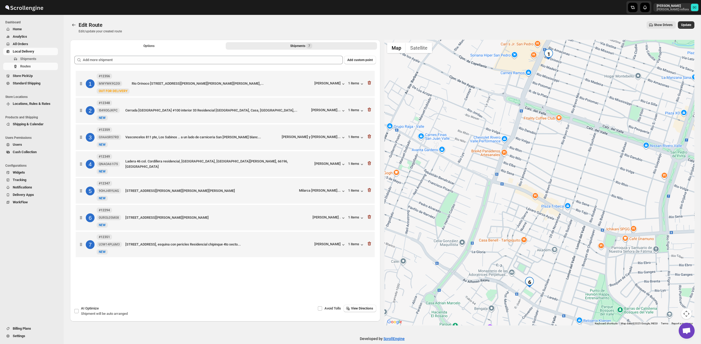
drag, startPoint x: 567, startPoint y: 149, endPoint x: 545, endPoint y: 189, distance: 45.7
click at [544, 191] on div at bounding box center [539, 183] width 310 height 286
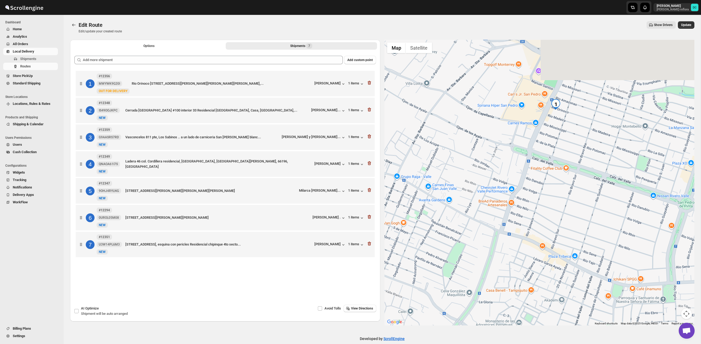
drag, startPoint x: 567, startPoint y: 187, endPoint x: 573, endPoint y: 206, distance: 20.3
click at [573, 206] on div at bounding box center [539, 183] width 310 height 286
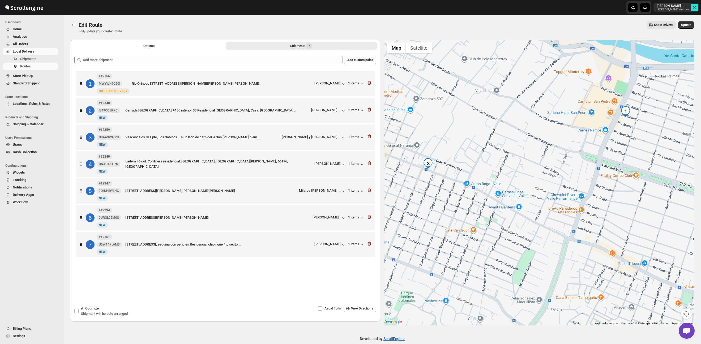
drag, startPoint x: 559, startPoint y: 196, endPoint x: 624, endPoint y: 195, distance: 65.3
click at [627, 195] on div at bounding box center [539, 183] width 310 height 286
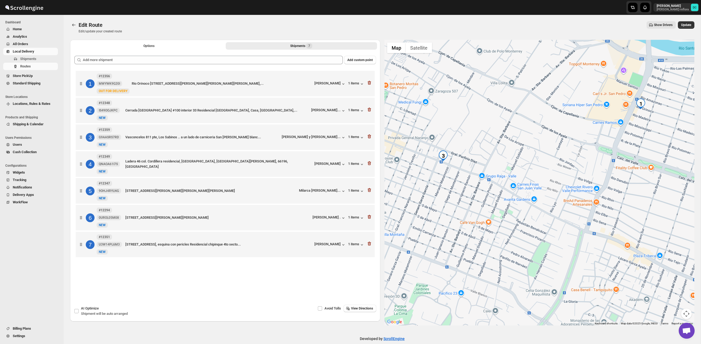
drag, startPoint x: 560, startPoint y: 196, endPoint x: 602, endPoint y: 169, distance: 50.4
click at [603, 169] on div at bounding box center [539, 183] width 310 height 286
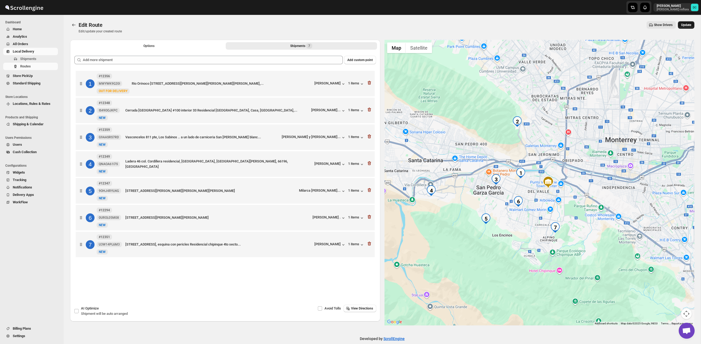
click at [685, 26] on span "Update" at bounding box center [686, 25] width 10 height 4
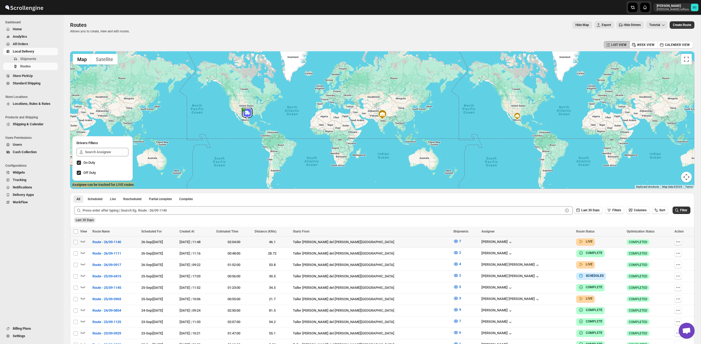
click at [677, 243] on icon "button" at bounding box center [677, 241] width 5 height 5
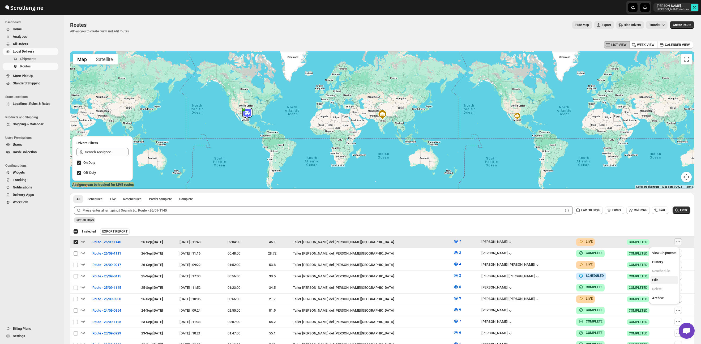
click at [661, 282] on span "Edit" at bounding box center [664, 279] width 24 height 5
checkbox input "false"
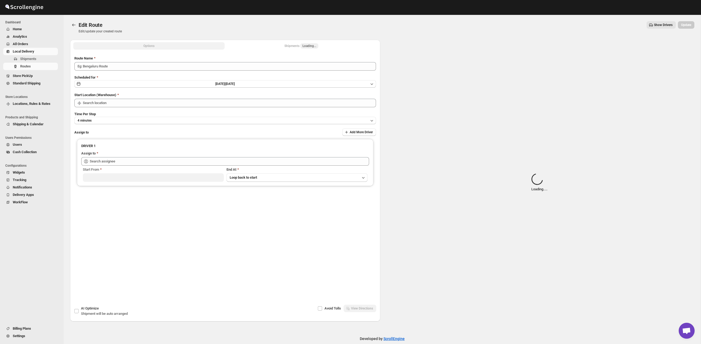
type input "Route - 26/09-1140"
type input "Taller [PERSON_NAME] del [PERSON_NAME][GEOGRAPHIC_DATA]"
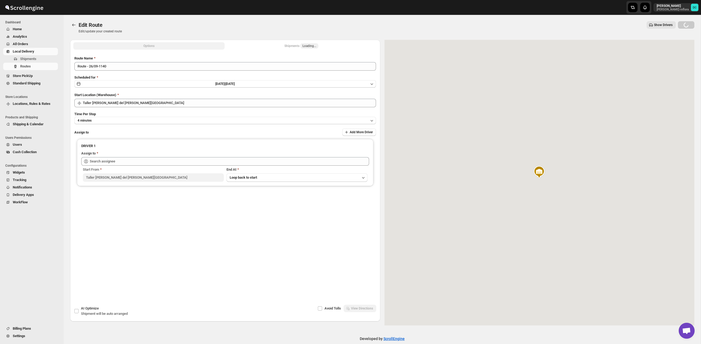
type input "[PERSON_NAME] ([EMAIL_ADDRESS][DOMAIN_NAME])"
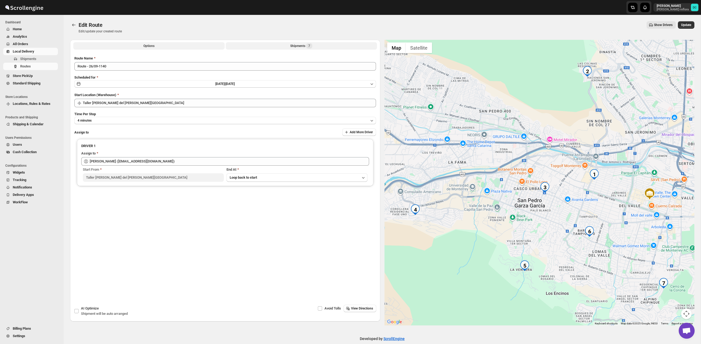
click at [322, 44] on button "Shipments 7" at bounding box center [301, 45] width 151 height 7
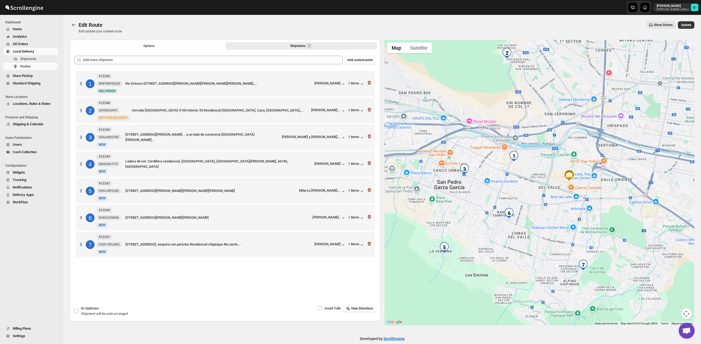
drag, startPoint x: 449, startPoint y: 191, endPoint x: 468, endPoint y: 175, distance: 24.5
click at [479, 190] on div at bounding box center [539, 183] width 310 height 286
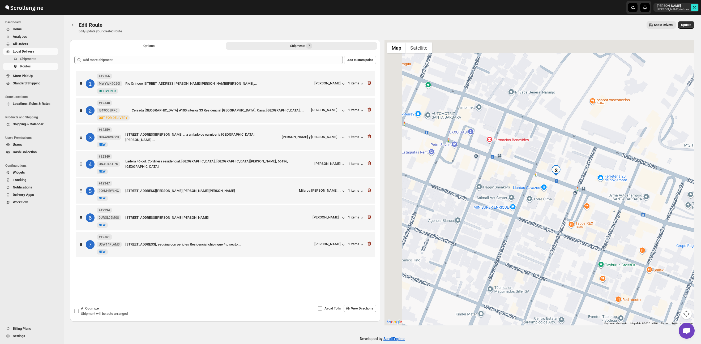
drag, startPoint x: 456, startPoint y: 174, endPoint x: 542, endPoint y: 192, distance: 88.1
click at [542, 192] on div at bounding box center [539, 183] width 310 height 286
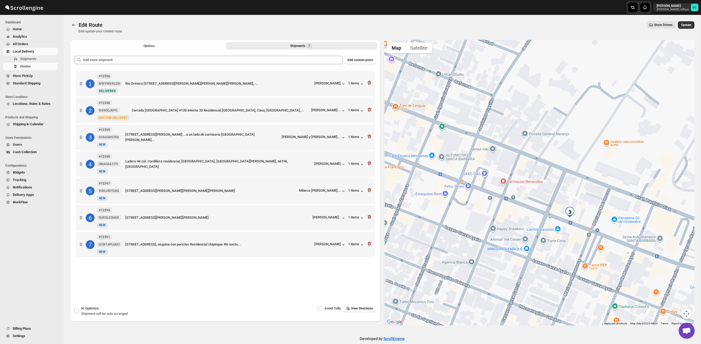
drag, startPoint x: 495, startPoint y: 176, endPoint x: 505, endPoint y: 218, distance: 43.3
click at [505, 218] on div at bounding box center [539, 183] width 310 height 286
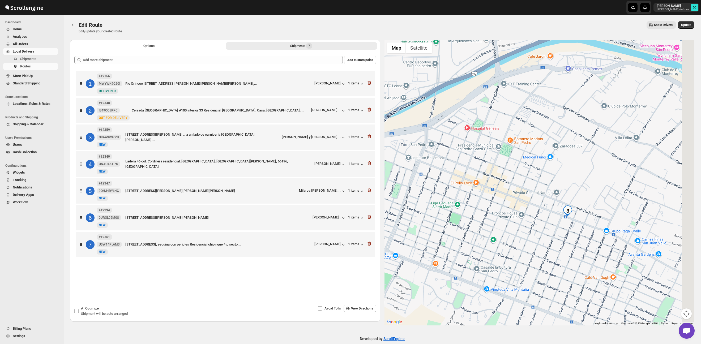
drag, startPoint x: 596, startPoint y: 200, endPoint x: 559, endPoint y: 192, distance: 37.1
click at [559, 192] on div at bounding box center [539, 183] width 310 height 286
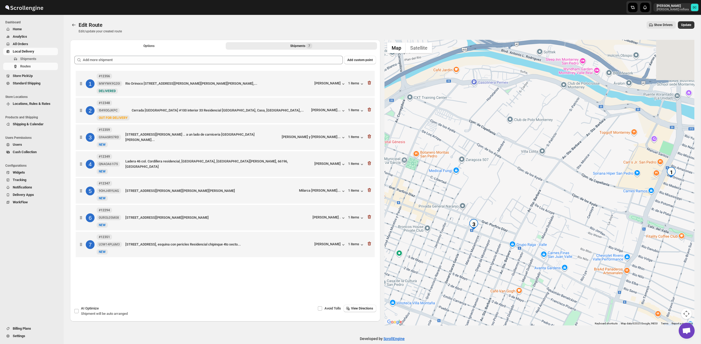
drag, startPoint x: 613, startPoint y: 236, endPoint x: 534, endPoint y: 236, distance: 78.8
click at [534, 236] on div at bounding box center [539, 183] width 310 height 286
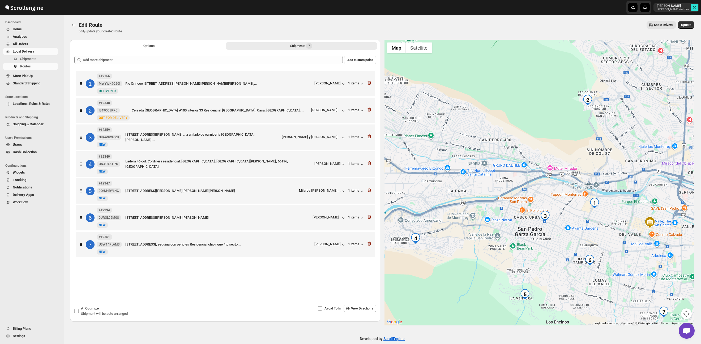
drag, startPoint x: 654, startPoint y: 230, endPoint x: 610, endPoint y: 221, distance: 45.0
click at [610, 221] on div at bounding box center [539, 183] width 310 height 286
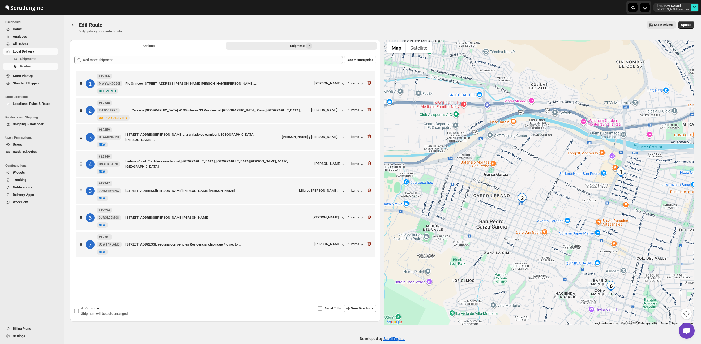
drag, startPoint x: 537, startPoint y: 197, endPoint x: 595, endPoint y: 180, distance: 59.9
click at [595, 180] on div at bounding box center [539, 183] width 310 height 286
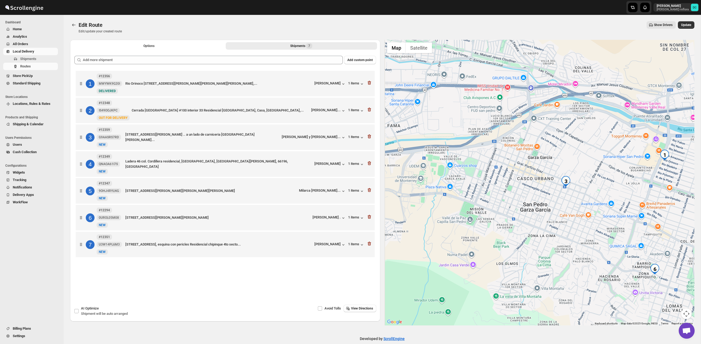
drag, startPoint x: 579, startPoint y: 199, endPoint x: 592, endPoint y: 195, distance: 13.5
click at [592, 195] on div at bounding box center [539, 183] width 310 height 286
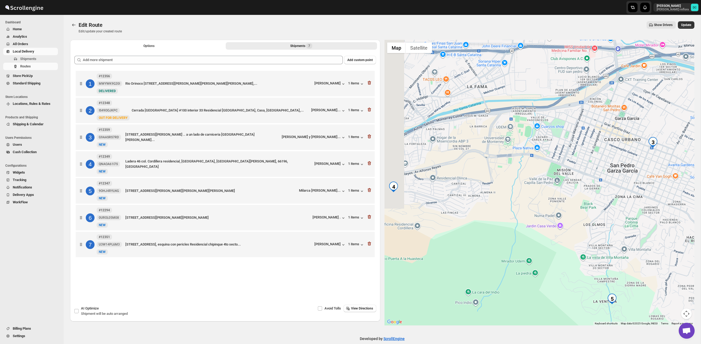
drag, startPoint x: 565, startPoint y: 214, endPoint x: 639, endPoint y: 178, distance: 81.9
click at [639, 178] on div at bounding box center [539, 183] width 310 height 286
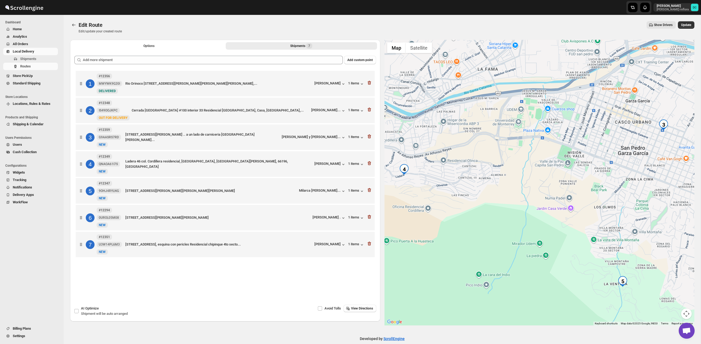
drag, startPoint x: 596, startPoint y: 184, endPoint x: 604, endPoint y: 167, distance: 18.6
click at [604, 167] on div at bounding box center [539, 183] width 310 height 286
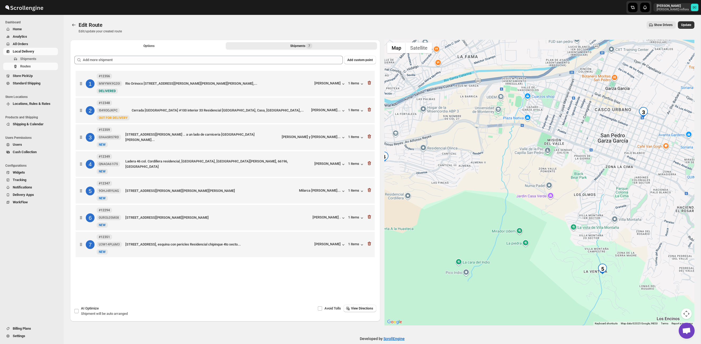
drag, startPoint x: 636, startPoint y: 204, endPoint x: 619, endPoint y: 193, distance: 20.3
click at [619, 193] on div at bounding box center [539, 183] width 310 height 286
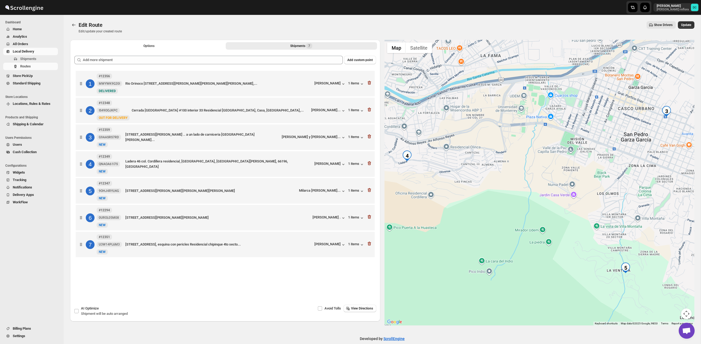
drag, startPoint x: 572, startPoint y: 189, endPoint x: 596, endPoint y: 189, distance: 23.6
click at [596, 189] on div at bounding box center [539, 183] width 310 height 286
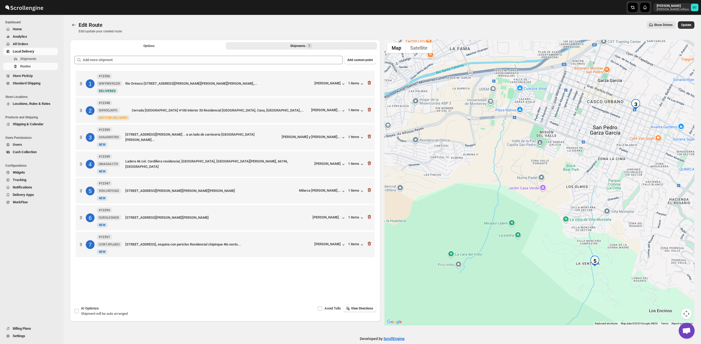
drag, startPoint x: 608, startPoint y: 189, endPoint x: 579, endPoint y: 183, distance: 29.3
click at [579, 183] on div at bounding box center [539, 183] width 310 height 286
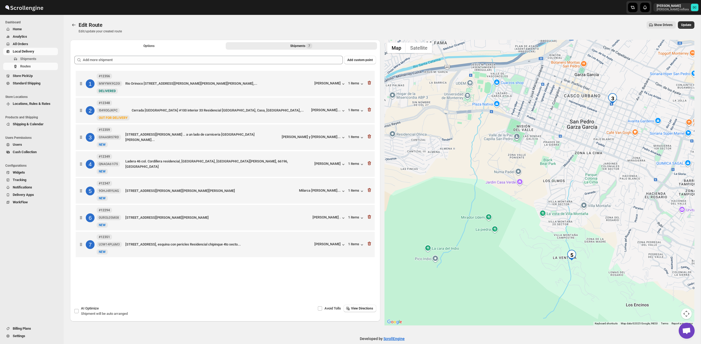
drag, startPoint x: 611, startPoint y: 200, endPoint x: 538, endPoint y: 181, distance: 75.6
click at [538, 181] on div at bounding box center [539, 183] width 310 height 286
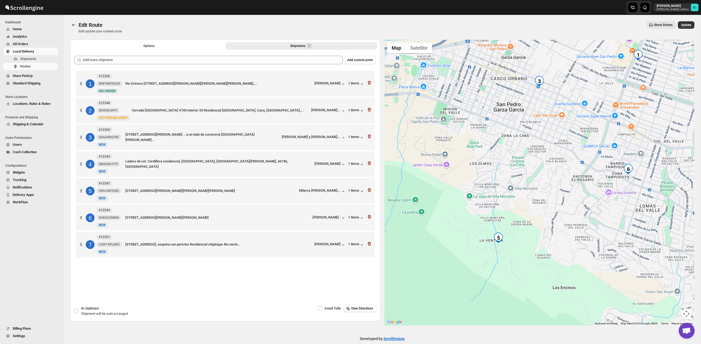
drag, startPoint x: 585, startPoint y: 189, endPoint x: 577, endPoint y: 188, distance: 8.8
click at [577, 188] on div at bounding box center [539, 183] width 310 height 286
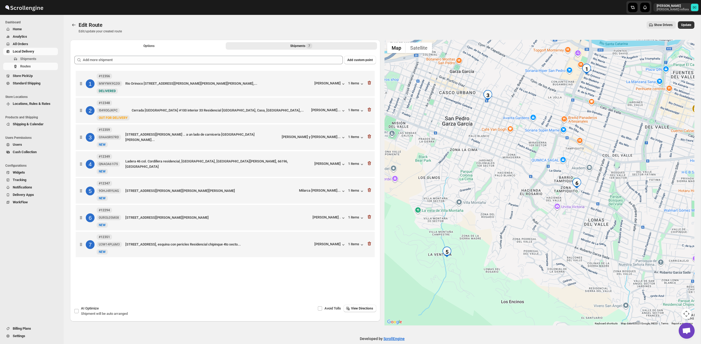
drag, startPoint x: 606, startPoint y: 194, endPoint x: 550, endPoint y: 210, distance: 58.4
click at [550, 210] on div at bounding box center [539, 183] width 310 height 286
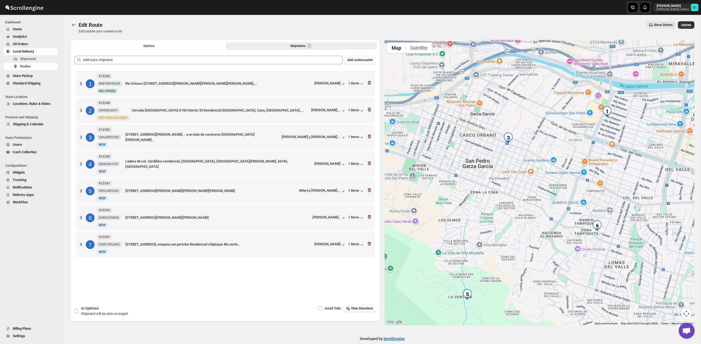
drag, startPoint x: 626, startPoint y: 212, endPoint x: 624, endPoint y: 240, distance: 28.4
click at [649, 252] on div at bounding box center [539, 183] width 310 height 286
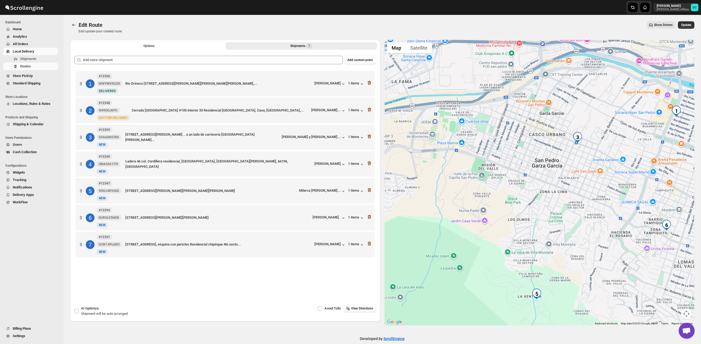
drag, startPoint x: 552, startPoint y: 220, endPoint x: 617, endPoint y: 217, distance: 65.4
click at [617, 217] on div at bounding box center [539, 183] width 310 height 286
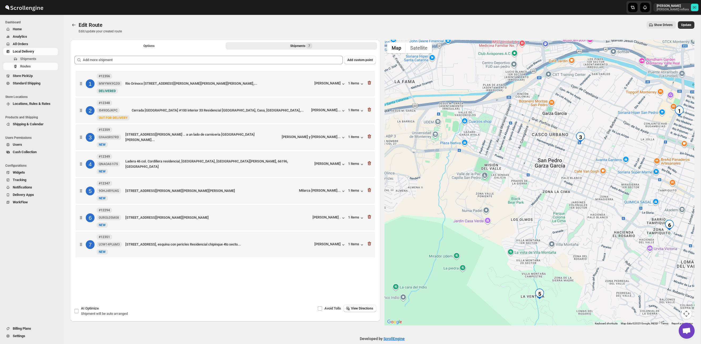
drag, startPoint x: 530, startPoint y: 195, endPoint x: 628, endPoint y: 196, distance: 97.9
click at [627, 196] on div at bounding box center [539, 183] width 310 height 286
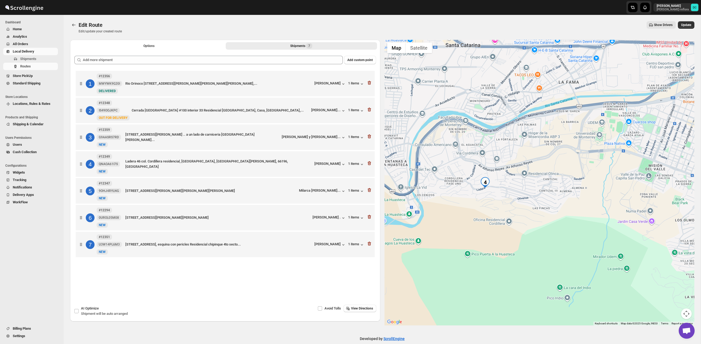
drag, startPoint x: 524, startPoint y: 198, endPoint x: 532, endPoint y: 196, distance: 8.5
click at [532, 196] on div at bounding box center [539, 183] width 310 height 286
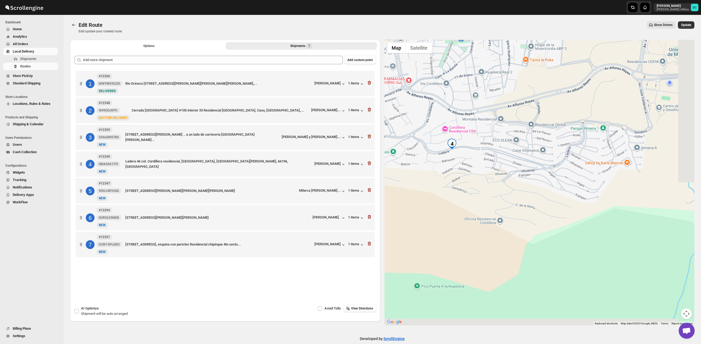
drag, startPoint x: 608, startPoint y: 227, endPoint x: 583, endPoint y: 219, distance: 25.9
click at [539, 179] on div at bounding box center [539, 183] width 310 height 286
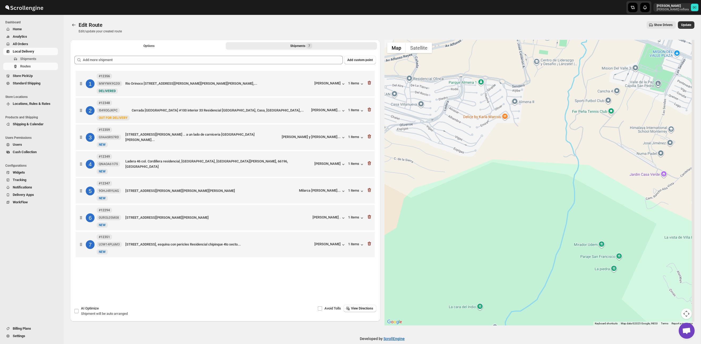
drag, startPoint x: 556, startPoint y: 209, endPoint x: 533, endPoint y: 209, distance: 22.6
click at [460, 179] on div at bounding box center [539, 183] width 310 height 286
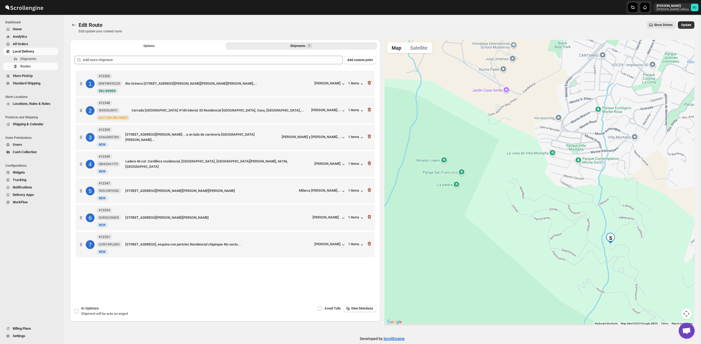
drag, startPoint x: 566, startPoint y: 225, endPoint x: 502, endPoint y: 171, distance: 83.7
click at [500, 171] on div at bounding box center [539, 183] width 310 height 286
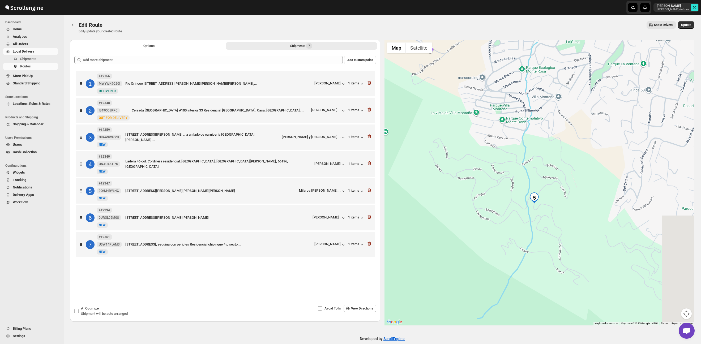
drag, startPoint x: 633, startPoint y: 212, endPoint x: 541, endPoint y: 172, distance: 99.8
click at [544, 169] on div at bounding box center [539, 183] width 310 height 286
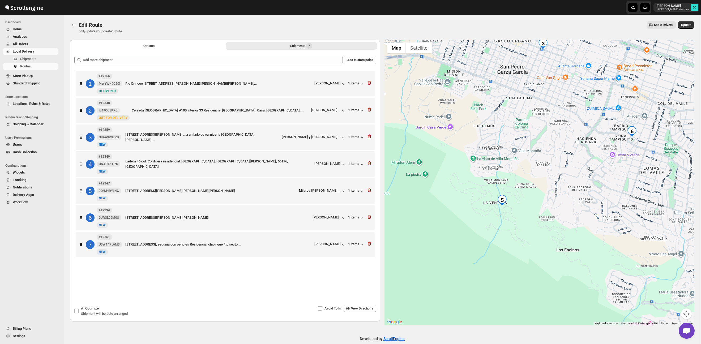
drag, startPoint x: 589, startPoint y: 178, endPoint x: 524, endPoint y: 195, distance: 66.7
click at [525, 195] on div at bounding box center [539, 183] width 310 height 286
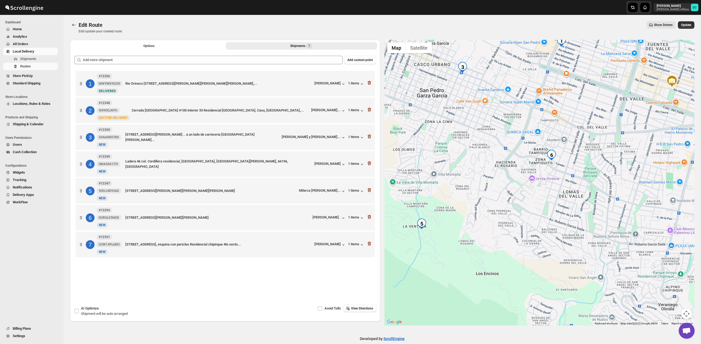
drag, startPoint x: 580, startPoint y: 175, endPoint x: 559, endPoint y: 183, distance: 22.4
click at [559, 183] on div at bounding box center [539, 183] width 310 height 286
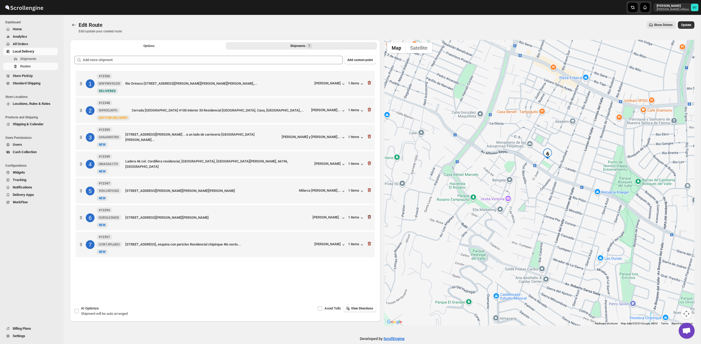
click at [370, 219] on icon "button" at bounding box center [369, 216] width 5 height 5
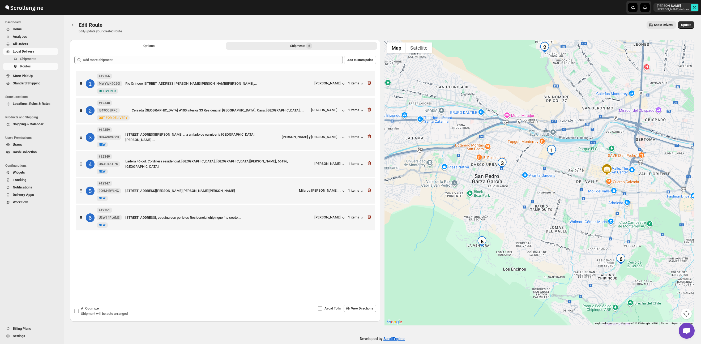
drag, startPoint x: 639, startPoint y: 256, endPoint x: 560, endPoint y: 210, distance: 91.5
click at [560, 210] on div at bounding box center [539, 183] width 310 height 286
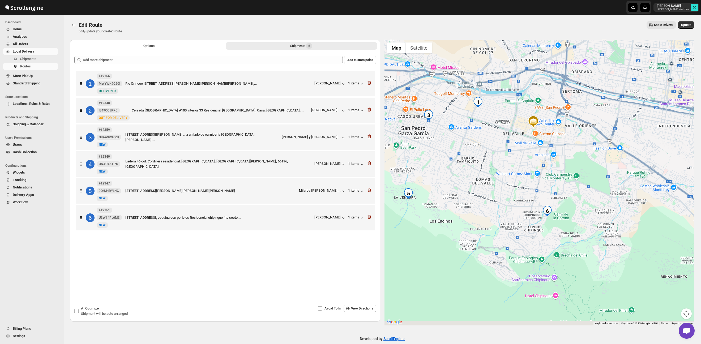
drag, startPoint x: 610, startPoint y: 249, endPoint x: 565, endPoint y: 220, distance: 54.0
click at [582, 226] on div at bounding box center [539, 183] width 310 height 286
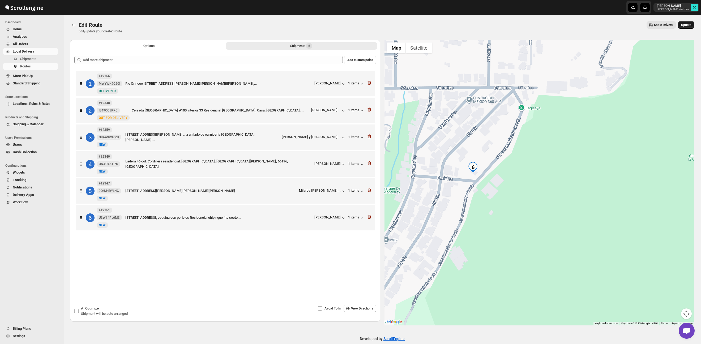
click at [686, 27] on span "Update" at bounding box center [686, 25] width 10 height 4
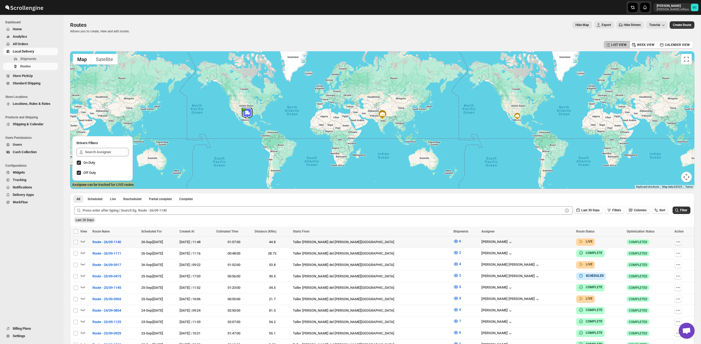
click at [675, 242] on icon "button" at bounding box center [677, 241] width 5 height 5
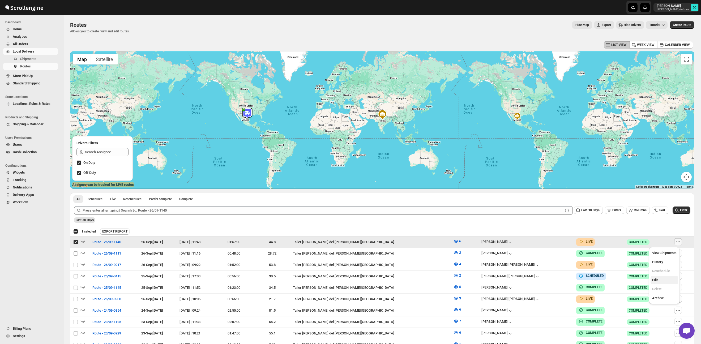
click at [661, 281] on span "Edit" at bounding box center [664, 279] width 24 height 5
checkbox input "false"
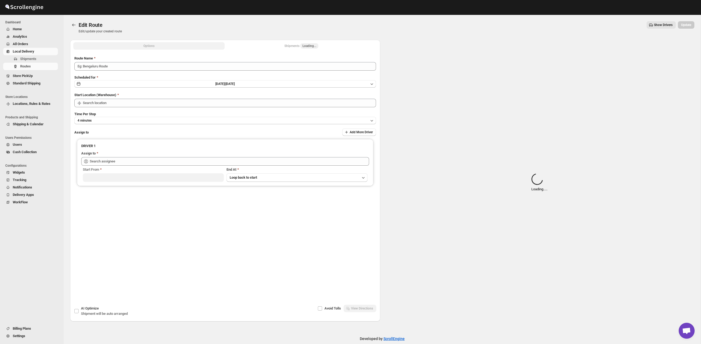
type input "Route - 26/09-1140"
type input "Taller [PERSON_NAME] del [PERSON_NAME][GEOGRAPHIC_DATA]"
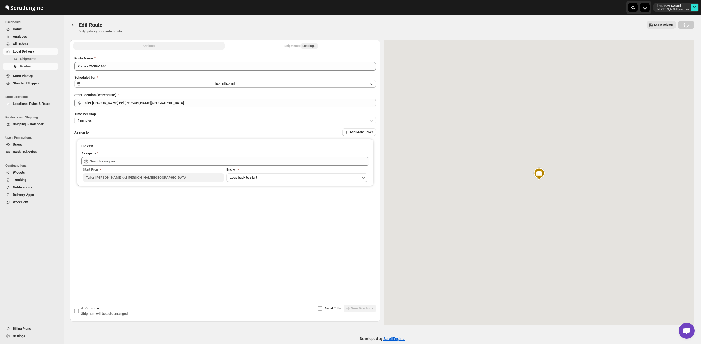
type input "[PERSON_NAME] ([EMAIL_ADDRESS][DOMAIN_NAME])"
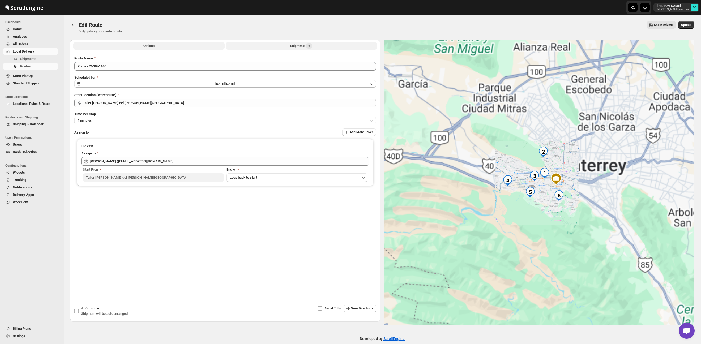
click at [300, 45] on div "Shipments 6" at bounding box center [301, 45] width 22 height 5
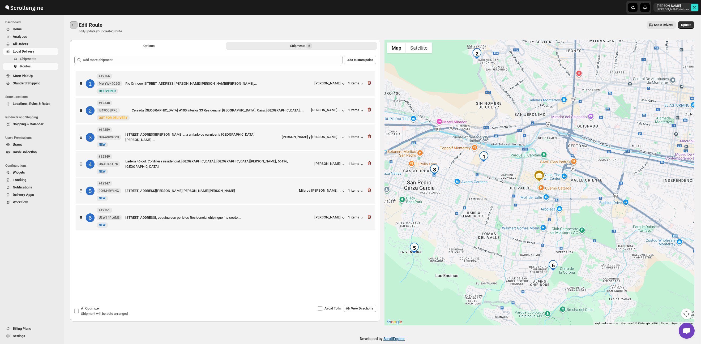
click at [72, 22] on button "Routes" at bounding box center [73, 24] width 7 height 7
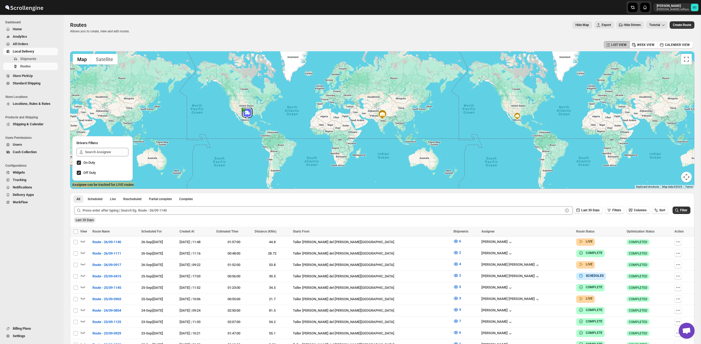
click at [36, 43] on span "All Orders" at bounding box center [35, 43] width 44 height 5
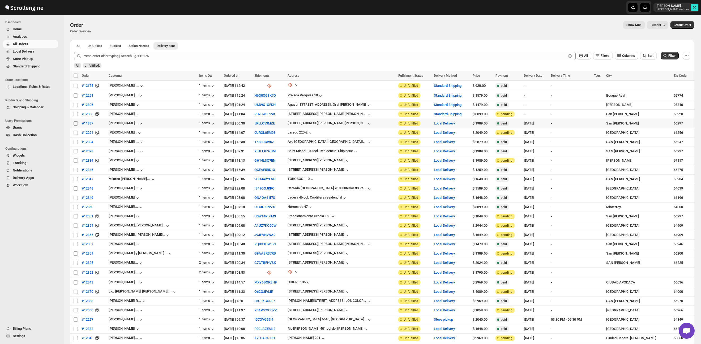
click at [77, 124] on input "Select order" at bounding box center [76, 123] width 4 height 4
checkbox input "true"
click at [77, 134] on input "Select order" at bounding box center [76, 133] width 4 height 4
checkbox input "true"
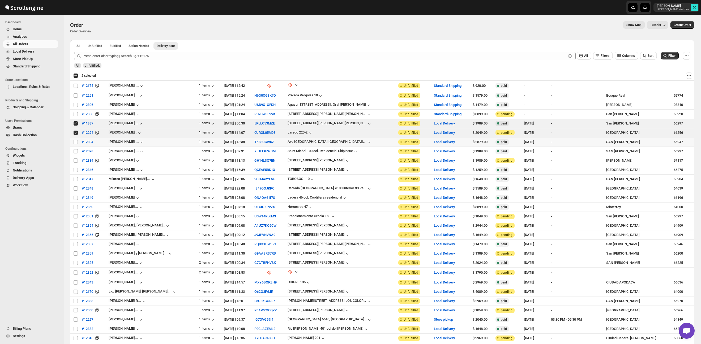
click at [75, 144] on td "Select order" at bounding box center [75, 141] width 10 height 9
checkbox input "true"
click at [75, 152] on input "Select order" at bounding box center [76, 151] width 4 height 4
checkbox input "true"
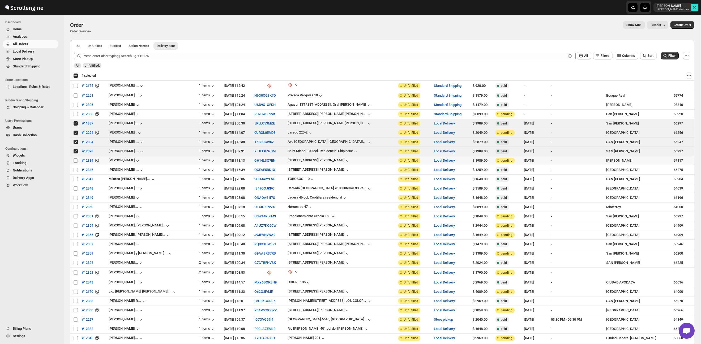
click at [75, 161] on input "Select order" at bounding box center [76, 160] width 4 height 4
checkbox input "true"
click at [77, 170] on input "Select order" at bounding box center [76, 170] width 4 height 4
checkbox input "true"
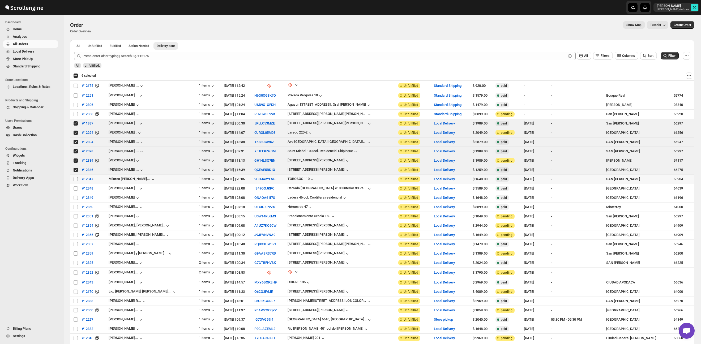
click at [76, 178] on input "Select order" at bounding box center [76, 179] width 4 height 4
checkbox input "true"
drag, startPoint x: 76, startPoint y: 188, endPoint x: 75, endPoint y: 197, distance: 9.6
click at [76, 188] on input "Select order" at bounding box center [76, 188] width 4 height 4
checkbox input "true"
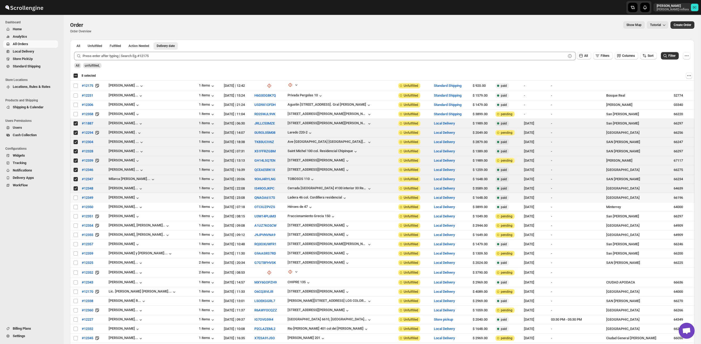
click at [75, 200] on input "Select order" at bounding box center [76, 198] width 4 height 4
checkbox input "true"
click at [75, 207] on input "Select order" at bounding box center [76, 207] width 4 height 4
checkbox input "true"
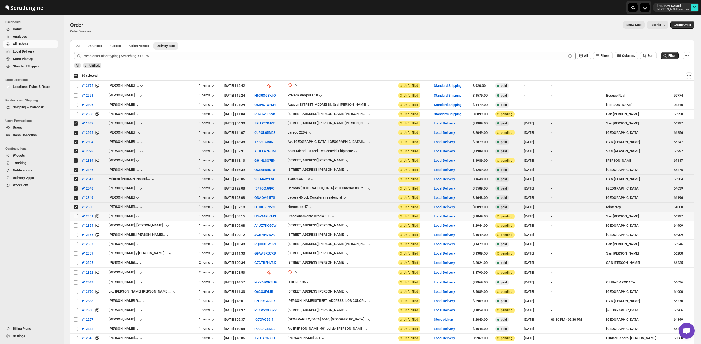
click at [75, 217] on input "Select order" at bounding box center [76, 216] width 4 height 4
checkbox input "true"
click at [75, 223] on input "Select order" at bounding box center [76, 225] width 4 height 4
checkbox input "true"
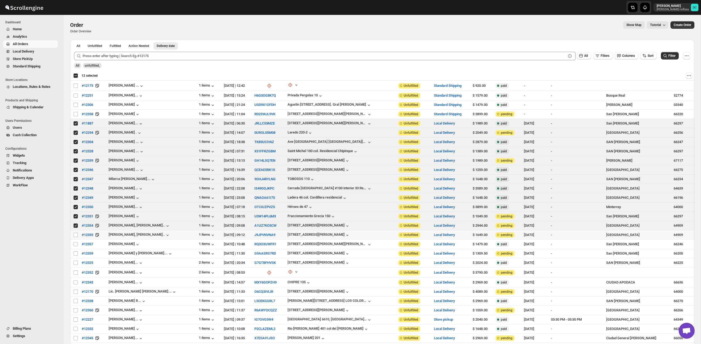
click at [74, 231] on td "Select order" at bounding box center [75, 234] width 10 height 9
checkbox input "true"
click at [74, 242] on input "Select order" at bounding box center [76, 244] width 4 height 4
checkbox input "true"
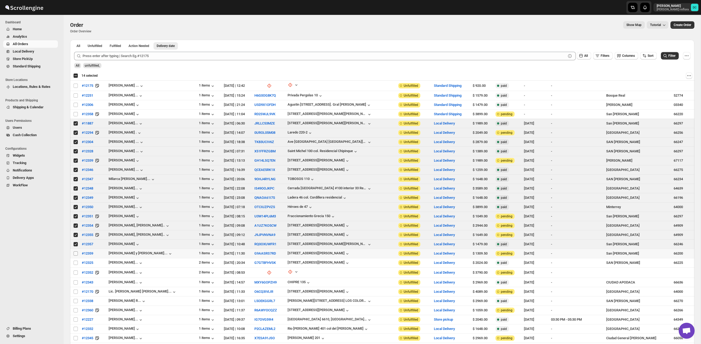
click at [75, 255] on input "Select order" at bounding box center [76, 253] width 4 height 4
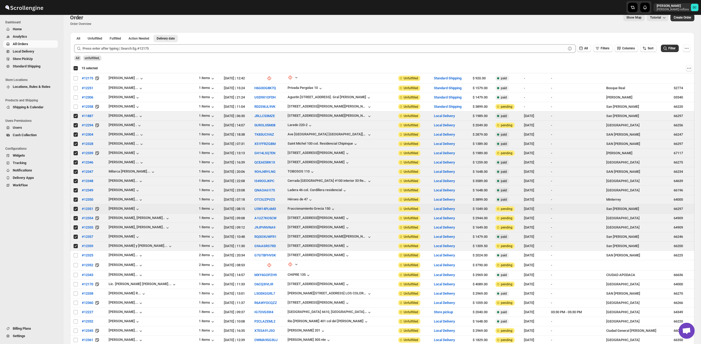
scroll to position [11, 0]
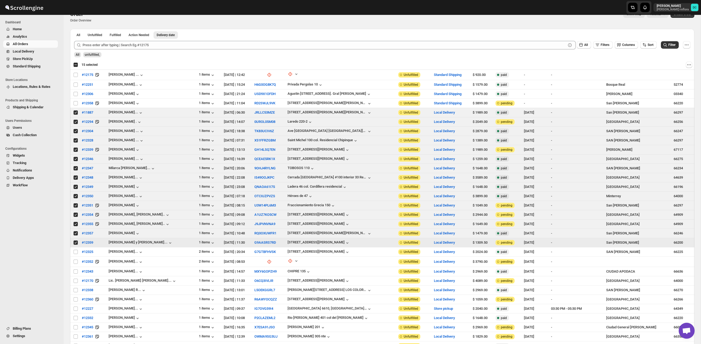
click at [75, 244] on input "Select order" at bounding box center [76, 242] width 4 height 4
checkbox input "false"
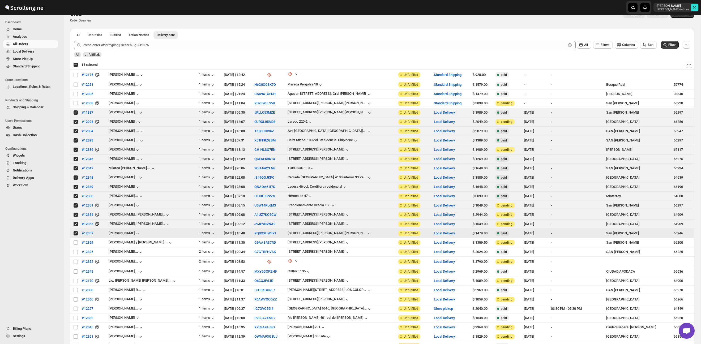
click at [76, 233] on input "Select order" at bounding box center [76, 233] width 4 height 4
checkbox input "false"
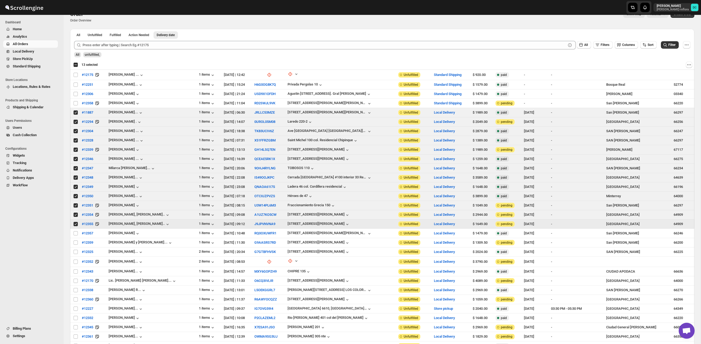
drag, startPoint x: 75, startPoint y: 224, endPoint x: 75, endPoint y: 218, distance: 5.8
click at [75, 224] on input "Select order" at bounding box center [76, 224] width 4 height 4
checkbox input "false"
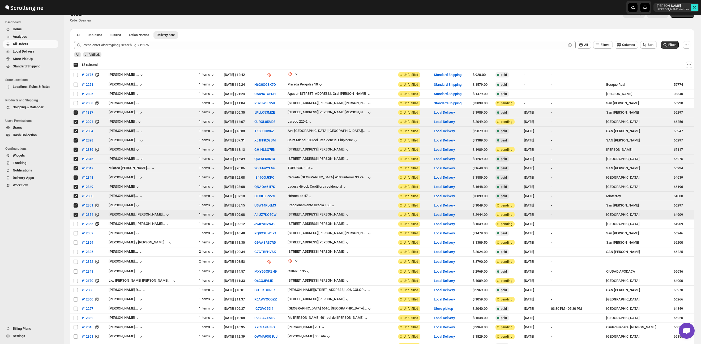
click at [75, 215] on input "Select order" at bounding box center [76, 215] width 4 height 4
checkbox input "false"
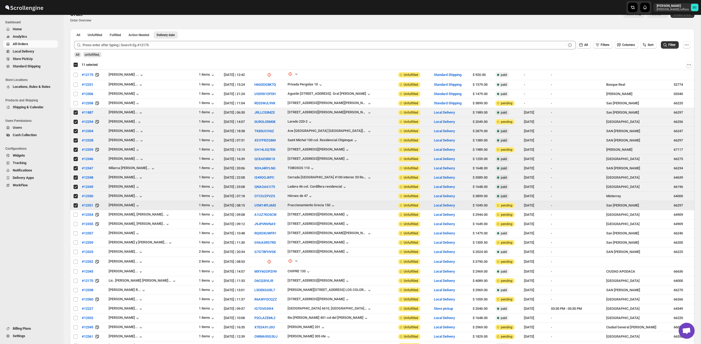
click at [76, 204] on input "Select order" at bounding box center [76, 205] width 4 height 4
checkbox input "false"
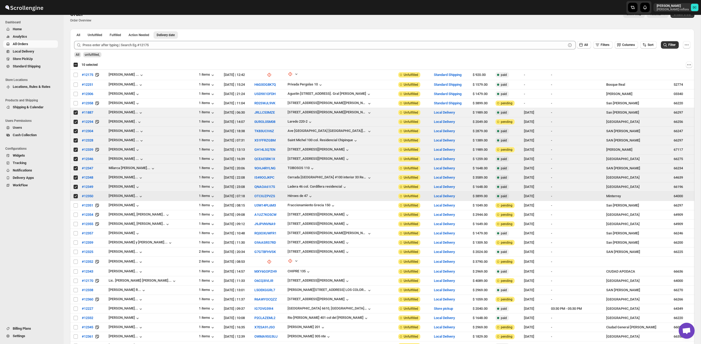
click at [76, 196] on input "Select order" at bounding box center [76, 196] width 4 height 4
checkbox input "false"
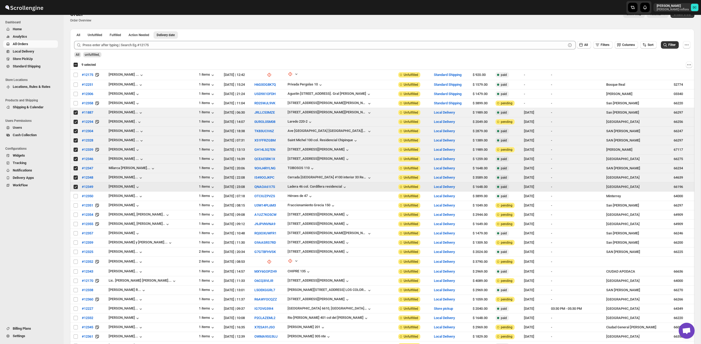
click at [76, 187] on input "Select order" at bounding box center [76, 187] width 4 height 4
checkbox input "false"
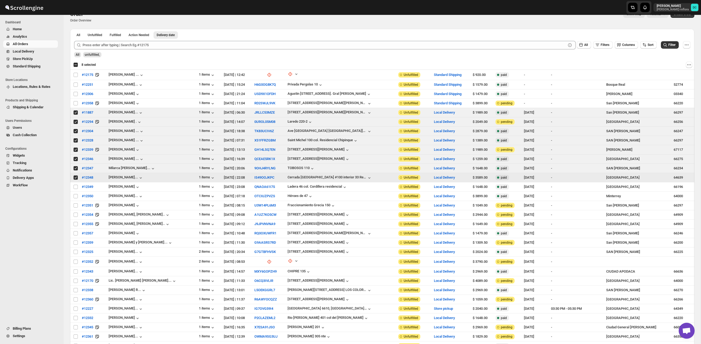
click at [75, 178] on input "Select order" at bounding box center [76, 177] width 4 height 4
checkbox input "false"
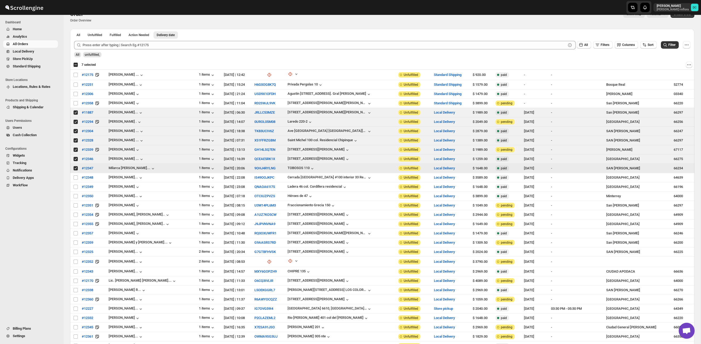
click at [76, 170] on input "Select order" at bounding box center [76, 168] width 4 height 4
checkbox input "false"
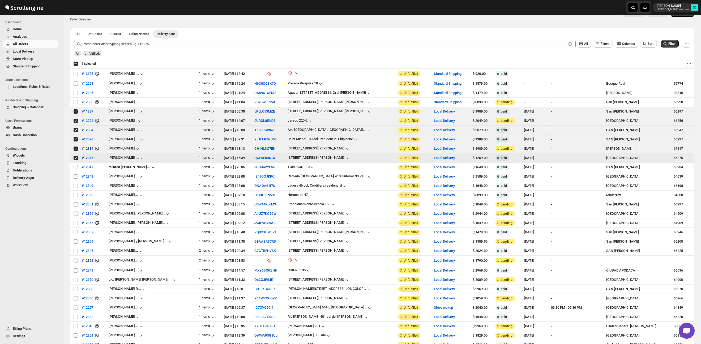
click at [76, 159] on input "Select order" at bounding box center [76, 158] width 4 height 4
checkbox input "false"
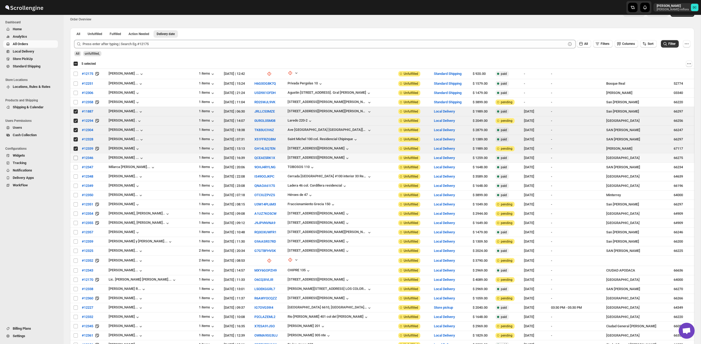
scroll to position [8, 0]
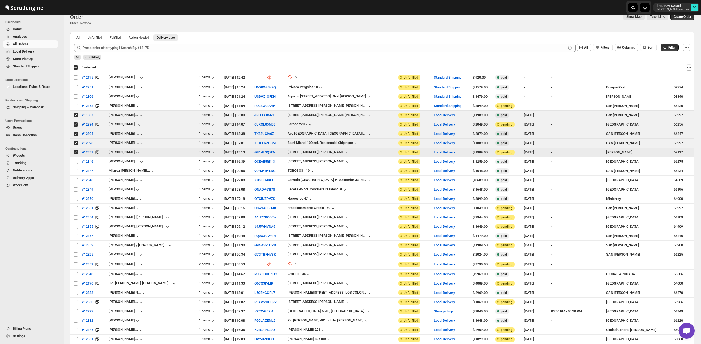
click at [75, 153] on input "Select order" at bounding box center [76, 152] width 4 height 4
checkbox input "false"
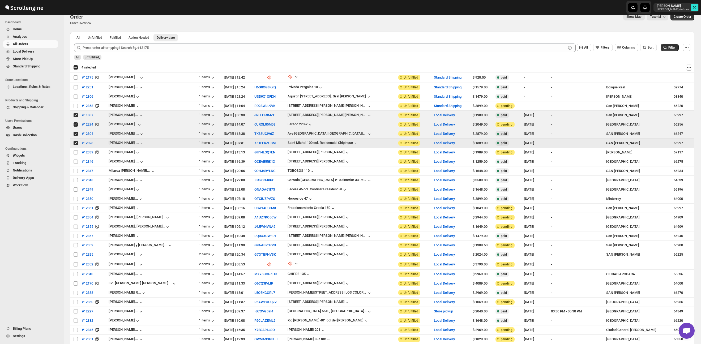
click at [76, 144] on input "Select order" at bounding box center [76, 143] width 4 height 4
checkbox input "false"
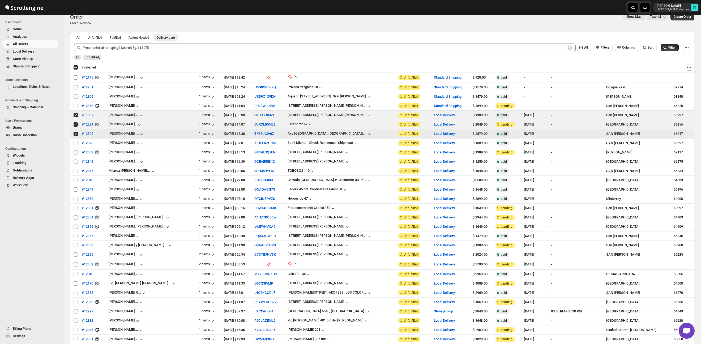
click at [76, 133] on input "Select order" at bounding box center [76, 134] width 4 height 4
checkbox input "false"
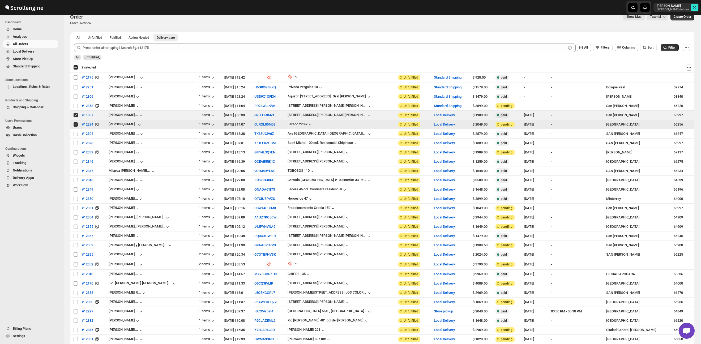
click at [76, 125] on input "Select order" at bounding box center [76, 124] width 4 height 4
checkbox input "false"
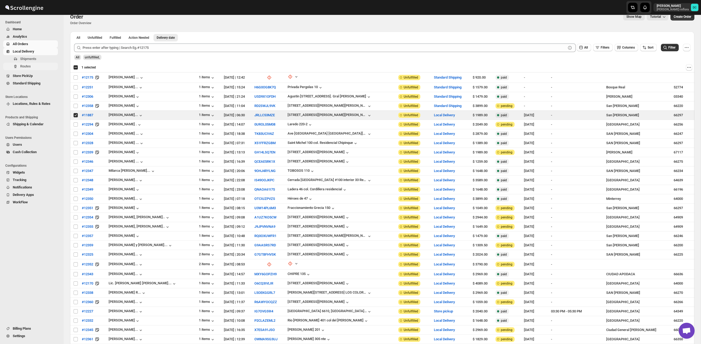
click at [36, 67] on span "Routes" at bounding box center [38, 66] width 37 height 5
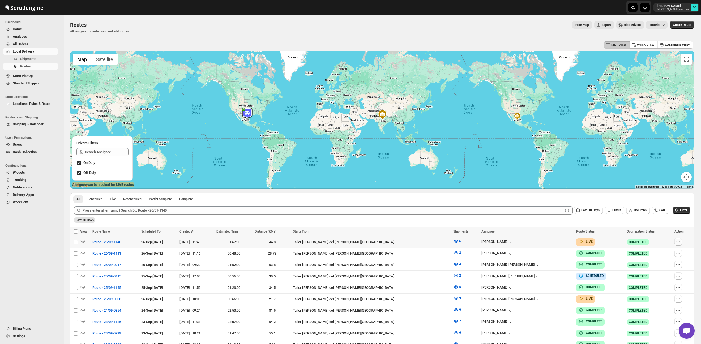
click at [678, 242] on icon "button" at bounding box center [677, 241] width 5 height 5
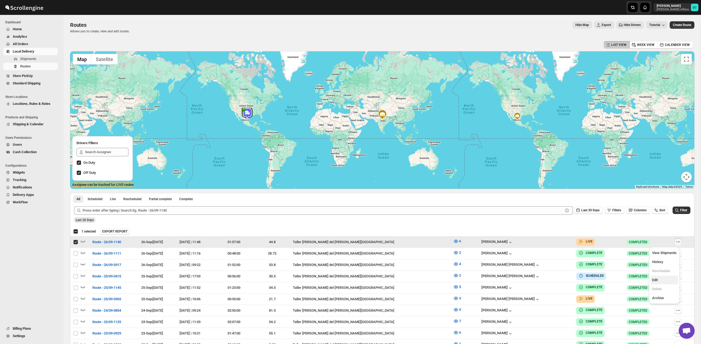
click at [657, 279] on span "Edit" at bounding box center [655, 280] width 6 height 4
checkbox input "false"
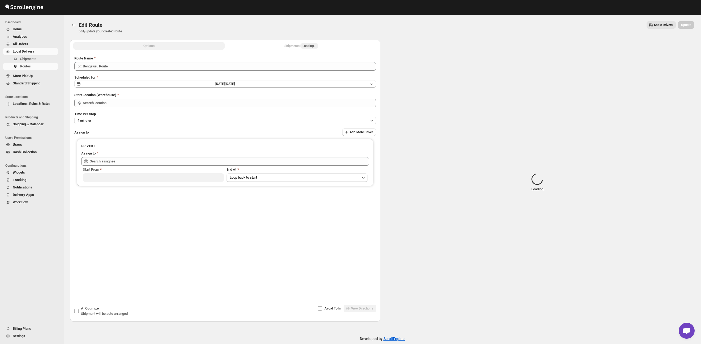
type input "Route - 26/09-1140"
type input "Taller [PERSON_NAME] del [PERSON_NAME][GEOGRAPHIC_DATA]"
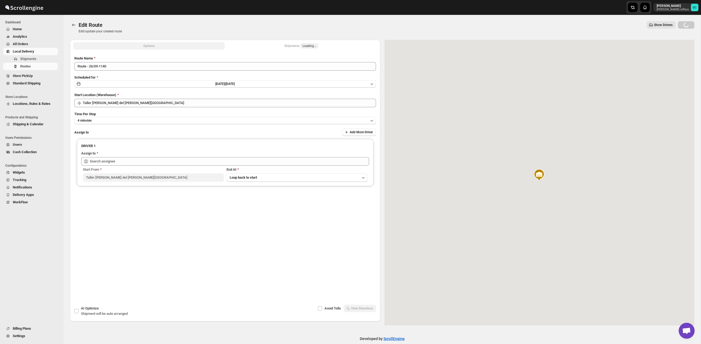
type input "[PERSON_NAME] ([EMAIL_ADDRESS][DOMAIN_NAME])"
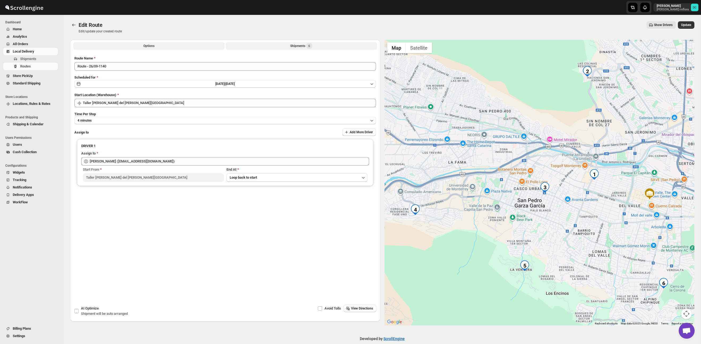
click at [277, 48] on button "Shipments 6" at bounding box center [301, 45] width 151 height 7
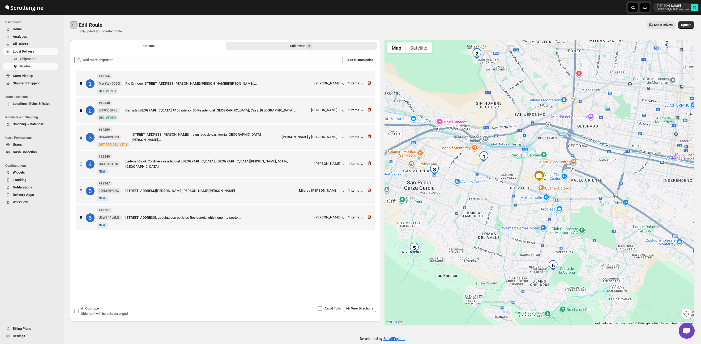
click at [72, 26] on icon "Routes" at bounding box center [73, 24] width 5 height 5
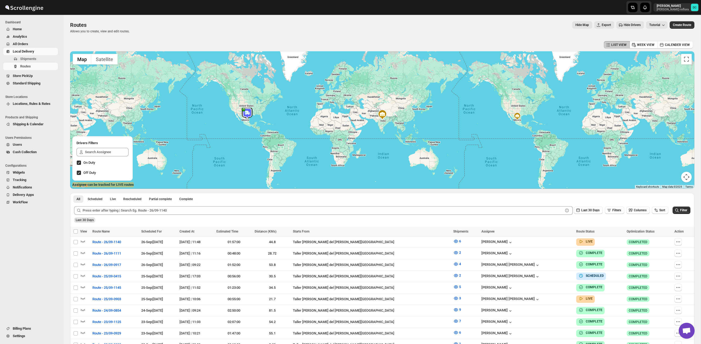
click at [23, 41] on span "All Orders" at bounding box center [35, 43] width 44 height 5
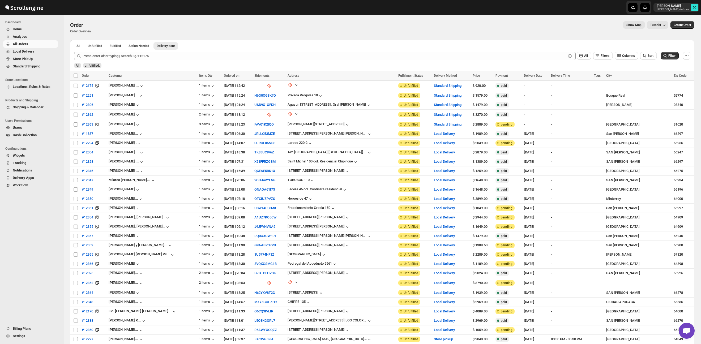
scroll to position [20, 0]
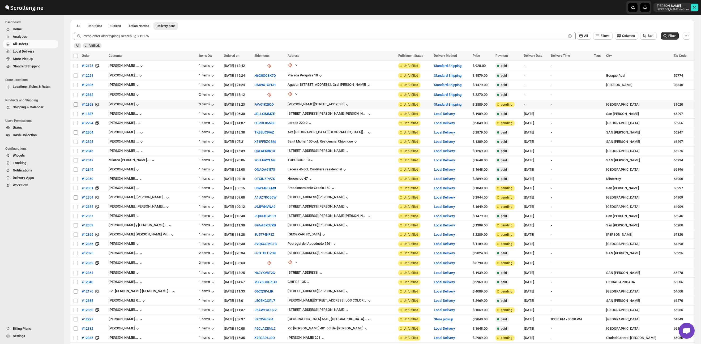
click at [76, 105] on input "Select order" at bounding box center [76, 104] width 4 height 4
checkbox input "true"
click at [75, 95] on input "Select order" at bounding box center [76, 95] width 4 height 4
checkbox input "true"
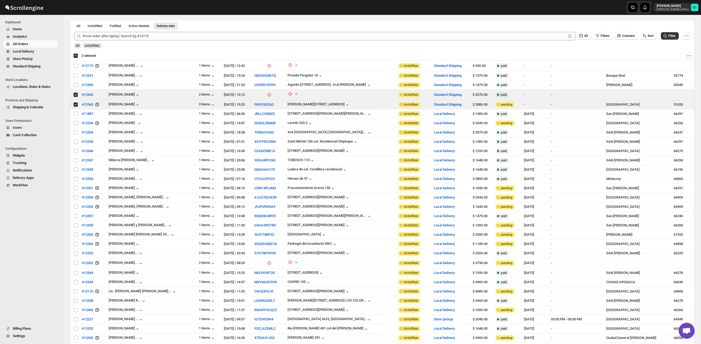
click at [76, 56] on div "Select all 32 orders 2 selected" at bounding box center [84, 55] width 23 height 5
checkbox input "true"
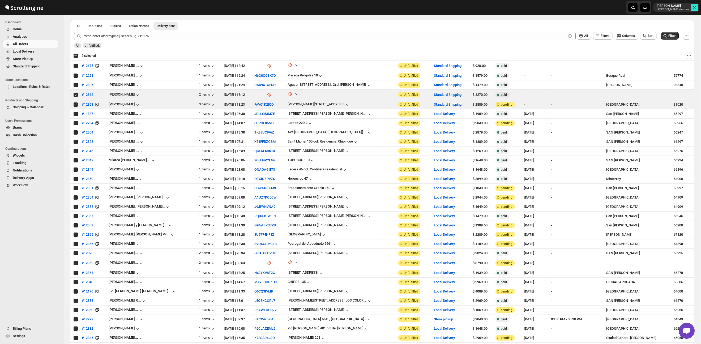
checkbox input "true"
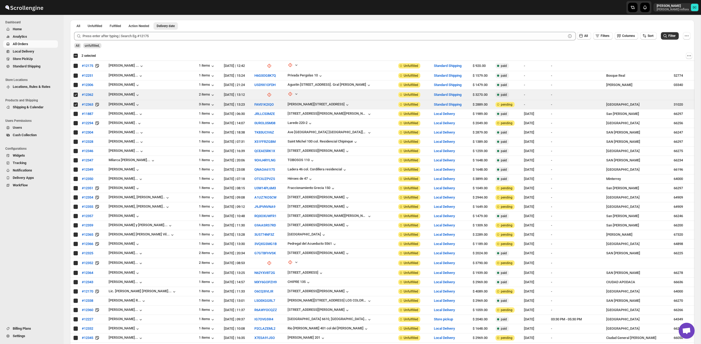
checkbox input "true"
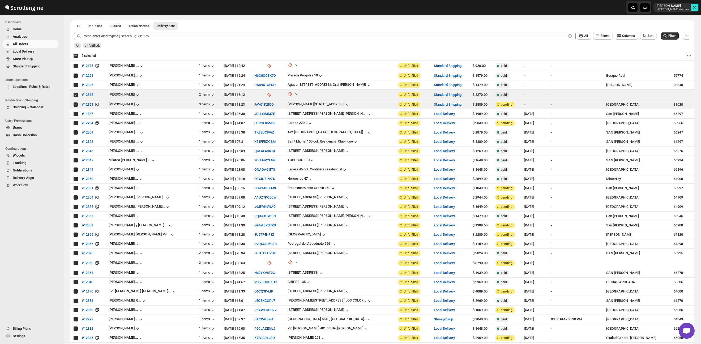
checkbox input "true"
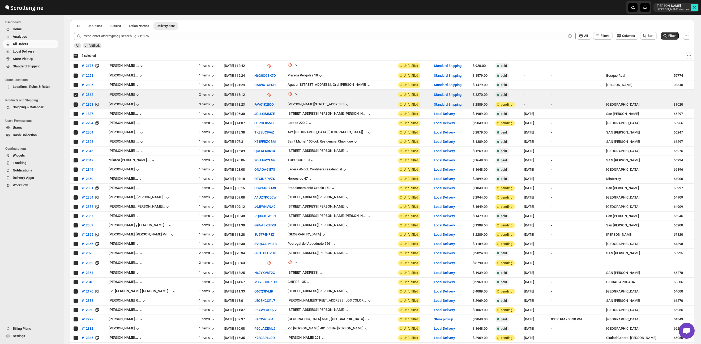
checkbox input "true"
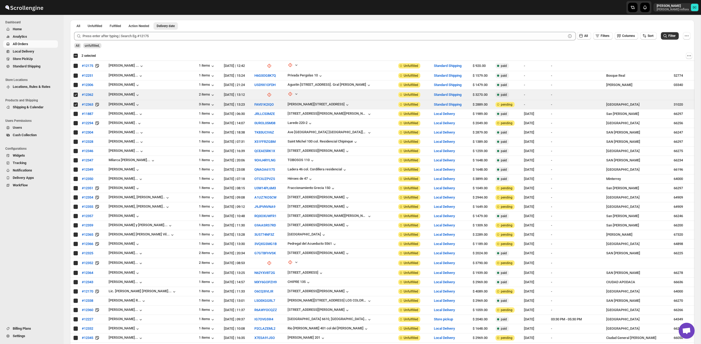
checkbox input "true"
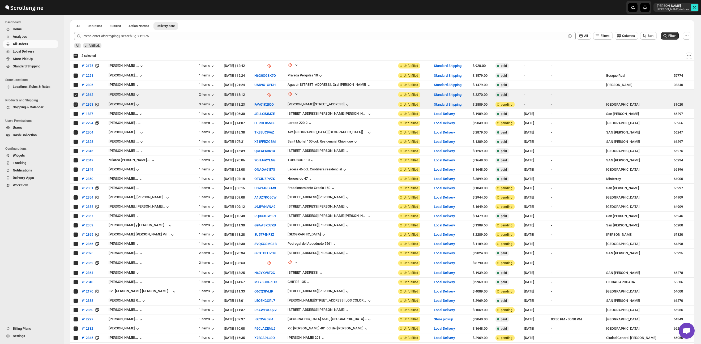
checkbox input "true"
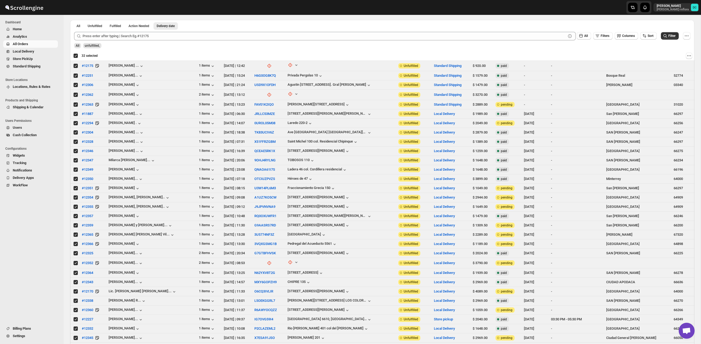
click at [76, 56] on div "Deselect all 32 orders 32 selected" at bounding box center [85, 55] width 24 height 5
checkbox input "false"
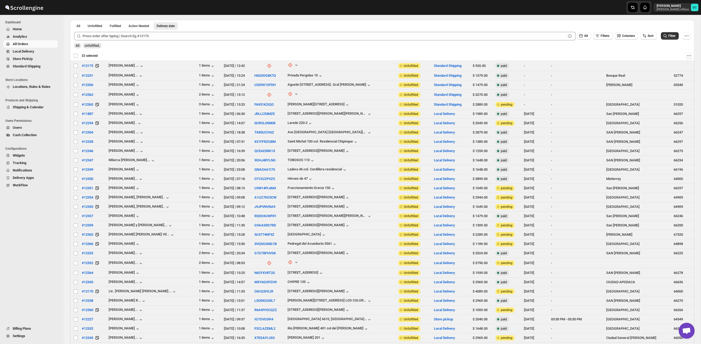
checkbox input "false"
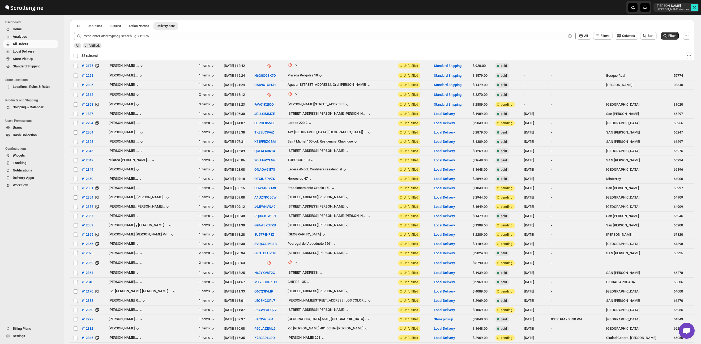
checkbox input "false"
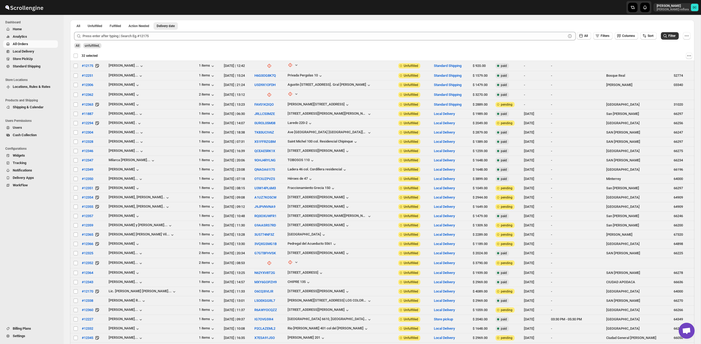
checkbox input "false"
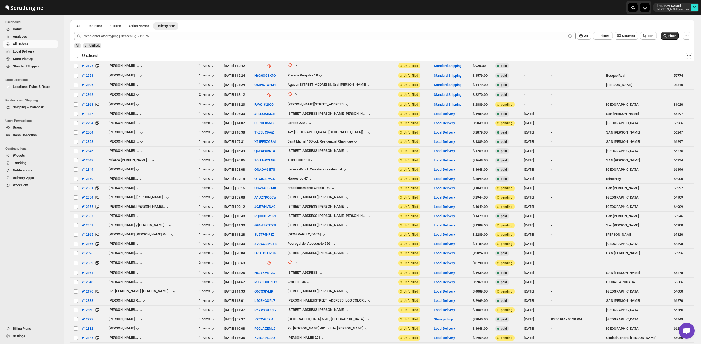
checkbox input "false"
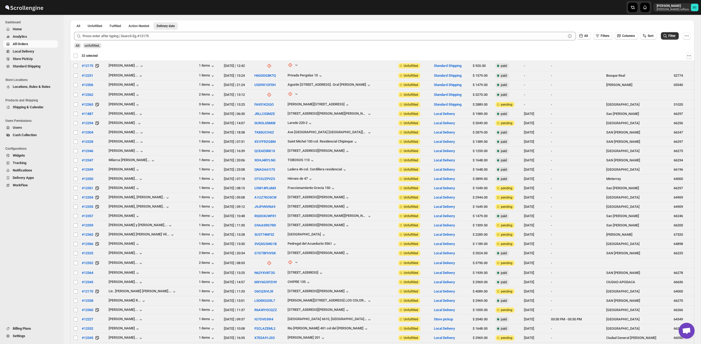
checkbox input "false"
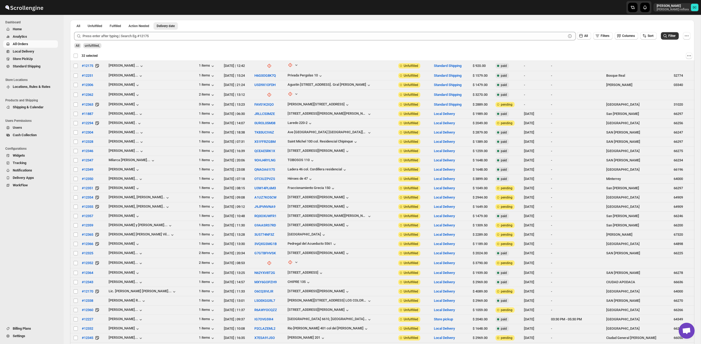
checkbox input "false"
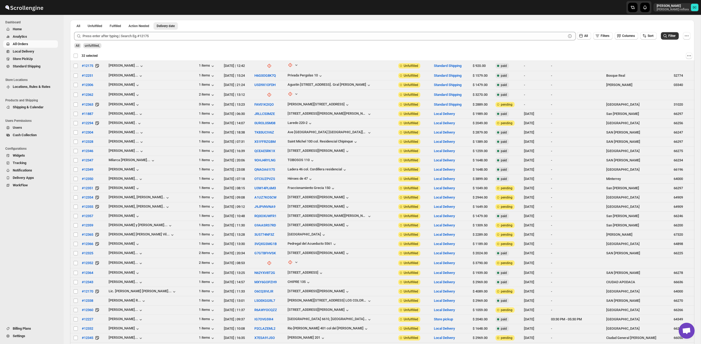
checkbox input "false"
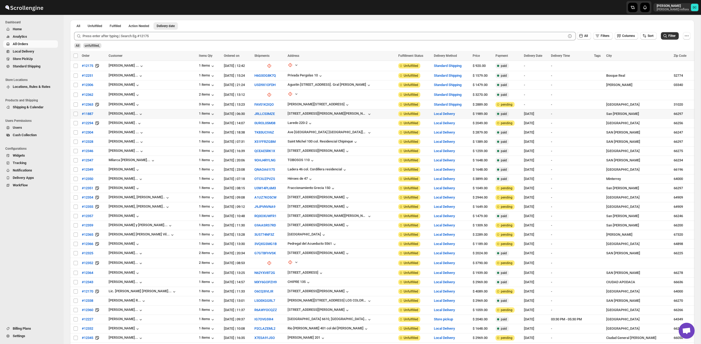
drag, startPoint x: 77, startPoint y: 114, endPoint x: 76, endPoint y: 117, distance: 3.9
click at [77, 114] on input "Select order" at bounding box center [76, 114] width 4 height 4
checkbox input "true"
click at [76, 124] on input "Select order" at bounding box center [76, 123] width 4 height 4
checkbox input "true"
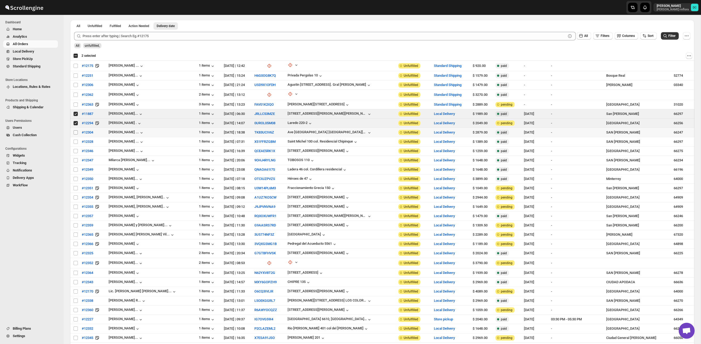
click at [76, 131] on input "Select order" at bounding box center [76, 132] width 4 height 4
checkbox input "true"
click at [32, 58] on span "Shipments" at bounding box center [28, 59] width 16 height 4
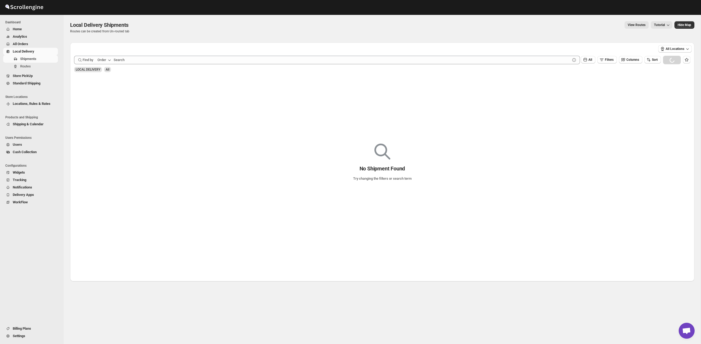
click at [33, 44] on span "All Orders" at bounding box center [35, 43] width 44 height 5
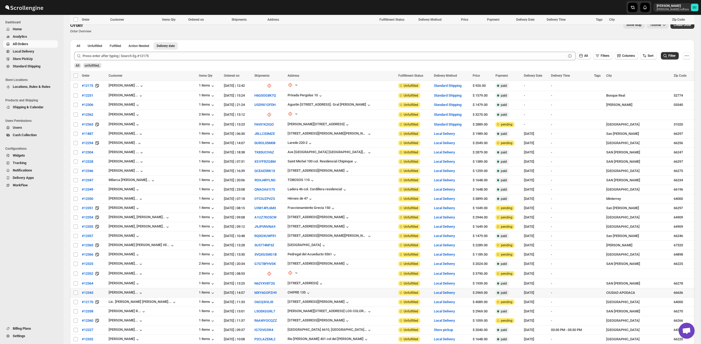
scroll to position [68, 0]
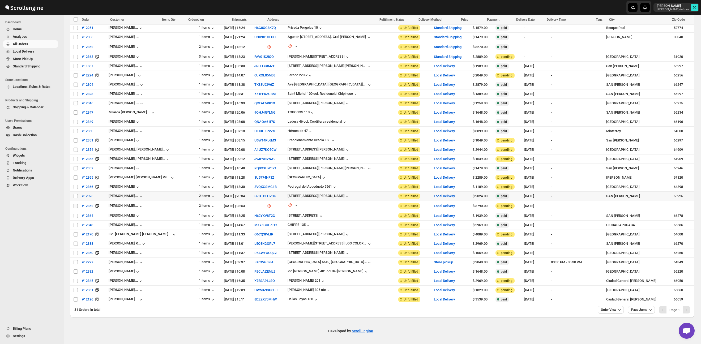
drag, startPoint x: 76, startPoint y: 196, endPoint x: 76, endPoint y: 206, distance: 10.6
click at [75, 196] on input "Select order" at bounding box center [76, 196] width 4 height 4
checkbox input "true"
click at [74, 206] on input "Select order" at bounding box center [76, 206] width 4 height 4
checkbox input "true"
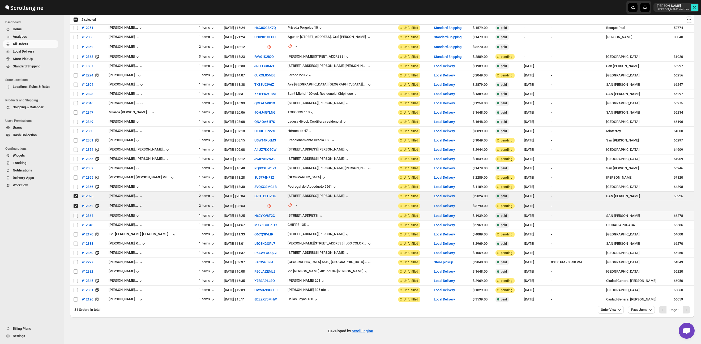
click at [76, 217] on span at bounding box center [75, 215] width 5 height 5
click at [76, 217] on input "Select order" at bounding box center [76, 216] width 4 height 4
click at [76, 216] on input "Select order" at bounding box center [76, 216] width 4 height 4
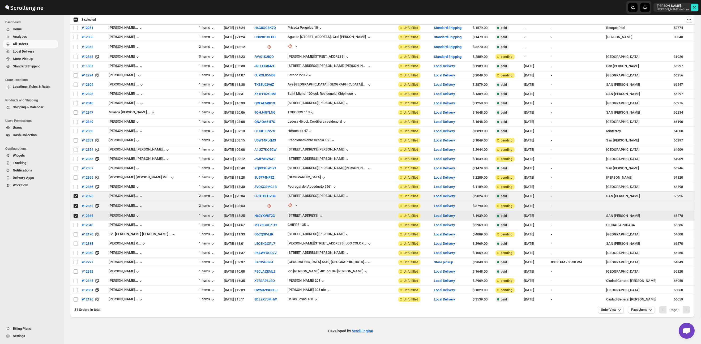
click at [75, 215] on input "Select order" at bounding box center [76, 216] width 4 height 4
checkbox input "false"
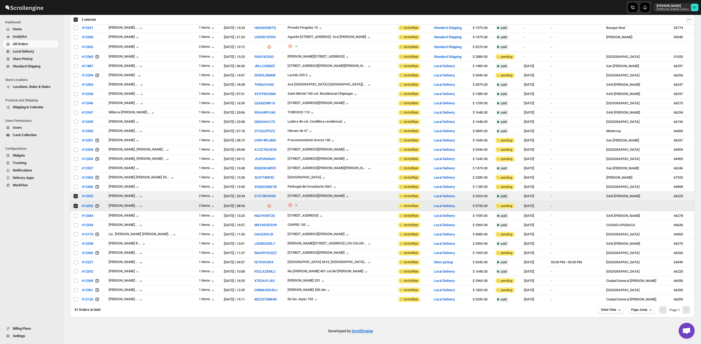
click at [76, 205] on input "Select order" at bounding box center [76, 206] width 4 height 4
checkbox input "false"
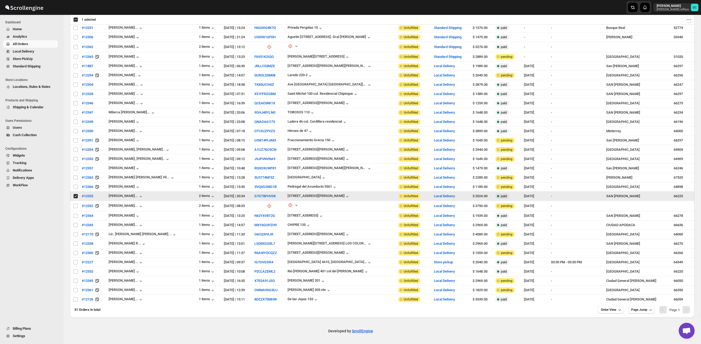
click at [74, 197] on input "Select order" at bounding box center [76, 196] width 4 height 4
checkbox input "false"
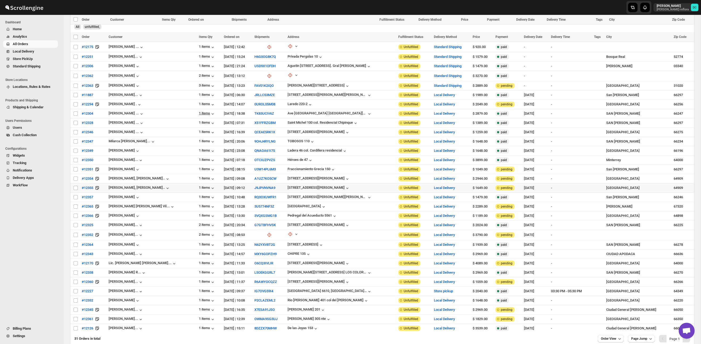
scroll to position [0, 0]
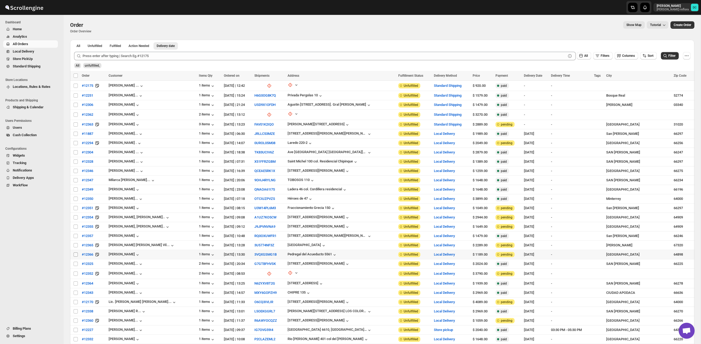
click at [75, 254] on input "Select order" at bounding box center [76, 254] width 4 height 4
checkbox input "true"
drag, startPoint x: 75, startPoint y: 245, endPoint x: 76, endPoint y: 236, distance: 8.9
click at [75, 245] on input "Select order" at bounding box center [76, 245] width 4 height 4
checkbox input "true"
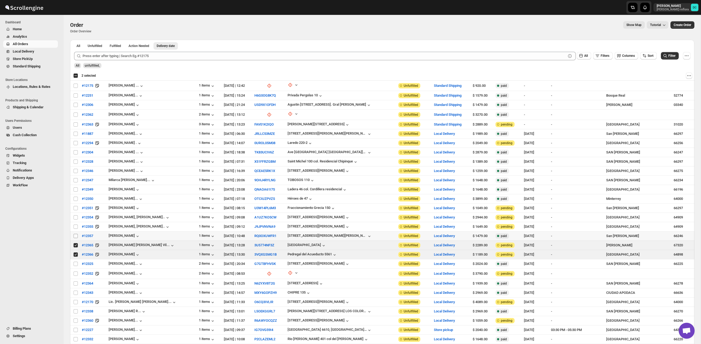
click at [76, 234] on input "Select order" at bounding box center [76, 236] width 4 height 4
checkbox input "true"
click at [75, 227] on input "Select order" at bounding box center [76, 227] width 4 height 4
checkbox input "true"
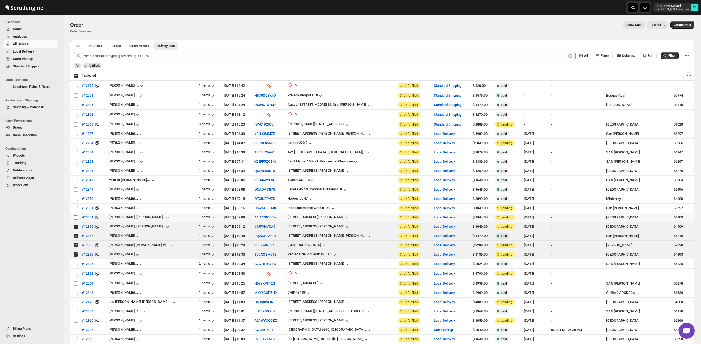
click at [73, 218] on span at bounding box center [75, 217] width 5 height 5
click at [74, 218] on input "Select order" at bounding box center [76, 217] width 4 height 4
checkbox input "false"
click at [75, 209] on input "Select order" at bounding box center [76, 208] width 4 height 4
checkbox input "true"
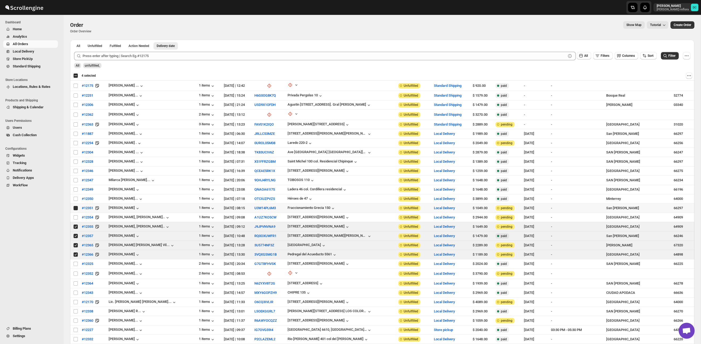
click at [75, 217] on input "Select order" at bounding box center [76, 217] width 4 height 4
checkbox input "true"
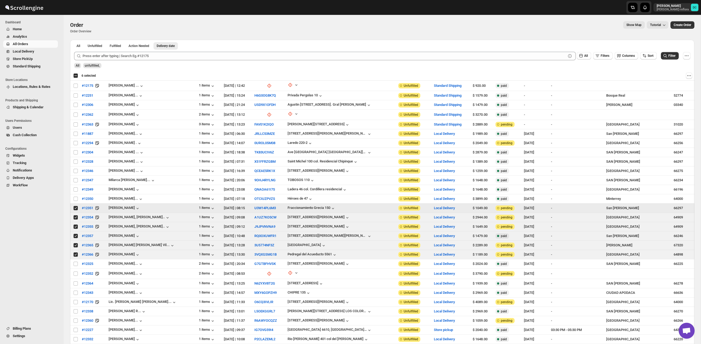
click at [74, 207] on input "Select order" at bounding box center [76, 208] width 4 height 4
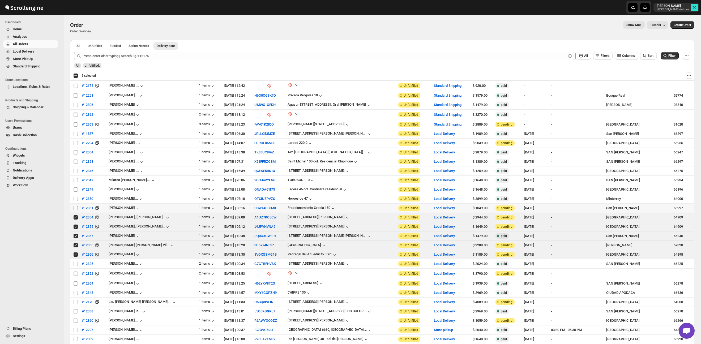
click at [76, 207] on input "Select order" at bounding box center [76, 208] width 4 height 4
checkbox input "true"
click at [75, 197] on input "Select order" at bounding box center [76, 199] width 4 height 4
checkbox input "true"
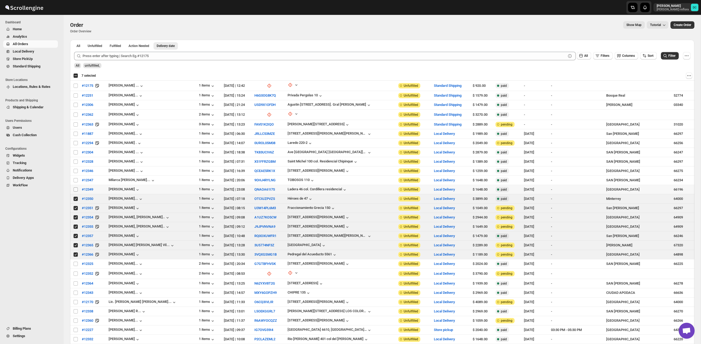
click at [77, 187] on input "Select order" at bounding box center [76, 189] width 4 height 4
checkbox input "true"
click at [76, 181] on input "Select order" at bounding box center [76, 180] width 4 height 4
checkbox input "true"
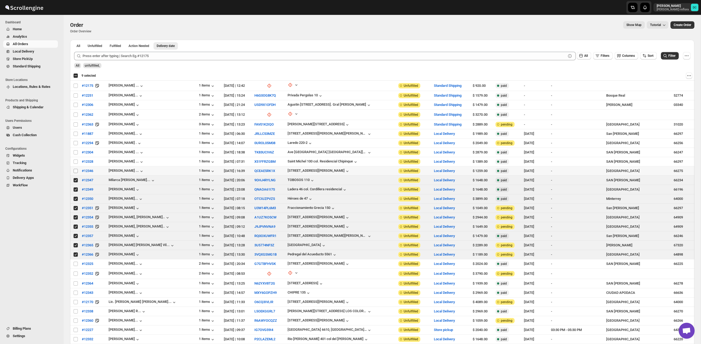
click at [76, 171] on input "Select order" at bounding box center [76, 171] width 4 height 4
checkbox input "true"
click at [74, 161] on input "Select order" at bounding box center [76, 162] width 4 height 4
checkbox input "true"
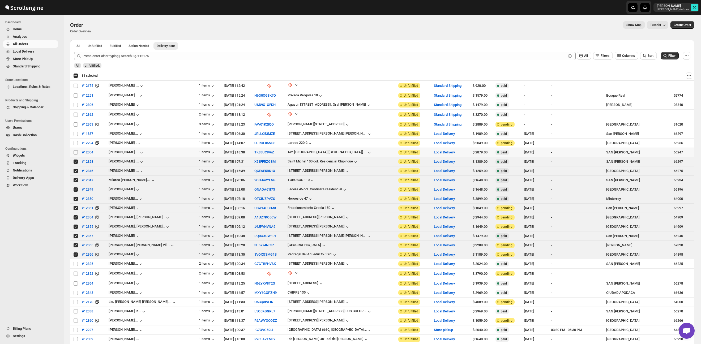
click at [75, 152] on input "Select order" at bounding box center [76, 152] width 4 height 4
checkbox input "true"
click at [75, 142] on input "Select order" at bounding box center [76, 143] width 4 height 4
checkbox input "true"
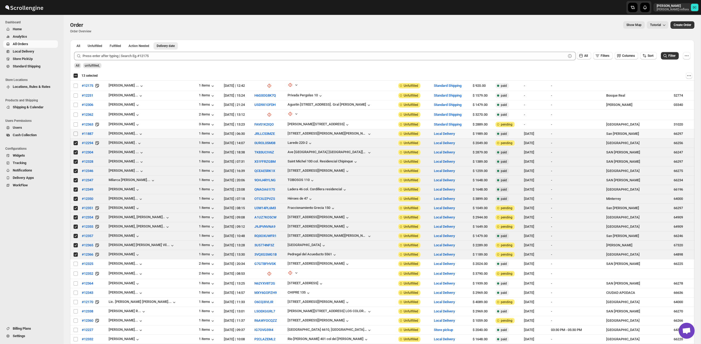
click at [75, 132] on input "Select order" at bounding box center [76, 134] width 4 height 4
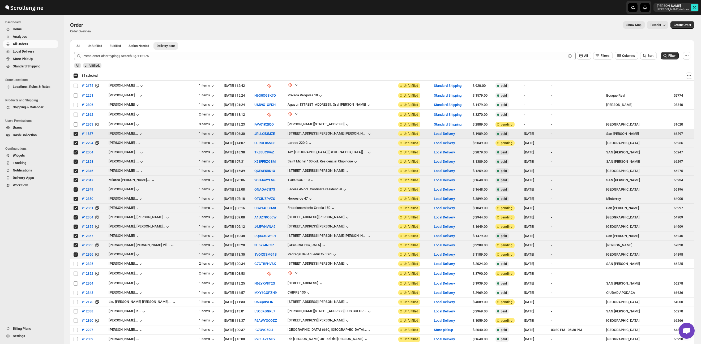
click at [77, 134] on input "Select order" at bounding box center [76, 134] width 4 height 4
checkbox input "false"
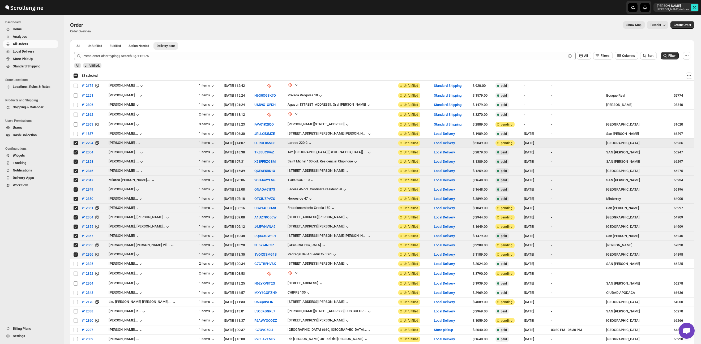
click at [76, 143] on input "Select order" at bounding box center [76, 143] width 4 height 4
checkbox input "false"
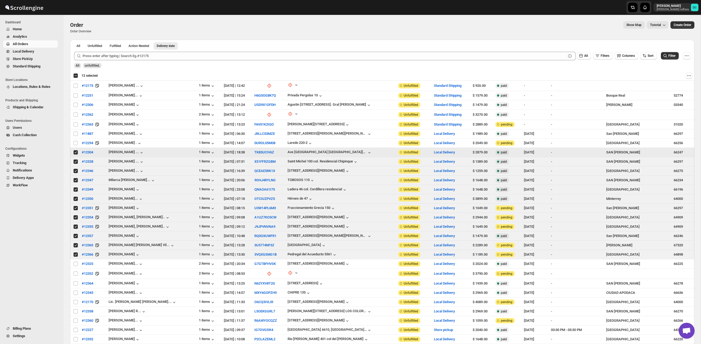
click at [76, 151] on input "Select order" at bounding box center [76, 152] width 4 height 4
checkbox input "false"
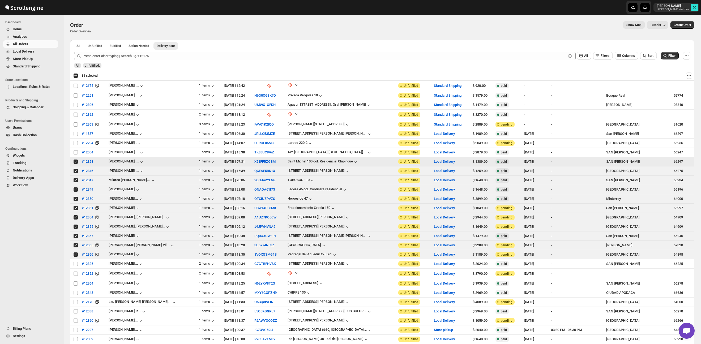
click at [75, 161] on input "Select order" at bounding box center [76, 162] width 4 height 4
checkbox input "false"
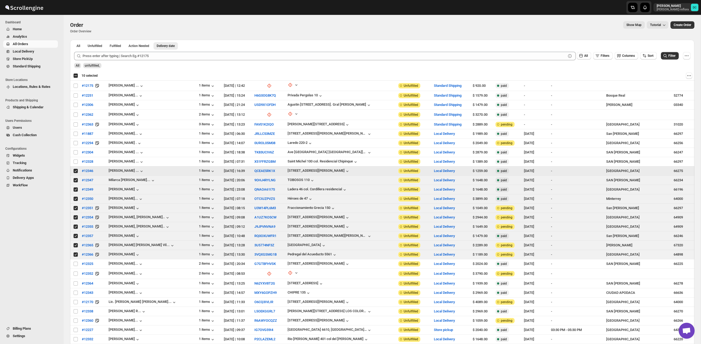
click at [75, 171] on input "Select order" at bounding box center [76, 171] width 4 height 4
checkbox input "false"
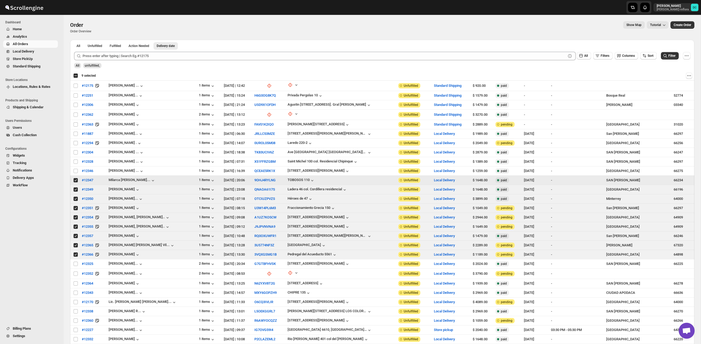
click at [77, 179] on input "Select order" at bounding box center [76, 180] width 4 height 4
checkbox input "false"
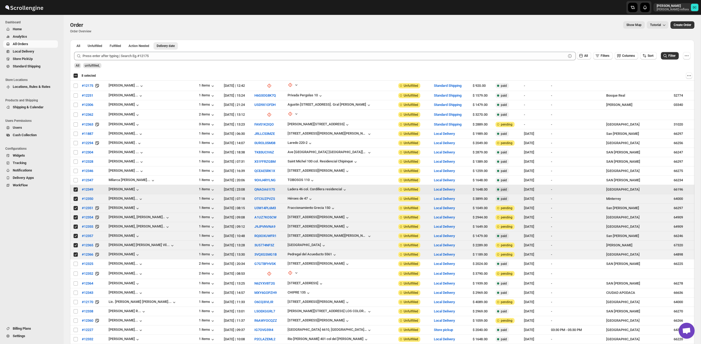
click at [77, 189] on input "Select order" at bounding box center [76, 189] width 4 height 4
checkbox input "false"
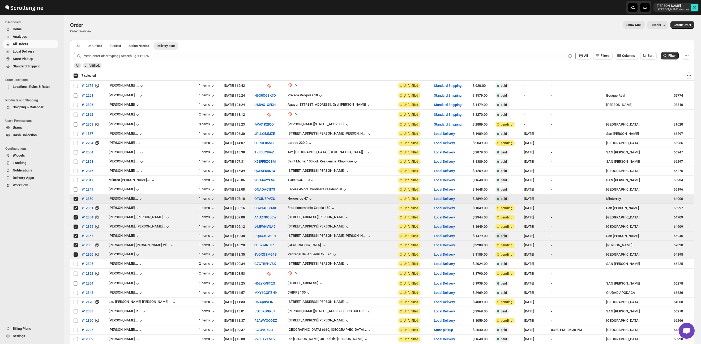
click at [75, 199] on input "Select order" at bounding box center [76, 199] width 4 height 4
checkbox input "false"
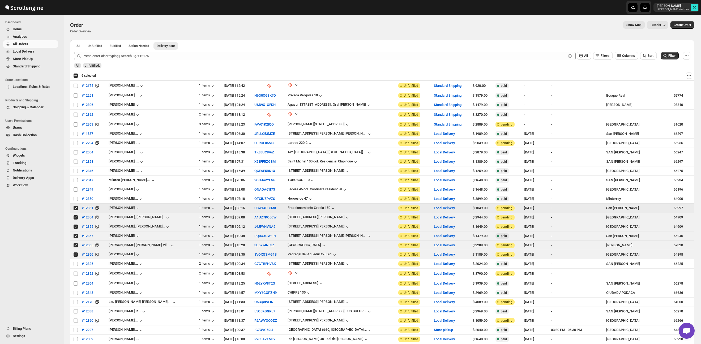
click at [75, 208] on input "Select order" at bounding box center [76, 208] width 4 height 4
checkbox input "false"
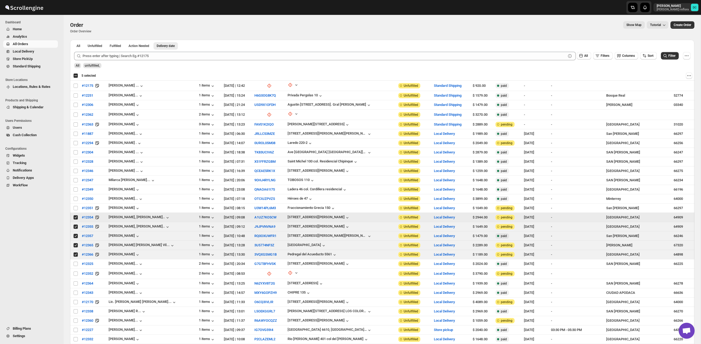
drag, startPoint x: 76, startPoint y: 217, endPoint x: 76, endPoint y: 222, distance: 4.2
click at [76, 218] on input "Select order" at bounding box center [76, 217] width 4 height 4
checkbox input "false"
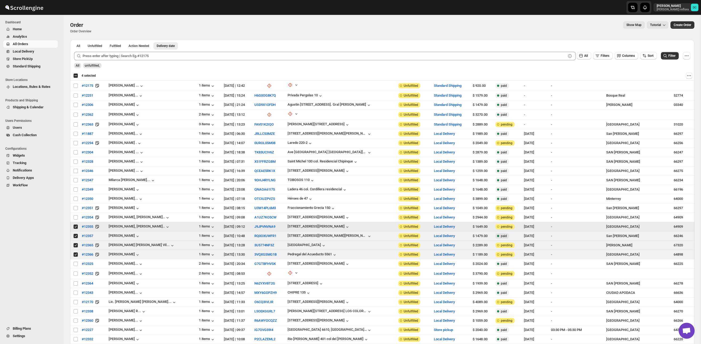
click at [75, 225] on input "Select order" at bounding box center [76, 227] width 4 height 4
checkbox input "false"
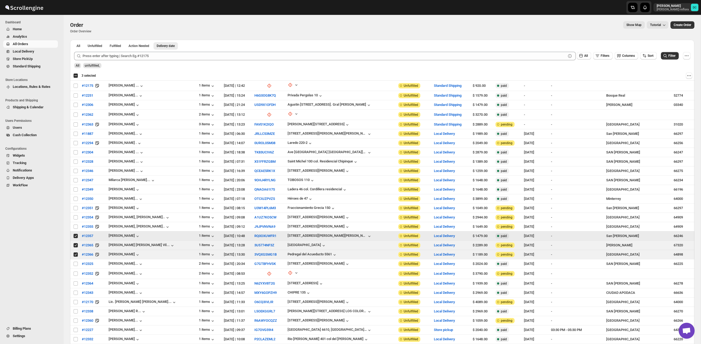
click at [76, 236] on input "Select order" at bounding box center [76, 236] width 4 height 4
checkbox input "false"
